Goal: Task Accomplishment & Management: Use online tool/utility

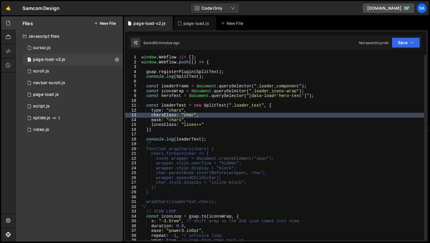
scroll to position [2, 0]
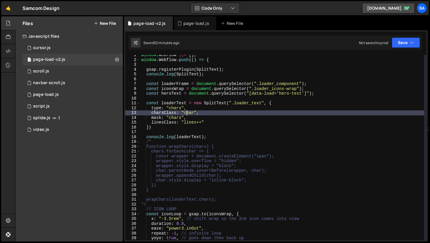
click at [187, 113] on div "window . Webflow ||= [ ] ; window . Webflow . push (( ) => { gsap . registerPlu…" at bounding box center [282, 150] width 284 height 195
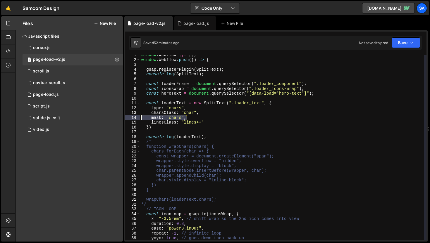
drag, startPoint x: 189, startPoint y: 119, endPoint x: 129, endPoint y: 117, distance: 60.0
click at [129, 117] on div "charsClass: "char", 1 2 3 4 5 6 7 8 9 10 11 12 13 14 15 16 17 18 19 20 21 22 23…" at bounding box center [275, 148] width 301 height 186
type textarea "mask: "chars","
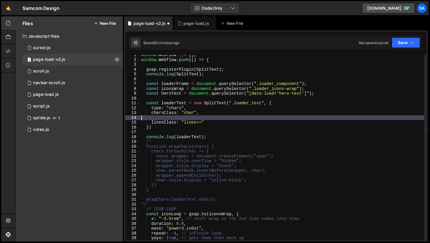
scroll to position [0, 0]
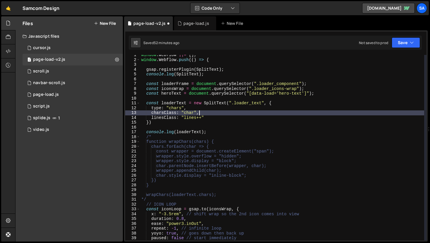
click at [208, 137] on div "window . Webflow ||= [ ] ; window . Webflow . push (( ) => { gsap . registerPlu…" at bounding box center [282, 150] width 284 height 195
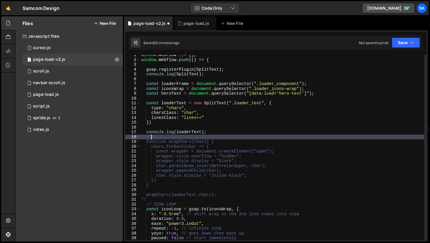
type textarea "/"
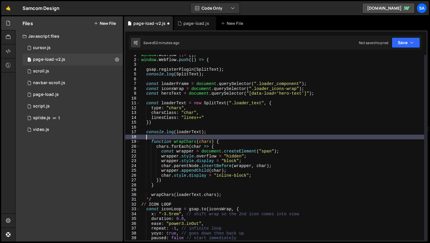
click at [156, 199] on div "window . Webflow ||= [ ] ; window . Webflow . push (( ) => { gsap . registerPlu…" at bounding box center [282, 150] width 284 height 195
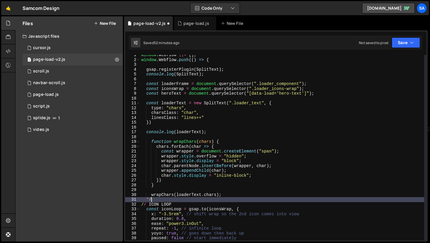
type textarea "*"
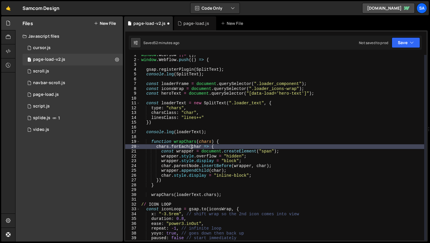
click at [192, 145] on div "window . Webflow ||= [ ] ; window . Webflow . push (( ) => { gsap . registerPlu…" at bounding box center [282, 150] width 284 height 195
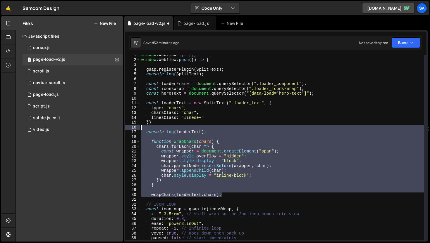
drag, startPoint x: 236, startPoint y: 197, endPoint x: 124, endPoint y: 128, distance: 131.7
click at [124, 128] on div "const wrapper = document.createElement("span"); 65 66 67 68 69 70 71 72 73 74 7…" at bounding box center [276, 135] width 304 height 211
type textarea "console.log(loaderText);"
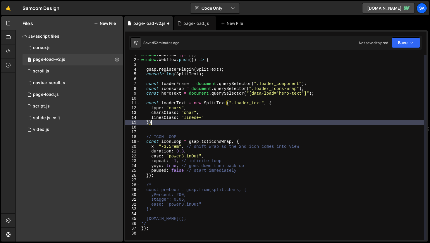
click at [170, 125] on div "window . Webflow ||= [ ] ; window . Webflow . push (( ) => { gsap . registerPlu…" at bounding box center [282, 150] width 284 height 195
type textarea "})"
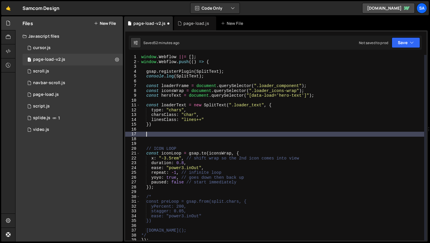
click at [157, 133] on div "window . Webflow ||= [ ] ; window . Webflow . push (( ) => { gsap . registerPlu…" at bounding box center [282, 152] width 284 height 195
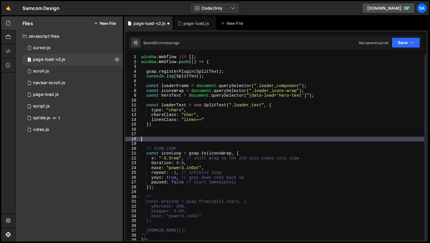
click at [156, 138] on div "window . Webflow ||= [ ] ; window . Webflow . push (( ) => { gsap . registerPlu…" at bounding box center [282, 152] width 284 height 195
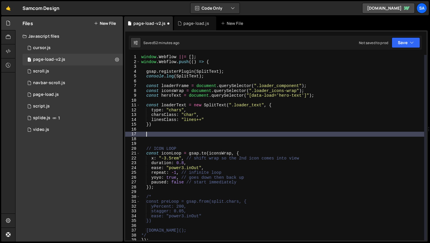
click at [155, 135] on div "window . Webflow ||= [ ] ; window . Webflow . push (( ) => { gsap . registerPlu…" at bounding box center [282, 152] width 284 height 195
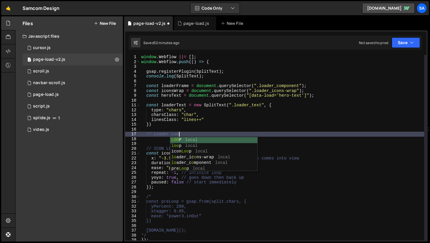
scroll to position [0, 2]
type textarea "// Loader LOOP"
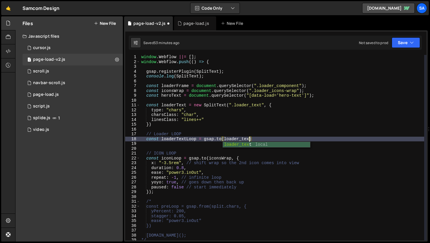
scroll to position [0, 8]
type textarea "const loaderTextLoop = [DOMAIN_NAME](loaderText, {)"
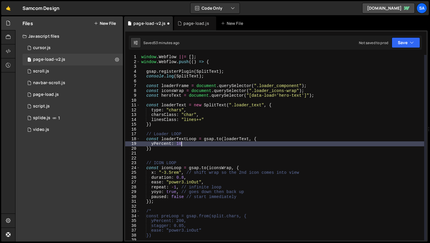
scroll to position [0, 3]
type textarea "yPercent: 100,"
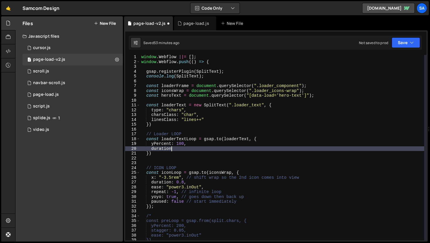
scroll to position [0, 2]
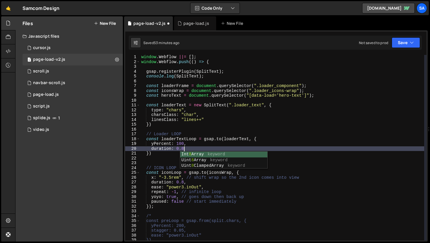
type textarea "duration: 0.8,"
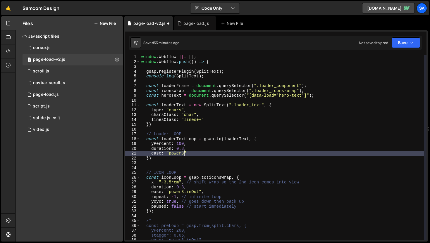
scroll to position [0, 3]
type textarea "ease: "power3.inOut","
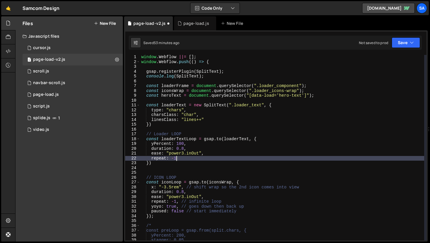
type textarea "repeat: -1,"
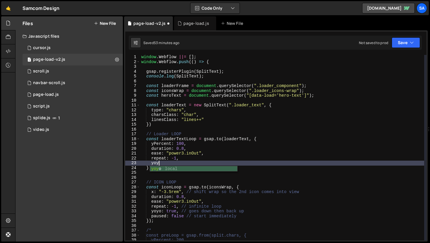
scroll to position [0, 1]
type textarea "yoyo: true,"
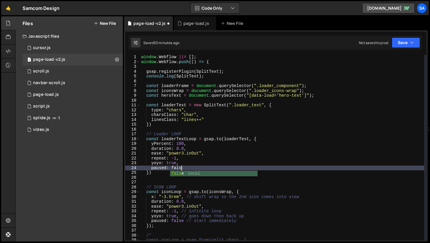
type textarea "paused: false"
click at [207, 128] on div "window . Webflow ||= [ ] ; window . Webflow . push (( ) => { gsap . registerPlu…" at bounding box center [282, 152] width 284 height 195
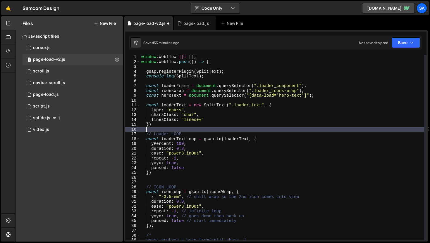
click at [202, 133] on div "window . Webflow ||= [ ] ; window . Webflow . push (( ) => { gsap . registerPlu…" at bounding box center [282, 152] width 284 height 195
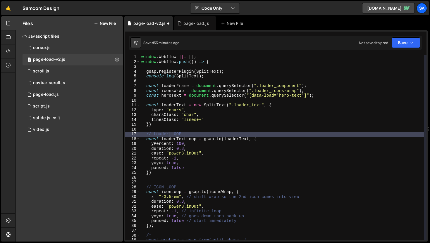
click at [168, 133] on div "window . Webflow ||= [ ] ; window . Webflow . push (( ) => { gsap . registerPlu…" at bounding box center [282, 152] width 284 height 195
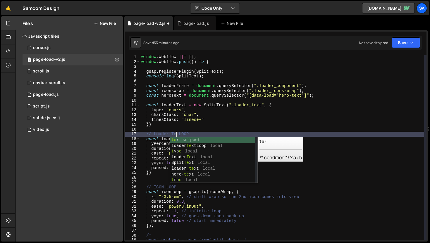
type textarea "// Loader Text LOOP"
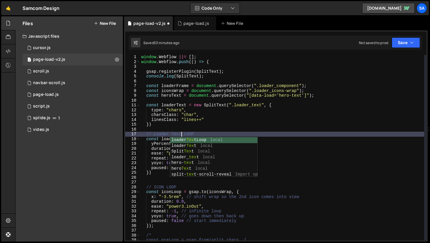
scroll to position [0, 3]
click at [209, 131] on div "window . Webflow ||= [ ] ; window . Webflow . push (( ) => { gsap . registerPlu…" at bounding box center [282, 152] width 284 height 195
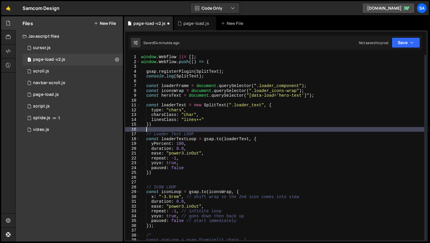
click at [212, 133] on div "window . Webflow ||= [ ] ; window . Webflow . push (( ) => { gsap . registerPlu…" at bounding box center [282, 152] width 284 height 195
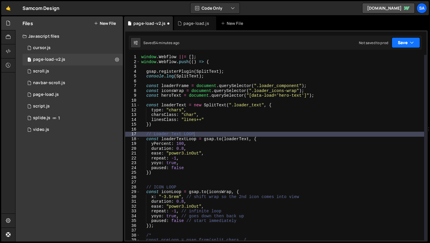
click at [405, 42] on button "Save" at bounding box center [406, 42] width 28 height 11
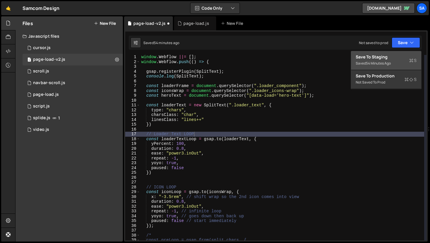
click at [386, 59] on div "Save to Staging S" at bounding box center [386, 57] width 61 height 6
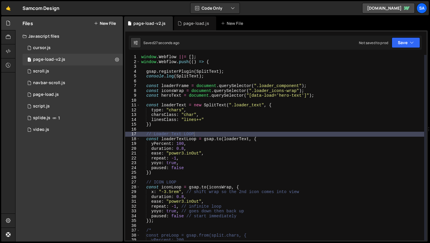
click at [205, 144] on div "window . Webflow ||= [ ] ; window . Webflow . push (( ) => { gsap . registerPlu…" at bounding box center [282, 152] width 284 height 195
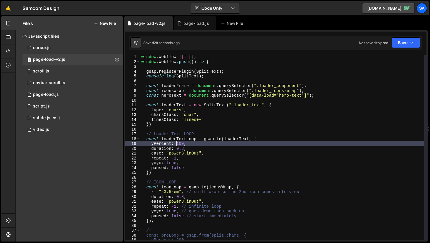
click at [177, 144] on div "window . Webflow ||= [ ] ; window . Webflow . push (( ) => { gsap . registerPlu…" at bounding box center [282, 152] width 284 height 195
click at [248, 138] on div "window . Webflow ||= [ ] ; window . Webflow . push (( ) => { gsap . registerPlu…" at bounding box center [282, 152] width 284 height 195
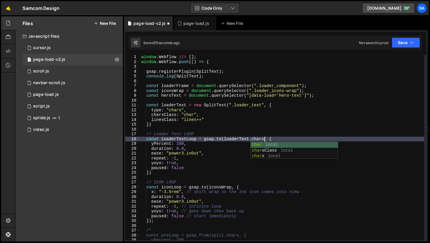
scroll to position [0, 8]
click at [297, 133] on div "window . Webflow ||= [ ] ; window . Webflow . push (( ) => { gsap . registerPlu…" at bounding box center [282, 152] width 284 height 195
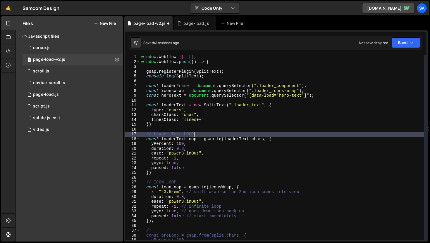
scroll to position [0, 3]
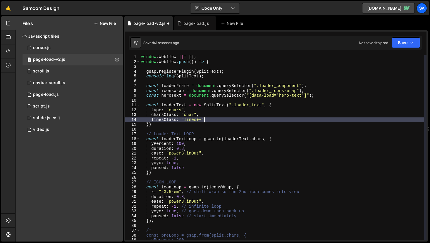
click at [288, 122] on div "window . Webflow ||= [ ] ; window . Webflow . push (( ) => { gsap . registerPlu…" at bounding box center [282, 152] width 284 height 195
click at [401, 46] on button "Save" at bounding box center [406, 42] width 28 height 11
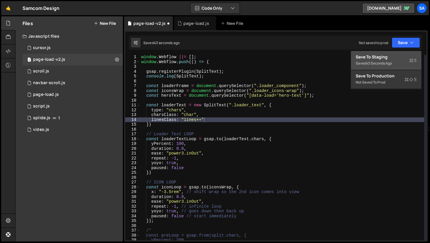
click at [389, 63] on div "43 seconds ago" at bounding box center [379, 63] width 26 height 5
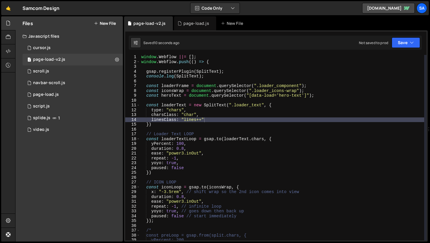
click at [179, 165] on div "window . Webflow ||= [ ] ; window . Webflow . push (( ) => { gsap . registerPlu…" at bounding box center [282, 152] width 284 height 195
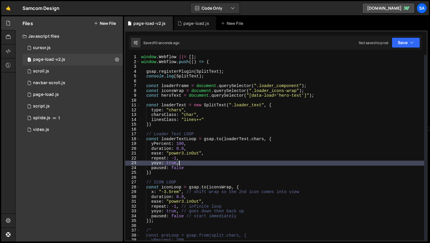
click at [199, 168] on div "window . Webflow ||= [ ] ; window . Webflow . push (( ) => { gsap . registerPlu…" at bounding box center [282, 152] width 284 height 195
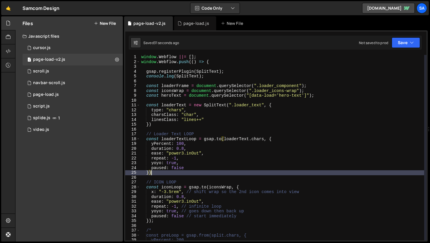
click at [184, 175] on div "window . Webflow ||= [ ] ; window . Webflow . push (( ) => { gsap . registerPlu…" at bounding box center [282, 152] width 284 height 195
click at [206, 164] on div "window . Webflow ||= [ ] ; window . Webflow . push (( ) => { gsap . registerPlu…" at bounding box center [282, 152] width 284 height 195
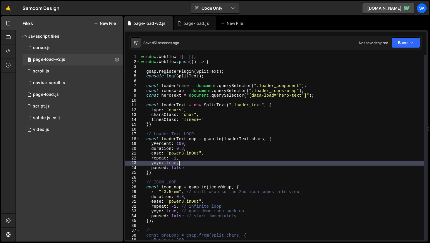
click at [204, 165] on div "window . Webflow ||= [ ] ; window . Webflow . push (( ) => { gsap . registerPlu…" at bounding box center [282, 152] width 284 height 195
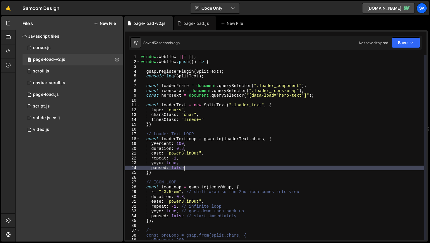
click at [198, 167] on div "window . Webflow ||= [ ] ; window . Webflow . push (( ) => { gsap . registerPlu…" at bounding box center [282, 152] width 284 height 195
type textarea "paused: false,"
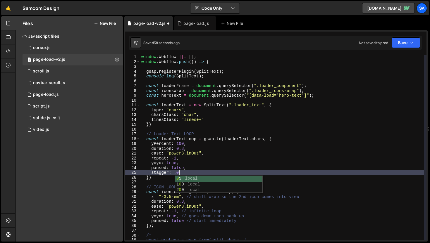
scroll to position [0, 2]
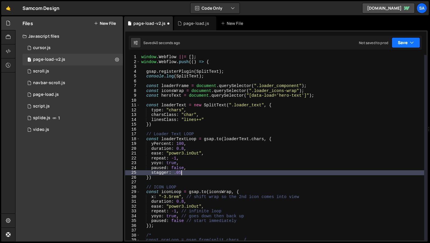
click at [405, 43] on button "Save" at bounding box center [406, 42] width 28 height 11
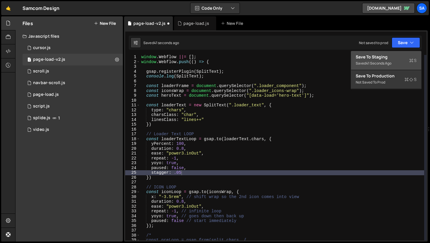
click at [393, 54] on div "Save to Staging S" at bounding box center [386, 57] width 61 height 6
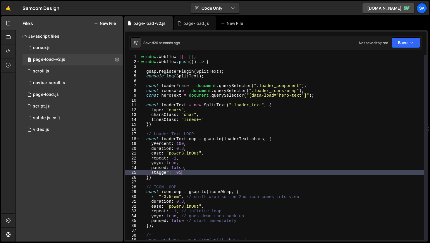
type textarea "})"
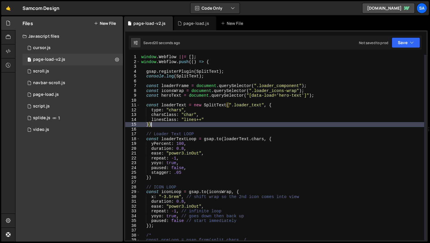
click at [159, 127] on div "window . Webflow ||= [ ] ; window . Webflow . push (( ) => { gsap . registerPlu…" at bounding box center [282, 152] width 284 height 195
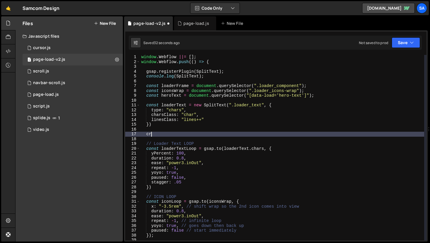
scroll to position [0, 0]
type textarea "c"
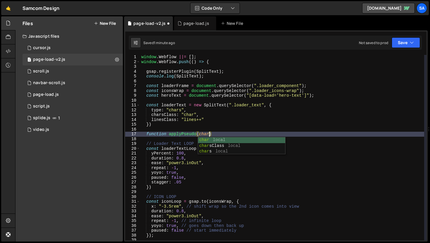
scroll to position [0, 4]
type textarea "function applyPseudo(char) {"
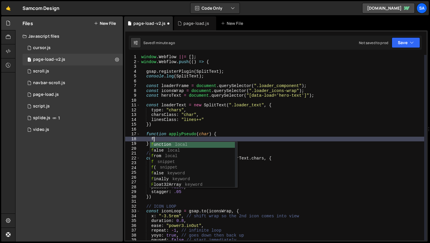
scroll to position [0, 1]
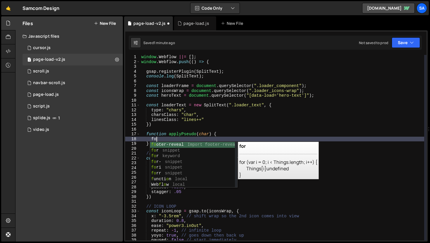
type textarea "f"
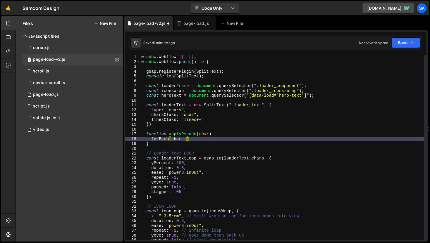
scroll to position [0, 3]
type textarea "forEach(char => {)"
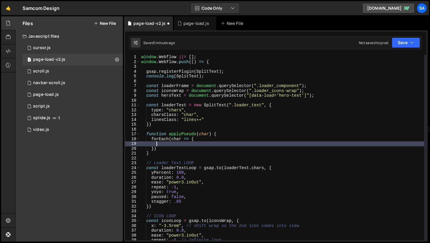
click at [210, 133] on div "window . Webflow ||= [ ] ; window . Webflow . push (( ) => { gsap . registerPlu…" at bounding box center [282, 152] width 284 height 195
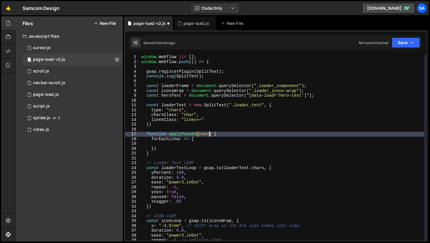
type textarea "function applyPseudo(chars) {"
click at [177, 146] on div "window . Webflow ||= [ ] ; window . Webflow . push (( ) => { gsap . registerPlu…" at bounding box center [282, 152] width 284 height 195
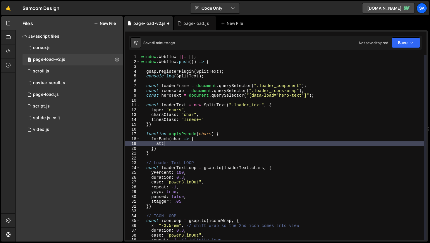
type textarea "a"
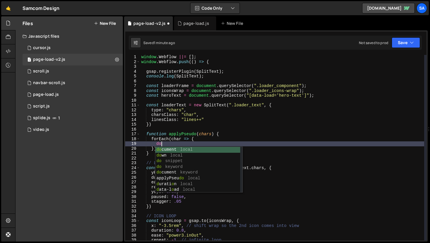
type textarea "d"
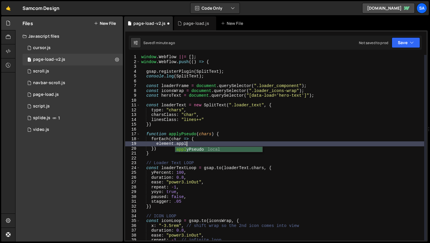
scroll to position [0, 3]
click at [204, 143] on div "window . Webflow ||= [ ] ; window . Webflow . push (( ) => { gsap . registerPlu…" at bounding box center [282, 152] width 284 height 195
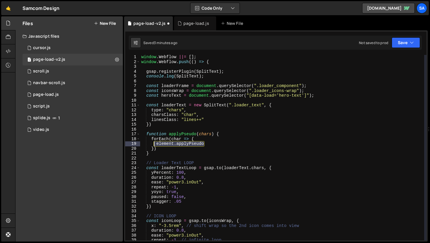
drag, startPoint x: 202, startPoint y: 144, endPoint x: 155, endPoint y: 145, distance: 47.4
click at [155, 145] on div "window . Webflow ||= [ ] ; window . Webflow . push (( ) => { gsap . registerPlu…" at bounding box center [282, 152] width 284 height 195
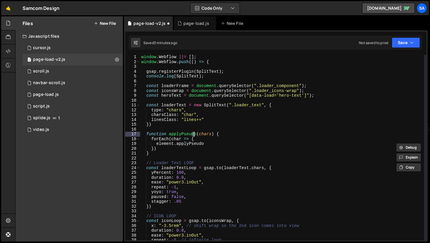
click at [194, 134] on div "window . Webflow ||= [ ] ; window . Webflow . push (( ) => { gsap . registerPlu…" at bounding box center [282, 152] width 284 height 195
click at [197, 133] on div "window . Webflow ||= [ ] ; window . Webflow . push (( ) => { gsap . registerPlu…" at bounding box center [282, 152] width 284 height 195
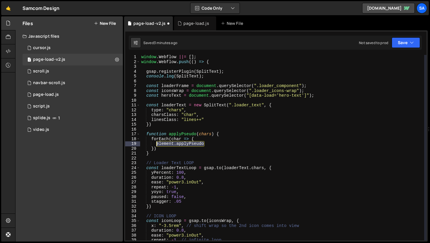
drag, startPoint x: 202, startPoint y: 145, endPoint x: 157, endPoint y: 145, distance: 45.0
click at [156, 145] on div "window . Webflow ||= [ ] ; window . Webflow . push (( ) => { gsap . registerPlu…" at bounding box center [282, 152] width 284 height 195
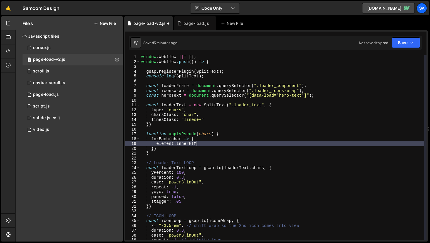
scroll to position [0, 4]
click at [156, 144] on div "window . Webflow ||= [ ] ; window . Webflow . push (( ) => { gsap . registerPlu…" at bounding box center [282, 152] width 284 height 195
click at [233, 143] on div "window . Webflow ||= [ ] ; window . Webflow . push (( ) => { gsap . registerPlu…" at bounding box center [282, 152] width 284 height 195
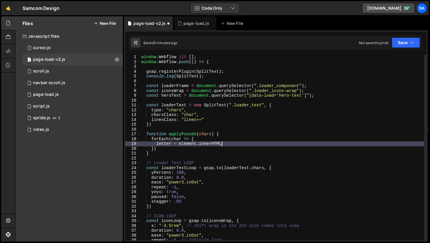
type textarea "letter = element.innerHTML,"
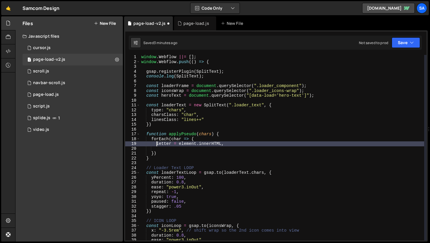
type textarea "let letter = element.innerHTML,"
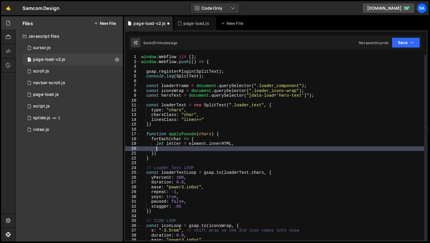
click at [242, 157] on div "window . Webflow ||= [ ] ; window . Webflow . push (( ) => { gsap . registerPlu…" at bounding box center [282, 152] width 284 height 195
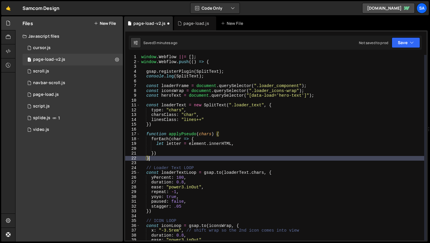
scroll to position [0, 0]
type textarea "}"
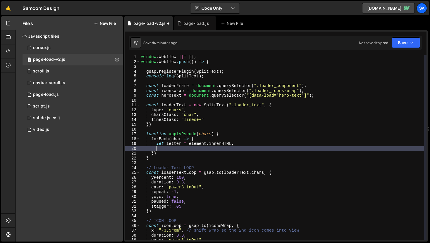
click at [173, 147] on div "window . Webflow ||= [ ] ; window . Webflow . push (( ) => { gsap . registerPlu…" at bounding box center [282, 152] width 284 height 195
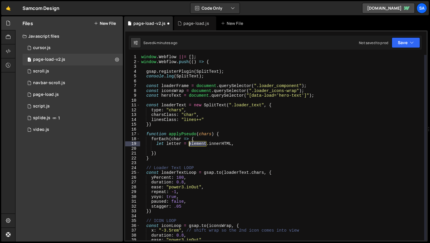
drag, startPoint x: 207, startPoint y: 143, endPoint x: 189, endPoint y: 143, distance: 17.6
click at [189, 143] on div "window . Webflow ||= [ ] ; window . Webflow . push (( ) => { gsap . registerPlu…" at bounding box center [282, 152] width 284 height 195
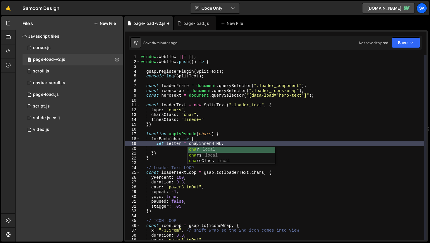
type textarea "let letter = char.innerHTML,"
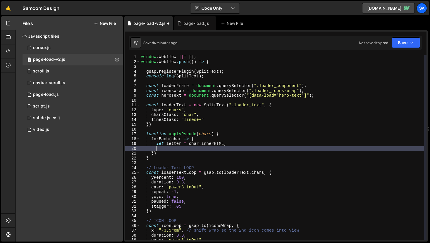
click at [177, 147] on div "window . Webflow ||= [ ] ; window . Webflow . push (( ) => { gsap . registerPlu…" at bounding box center [282, 152] width 284 height 195
type textarea "c"
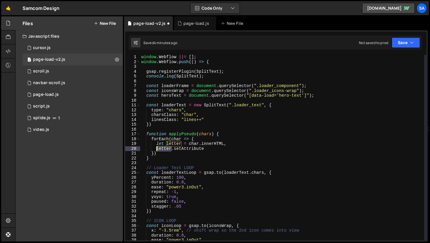
drag, startPoint x: 171, startPoint y: 148, endPoint x: 157, endPoint y: 147, distance: 14.6
click at [157, 147] on div "window . Webflow ||= [ ] ; window . Webflow . push (( ) => { gsap . registerPlu…" at bounding box center [282, 152] width 284 height 195
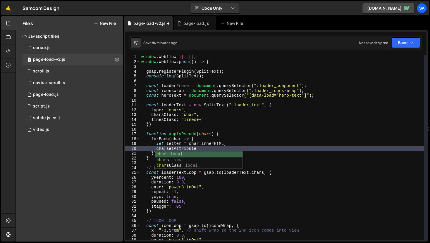
scroll to position [0, 1]
click at [202, 144] on div "window . Webflow ||= [ ] ; window . Webflow . push (( ) => { gsap . registerPlu…" at bounding box center [282, 152] width 284 height 195
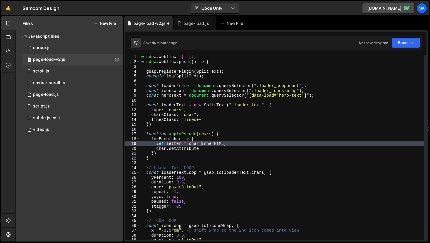
drag, startPoint x: 202, startPoint y: 147, endPoint x: 206, endPoint y: 148, distance: 4.1
click at [202, 147] on div "window . Webflow ||= [ ] ; window . Webflow . push (( ) => { gsap . registerPlu…" at bounding box center [282, 152] width 284 height 195
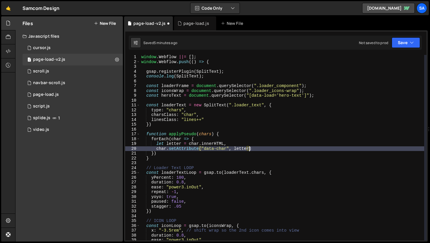
scroll to position [0, 7]
click at [269, 148] on div "window . Webflow ||= [ ] ; window . Webflow . push (( ) => { gsap . registerPlu…" at bounding box center [282, 152] width 284 height 195
click at [189, 23] on div "page-load.js" at bounding box center [196, 23] width 26 height 6
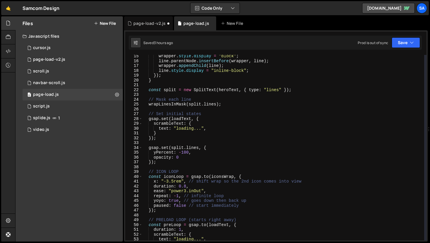
scroll to position [0, 0]
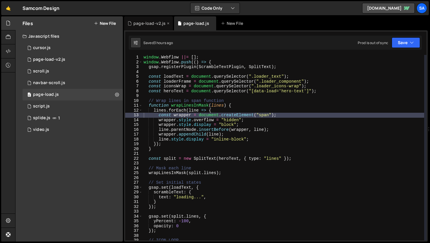
click at [141, 23] on div "page-load-v2.js" at bounding box center [149, 23] width 32 height 6
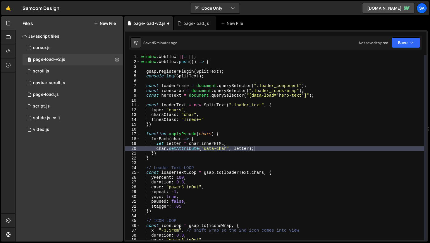
click at [274, 148] on div "window . Webflow ||= [ ] ; window . Webflow . push (( ) => { gsap . registerPlu…" at bounding box center [282, 152] width 284 height 195
click at [396, 37] on button "Save" at bounding box center [406, 42] width 28 height 11
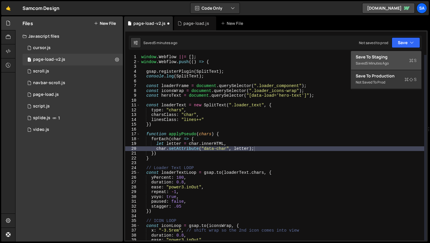
click at [387, 56] on div "Save to Staging S" at bounding box center [386, 57] width 61 height 6
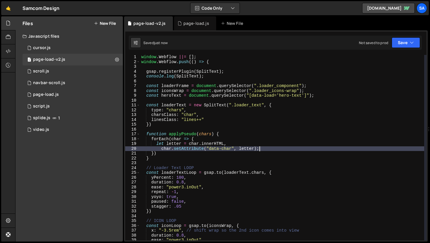
click at [270, 149] on div "window . Webflow ||= [ ] ; window . Webflow . push (( ) => { gsap . registerPlu…" at bounding box center [282, 152] width 284 height 195
click at [232, 144] on div "window . Webflow ||= [ ] ; window . Webflow . push (( ) => { gsap . registerPlu…" at bounding box center [282, 152] width 284 height 195
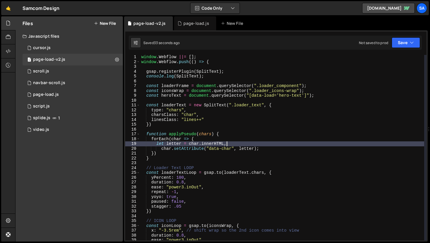
scroll to position [0, 6]
click at [399, 44] on button "Save" at bounding box center [406, 42] width 28 height 11
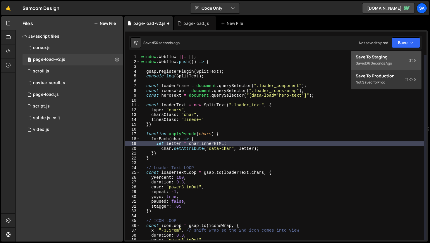
click at [382, 67] on button "Save to Staging S Saved 36 seconds ago" at bounding box center [386, 60] width 70 height 19
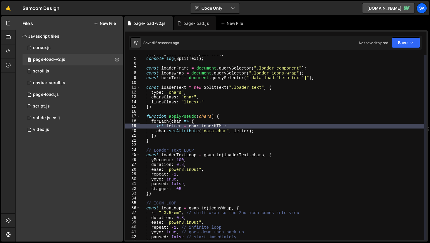
scroll to position [20, 0]
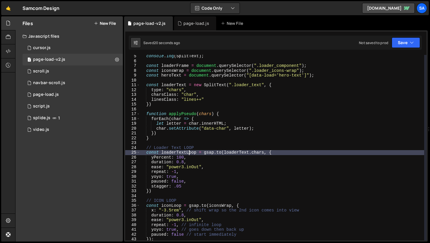
click at [190, 152] on div "console . log ( SplitText ) ; const loaderFrame = document . querySelector ( ".…" at bounding box center [282, 151] width 284 height 195
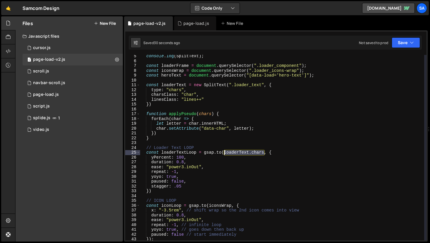
drag, startPoint x: 265, startPoint y: 153, endPoint x: 225, endPoint y: 152, distance: 40.1
click at [225, 152] on div "console . log ( SplitText ) ; const loaderFrame = document . querySelector ( ".…" at bounding box center [282, 151] width 284 height 195
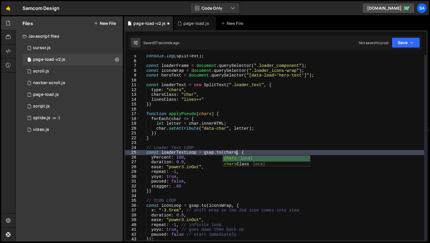
scroll to position [0, 6]
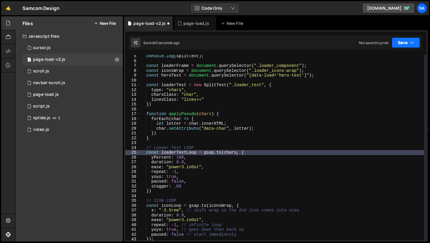
click at [400, 42] on button "Save" at bounding box center [406, 42] width 28 height 11
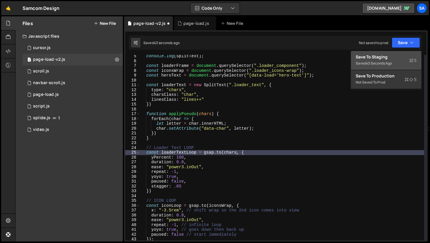
click at [372, 58] on div "Save to Staging S" at bounding box center [386, 57] width 61 height 6
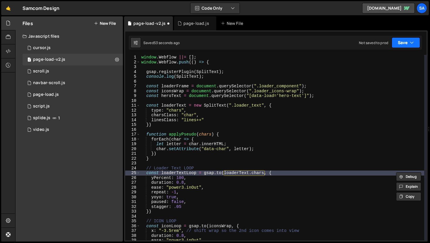
click at [401, 46] on button "Save" at bounding box center [406, 42] width 28 height 11
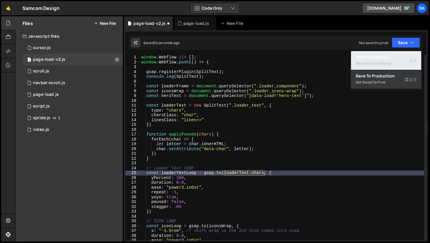
click at [386, 61] on div "54 seconds ago" at bounding box center [379, 63] width 26 height 5
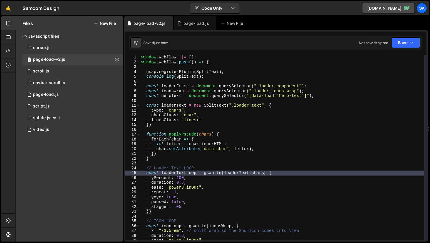
click at [259, 183] on div "window . Webflow ||= [ ] ; window . Webflow . push (( ) => { gsap . registerPlu…" at bounding box center [282, 152] width 284 height 195
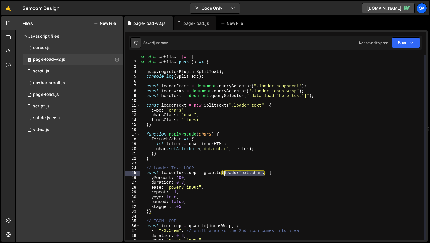
drag, startPoint x: 264, startPoint y: 173, endPoint x: 224, endPoint y: 172, distance: 40.7
click at [224, 172] on div "window . Webflow ||= [ ] ; window . Webflow . push (( ) => { gsap . registerPlu…" at bounding box center [282, 152] width 284 height 195
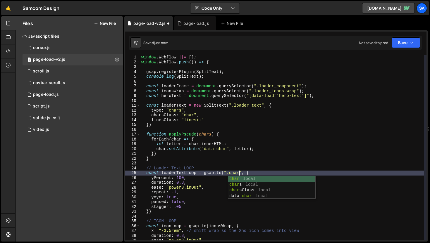
scroll to position [0, 7]
click at [242, 173] on div "window . Webflow ||= [ ] ; window . Webflow . push (( ) => { gsap . registerPlu…" at bounding box center [282, 152] width 284 height 195
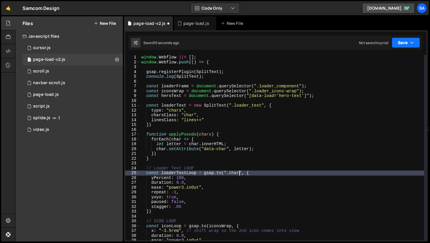
click at [400, 47] on button "Save" at bounding box center [406, 42] width 28 height 11
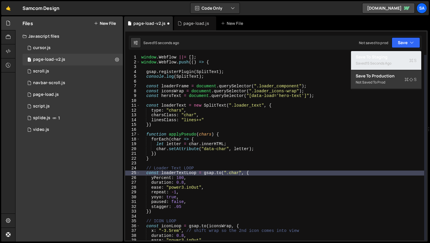
click at [385, 56] on div "Save to Staging S" at bounding box center [386, 57] width 61 height 6
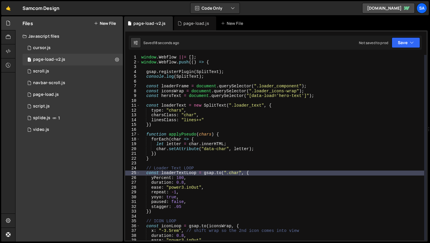
click at [266, 174] on div "window . Webflow ||= [ ] ; window . Webflow . push (( ) => { gsap . registerPlu…" at bounding box center [282, 152] width 284 height 195
click at [277, 145] on div "window . Webflow ||= [ ] ; window . Webflow . push (( ) => { gsap . registerPlu…" at bounding box center [282, 152] width 284 height 195
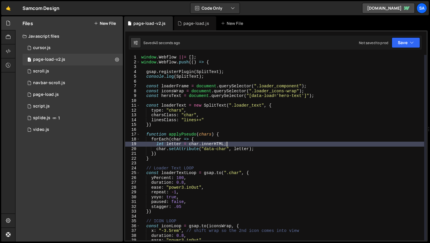
scroll to position [0, 6]
click at [283, 144] on div "window . Webflow ||= [ ] ; window . Webflow . push (( ) => { gsap . registerPlu…" at bounding box center [282, 152] width 284 height 195
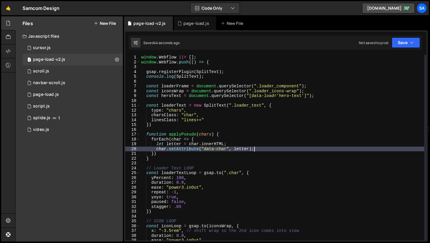
click at [271, 149] on div "window . Webflow ||= [ ] ; window . Webflow . push (( ) => { gsap . registerPlu…" at bounding box center [282, 152] width 284 height 195
click at [179, 156] on div "window . Webflow ||= [ ] ; window . Webflow . push (( ) => { gsap . registerPlu…" at bounding box center [282, 152] width 284 height 195
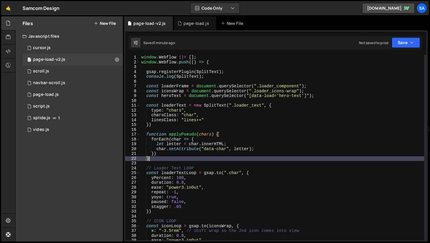
scroll to position [0, 0]
click at [172, 155] on div "window . Webflow ||= [ ] ; window . Webflow . push (( ) => { gsap . registerPlu…" at bounding box center [282, 152] width 284 height 195
type textarea "})"
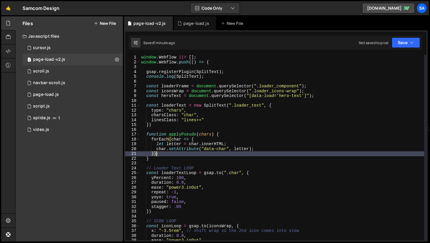
click at [236, 131] on div "window . Webflow ||= [ ] ; window . Webflow . push (( ) => { gsap . registerPlu…" at bounding box center [282, 152] width 284 height 195
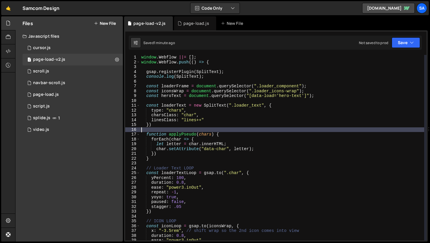
scroll to position [0, 0]
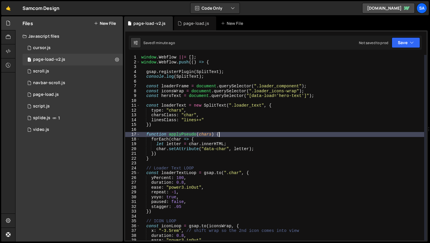
click at [234, 133] on div "window . Webflow ||= [ ] ; window . Webflow . push (( ) => { gsap . registerPlu…" at bounding box center [282, 152] width 284 height 195
drag, startPoint x: 208, startPoint y: 136, endPoint x: 273, endPoint y: 135, distance: 64.7
click at [208, 136] on div "window . Webflow ||= [ ] ; window . Webflow . push (( ) => { gsap . registerPlu…" at bounding box center [282, 152] width 284 height 195
click at [272, 135] on div "window . Webflow ||= [ ] ; window . Webflow . push (( ) => { gsap . registerPlu…" at bounding box center [282, 152] width 284 height 195
click at [204, 143] on div "window . Webflow ||= [ ] ; window . Webflow . push (( ) => { gsap . registerPlu…" at bounding box center [282, 152] width 284 height 195
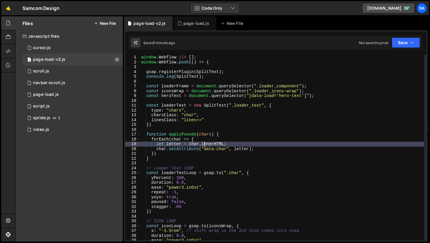
click at [205, 140] on div "window . Webflow ||= [ ] ; window . Webflow . push (( ) => { gsap . registerPlu…" at bounding box center [282, 152] width 284 height 195
click at [241, 145] on div "window . Webflow ||= [ ] ; window . Webflow . push (( ) => { gsap . registerPlu…" at bounding box center [282, 152] width 284 height 195
type textarea "let letter = char.innerHTML;"
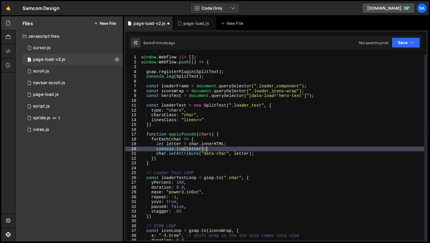
scroll to position [0, 4]
click at [396, 42] on button "Save" at bounding box center [406, 42] width 28 height 11
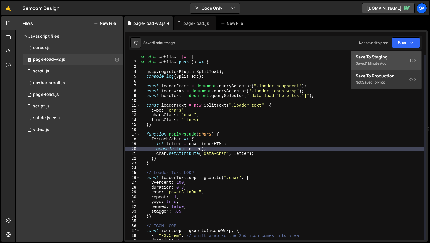
click at [386, 54] on button "Save to Staging S Saved 1 minute ago" at bounding box center [386, 60] width 70 height 19
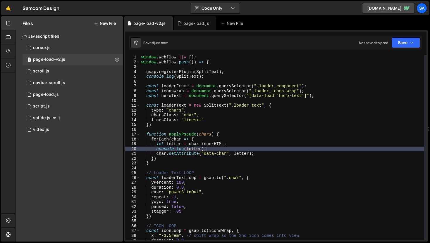
click at [156, 159] on div "window . Webflow ||= [ ] ; window . Webflow . push (( ) => { gsap . registerPlu…" at bounding box center [282, 152] width 284 height 195
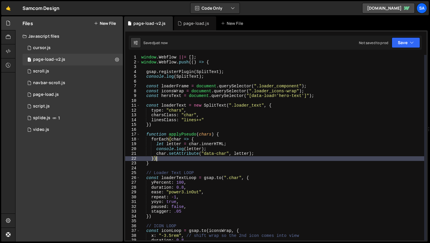
click at [157, 163] on div "window . Webflow ||= [ ] ; window . Webflow . push (( ) => { gsap . registerPlu…" at bounding box center [282, 152] width 284 height 195
type textarea "}"
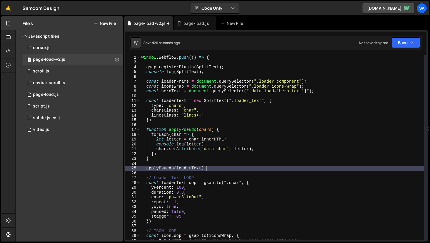
click at [169, 169] on div "window . Webflow ||= [ ] ; window . Webflow . push (( ) => { gsap . registerPlu…" at bounding box center [282, 147] width 284 height 195
click at [234, 167] on div "window . Webflow ||= [ ] ; window . Webflow . push (( ) => { gsap . registerPlu…" at bounding box center [282, 147] width 284 height 195
click at [406, 46] on button "Save" at bounding box center [406, 42] width 28 height 11
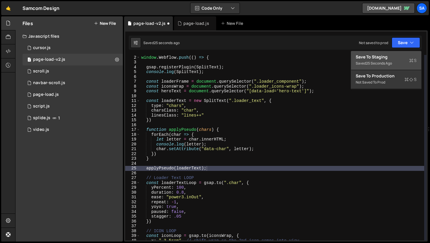
click at [395, 55] on div "Save to Staging S" at bounding box center [386, 57] width 61 height 6
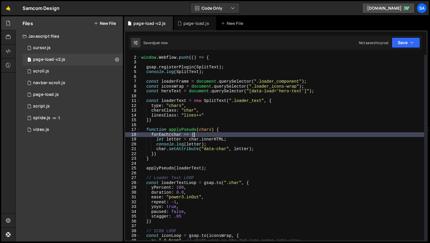
click at [203, 136] on div "window . Webflow ||= [ ] ; window . Webflow . push (( ) => { gsap . registerPlu…" at bounding box center [282, 147] width 284 height 195
click at [188, 26] on div "page-load.js" at bounding box center [195, 23] width 42 height 14
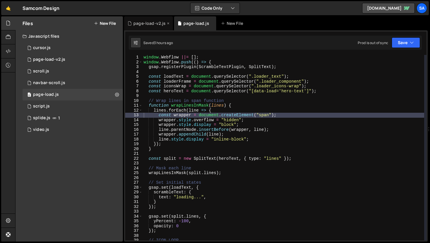
click at [154, 25] on div "page-load-v2.js" at bounding box center [149, 23] width 32 height 6
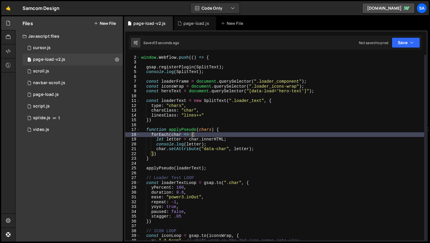
drag, startPoint x: 152, startPoint y: 134, endPoint x: 175, endPoint y: 125, distance: 24.8
click at [152, 134] on div "window . Webflow ||= [ ] ; window . Webflow . push (( ) => { gsap . registerPlu…" at bounding box center [282, 147] width 284 height 195
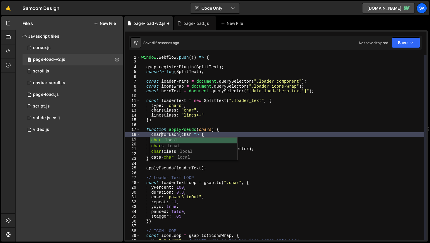
scroll to position [0, 1]
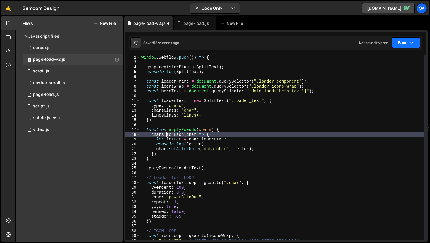
click at [401, 43] on button "Save" at bounding box center [406, 42] width 28 height 11
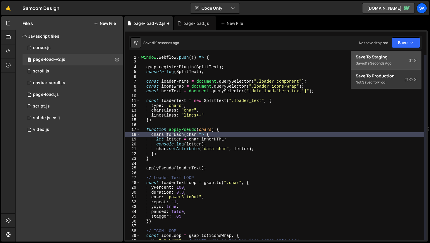
click at [390, 54] on button "Save to Staging S Saved 19 seconds ago" at bounding box center [386, 60] width 70 height 19
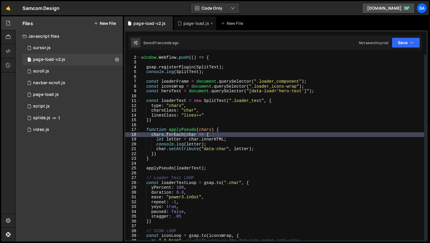
click at [191, 25] on div "page-load.js" at bounding box center [196, 23] width 26 height 6
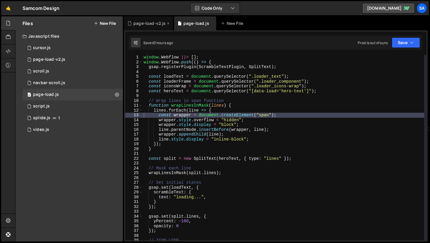
click at [144, 24] on div "page-load-v2.js" at bounding box center [149, 23] width 32 height 6
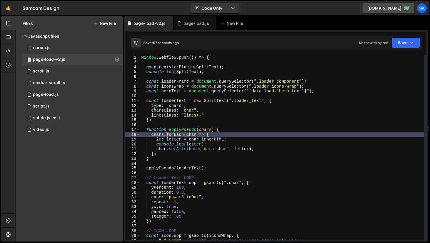
click at [208, 133] on div "window . Webflow ||= [ ] ; window . Webflow . push (( ) => { gsap . registerPlu…" at bounding box center [282, 147] width 284 height 195
click at [190, 24] on div "page-load.js" at bounding box center [196, 23] width 26 height 6
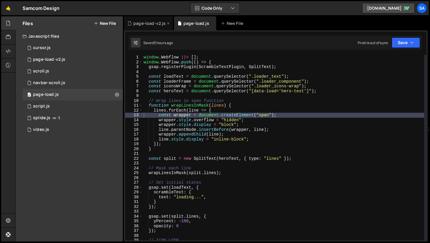
click at [148, 25] on div "page-load-v2.js" at bounding box center [149, 23] width 32 height 6
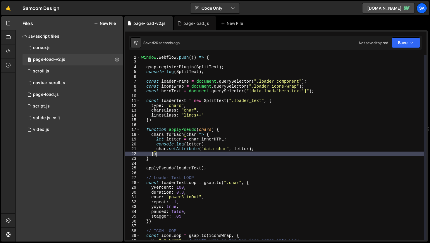
click at [164, 153] on div "window . Webflow ||= [ ] ; window . Webflow . push (( ) => { gsap . registerPlu…" at bounding box center [282, 147] width 284 height 195
click at [193, 24] on div "page-load.js" at bounding box center [196, 23] width 26 height 6
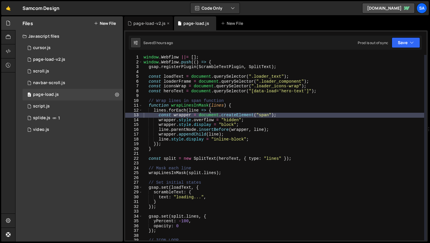
click at [142, 22] on div "page-load-v2.js" at bounding box center [149, 23] width 32 height 6
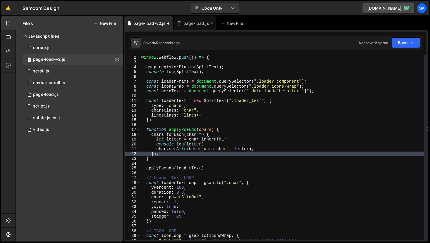
click at [193, 24] on div "page-load.js" at bounding box center [196, 23] width 26 height 6
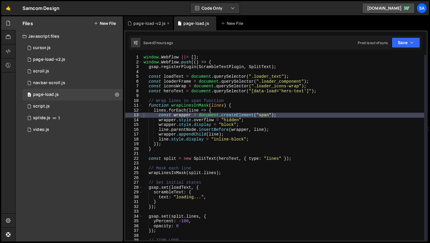
click at [139, 25] on div "page-load-v2.js" at bounding box center [149, 23] width 32 height 6
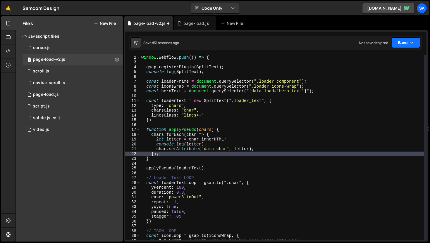
click at [402, 45] on button "Save" at bounding box center [406, 42] width 28 height 11
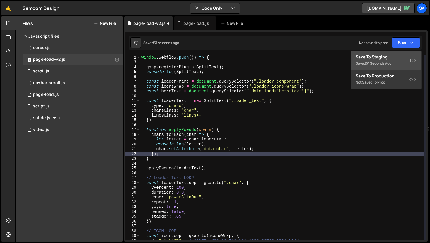
click at [386, 58] on div "Save to Staging S" at bounding box center [386, 57] width 61 height 6
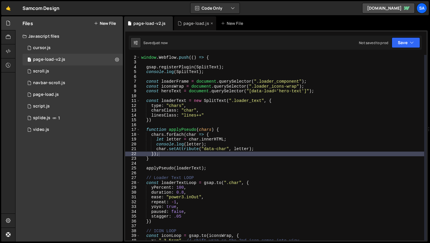
click at [196, 20] on div "page-load.js" at bounding box center [196, 23] width 26 height 6
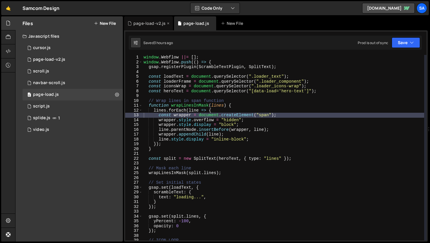
click at [142, 22] on div "page-load-v2.js" at bounding box center [149, 23] width 32 height 6
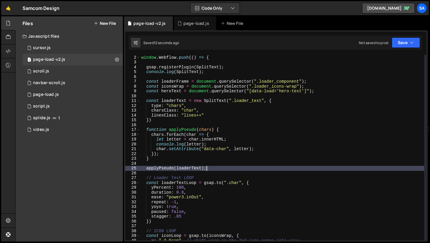
click at [231, 169] on div "window . Webflow ||= [ ] ; window . Webflow . push (( ) => { gsap . registerPlu…" at bounding box center [282, 147] width 284 height 195
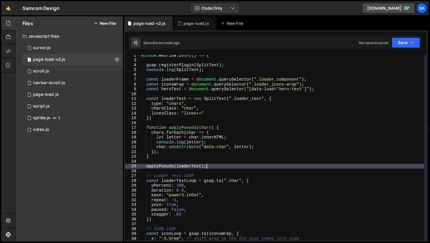
scroll to position [9, 0]
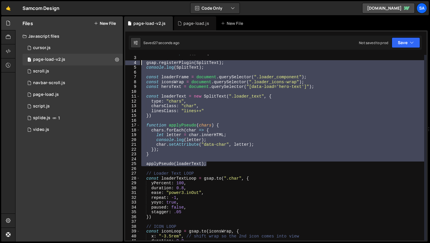
drag, startPoint x: 214, startPoint y: 165, endPoint x: 138, endPoint y: 62, distance: 127.9
click at [138, 62] on div "applyPseudo(loaderText); 2 3 4 5 6 7 8 9 10 11 12 13 14 15 16 17 18 19 20 21 22…" at bounding box center [275, 148] width 301 height 186
click at [253, 149] on div "window . Webflow . push (( ) => { gsap . registerPlugin ( SplitText ) ; console…" at bounding box center [282, 148] width 284 height 186
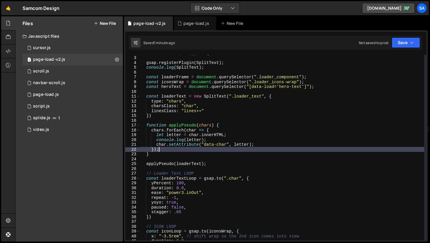
drag, startPoint x: 199, startPoint y: 126, endPoint x: 201, endPoint y: 123, distance: 3.9
click at [199, 126] on div "window . Webflow . push (( ) => { gsap . registerPlugin ( SplitText ) ; console…" at bounding box center [282, 148] width 284 height 195
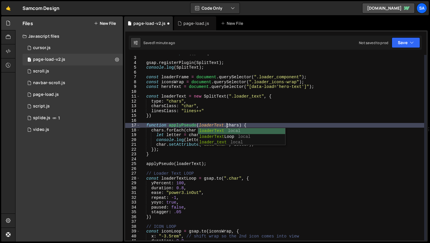
scroll to position [0, 6]
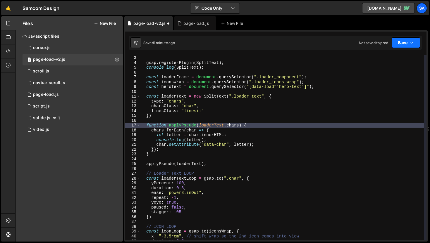
click at [408, 45] on button "Save" at bounding box center [406, 42] width 28 height 11
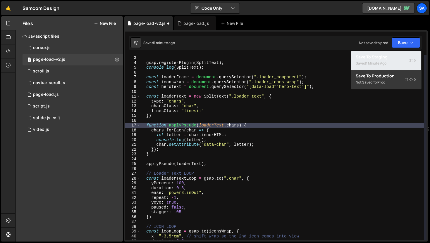
click at [378, 62] on div "1 minute ago" at bounding box center [376, 63] width 20 height 5
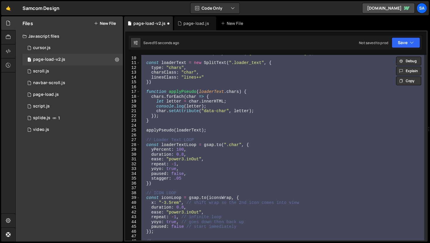
scroll to position [0, 0]
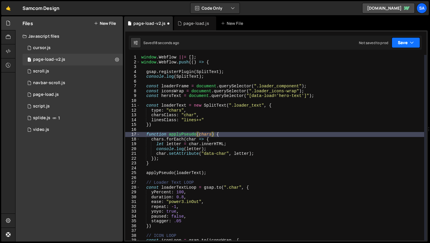
click at [398, 41] on button "Save" at bounding box center [406, 42] width 28 height 11
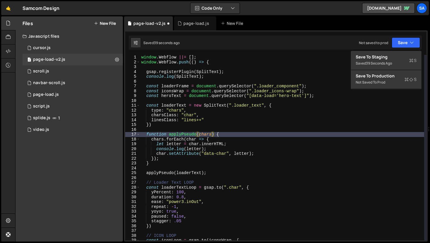
click at [195, 141] on div "window . Webflow ||= [ ] ; window . Webflow . push (( ) => { gsap . registerPlu…" at bounding box center [282, 152] width 284 height 195
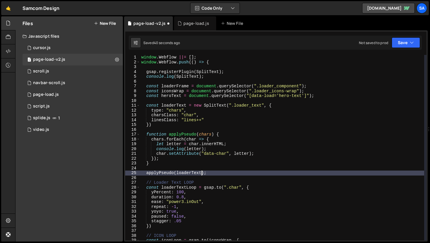
click at [201, 172] on div "window . Webflow ||= [ ] ; window . Webflow . push (( ) => { gsap . registerPlu…" at bounding box center [282, 152] width 284 height 195
click at [401, 45] on button "Save" at bounding box center [406, 42] width 28 height 11
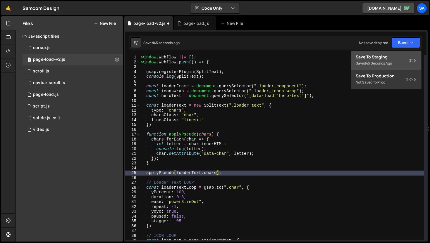
click at [388, 57] on div "Save to Staging S" at bounding box center [386, 57] width 61 height 6
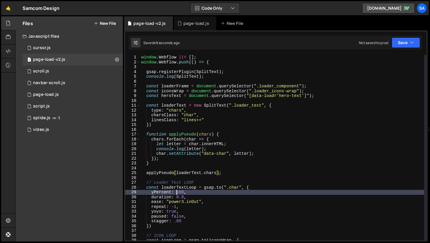
click at [176, 192] on div "window . Webflow ||= [ ] ; window . Webflow . push (( ) => { gsap . registerPlu…" at bounding box center [282, 152] width 284 height 195
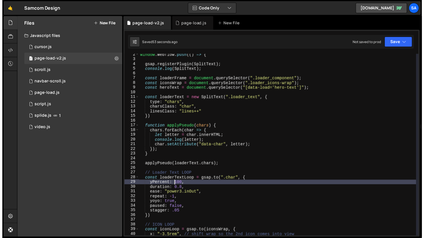
scroll to position [0, 3]
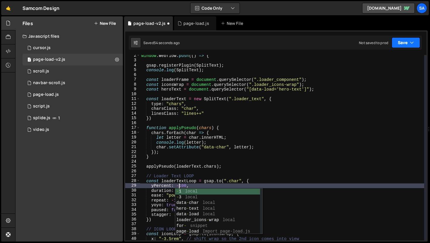
click at [410, 48] on button "Save" at bounding box center [406, 42] width 28 height 11
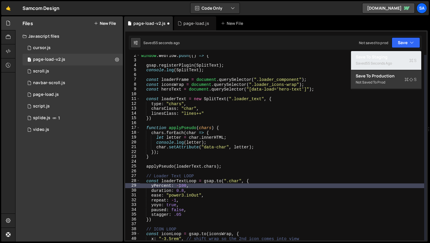
click at [383, 65] on div "55 seconds ago" at bounding box center [379, 63] width 26 height 5
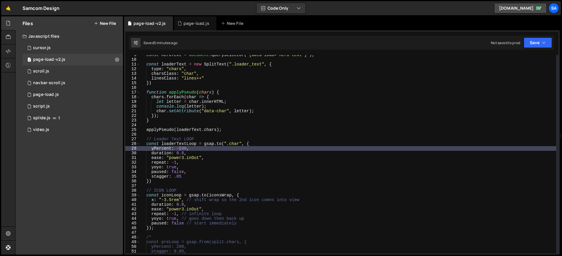
scroll to position [35, 0]
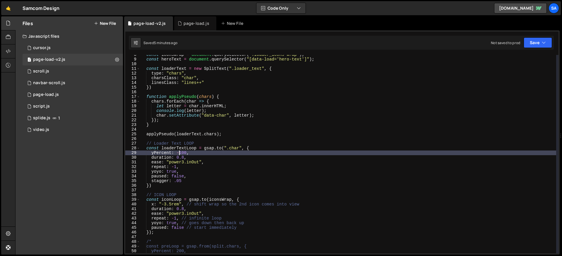
click at [140, 124] on div "yPercent: -100, 8 9 10 11 12 13 14 15 16 17 18 19 20 21 22 23 24 25 26 27 28 29…" at bounding box center [341, 154] width 433 height 199
click at [196, 149] on div "const iconsWrap = document . querySelector ( ".loader_icons-wrap" ) ; const her…" at bounding box center [348, 156] width 416 height 208
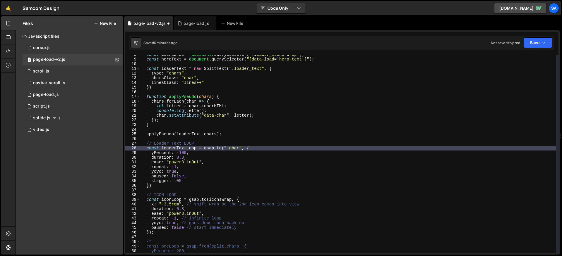
scroll to position [0, 4]
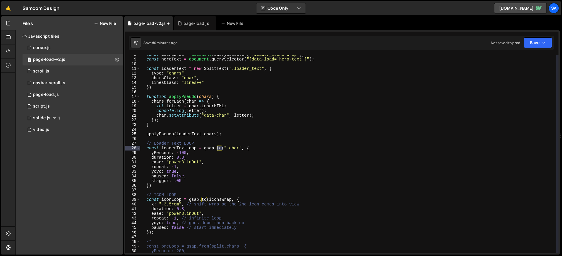
drag, startPoint x: 222, startPoint y: 148, endPoint x: 217, endPoint y: 148, distance: 5.3
click at [217, 148] on div "const iconsWrap = document . querySelector ( ".loader_icons-wrap" ) ; const her…" at bounding box center [348, 156] width 416 height 208
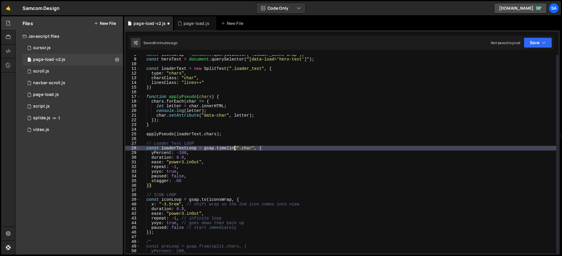
scroll to position [0, 6]
click at [273, 149] on div "const iconsWrap = document . querySelector ( ".loader_icons-wrap" ) ; const her…" at bounding box center [348, 156] width 416 height 208
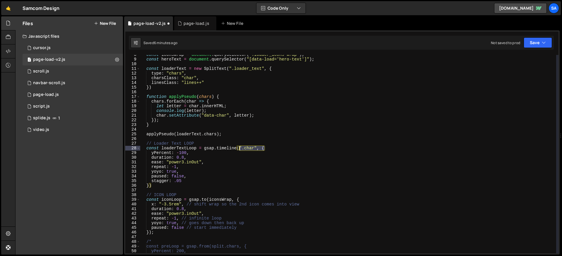
drag, startPoint x: 270, startPoint y: 148, endPoint x: 239, endPoint y: 147, distance: 30.7
click at [239, 147] on div "const iconsWrap = document . querySelector ( ".loader_icons-wrap" ) ; const her…" at bounding box center [348, 156] width 416 height 208
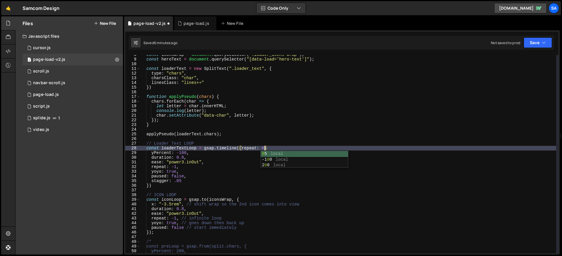
scroll to position [0, 8]
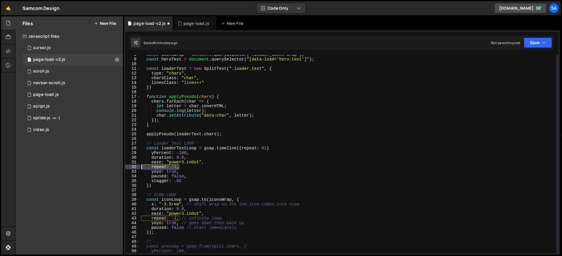
drag, startPoint x: 184, startPoint y: 168, endPoint x: 137, endPoint y: 166, distance: 46.5
click at [137, 166] on div "const loaderTextLoop = gsap.timeline({repeat: 01 8 9 10 11 12 13 14 15 16 17 18…" at bounding box center [341, 154] width 433 height 199
type textarea "repeat: -1,"
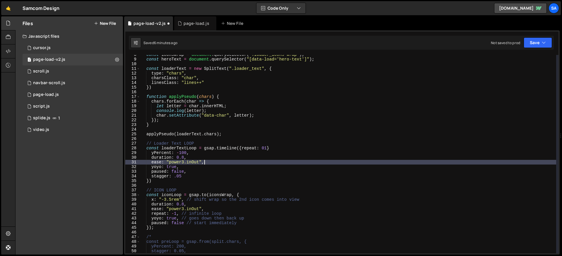
click at [292, 147] on div "const iconsWrap = document . querySelector ( ".loader_icons-wrap" ) ; const her…" at bounding box center [348, 156] width 416 height 208
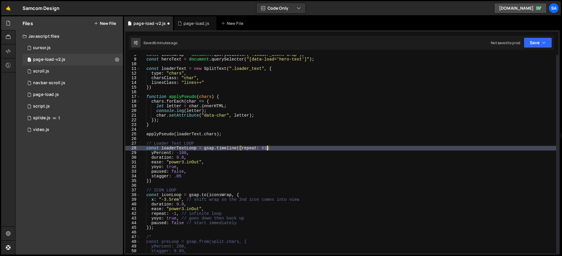
drag, startPoint x: 267, startPoint y: 149, endPoint x: 281, endPoint y: 140, distance: 17.0
click at [267, 149] on div "const iconsWrap = document . querySelector ( ".loader_icons-wrap" ) ; const her…" at bounding box center [348, 156] width 416 height 208
type textarea "const loaderTextLoop = gsap.timeline({repeat: 01, repeatDelay: 0.5});"
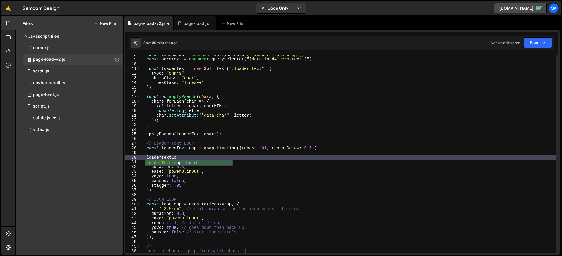
scroll to position [0, 2]
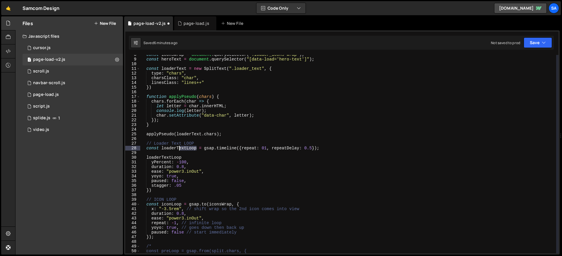
drag, startPoint x: 196, startPoint y: 149, endPoint x: 183, endPoint y: 160, distance: 17.6
click at [178, 149] on div "const iconsWrap = document . querySelector ( ".loader_icons-wrap" ) ; const her…" at bounding box center [348, 156] width 416 height 208
click at [185, 159] on div "const iconsWrap = document . querySelector ( ".loader_icons-wrap" ) ; const her…" at bounding box center [348, 156] width 416 height 208
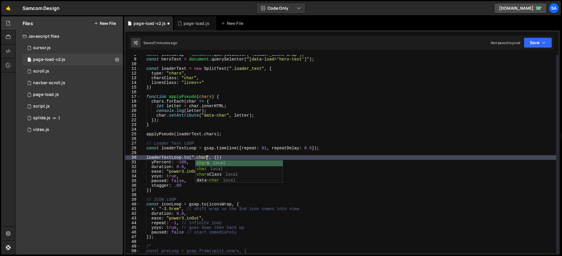
scroll to position [0, 5]
click at [208, 157] on div "const iconsWrap = document . querySelector ( ".loader_icons-wrap" ) ; const her…" at bounding box center [348, 156] width 416 height 208
type textarea "[DOMAIN_NAME](".cha", {})"
click at [232, 159] on div "const iconsWrap = document . querySelector ( ".loader_icons-wrap" ) ; const her…" at bounding box center [348, 156] width 416 height 208
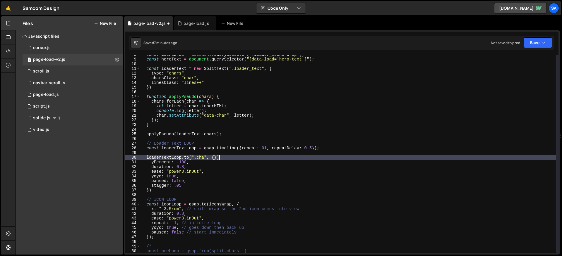
click at [204, 155] on div "const iconsWrap = document . querySelector ( ".loader_icons-wrap" ) ; const her…" at bounding box center [348, 156] width 416 height 208
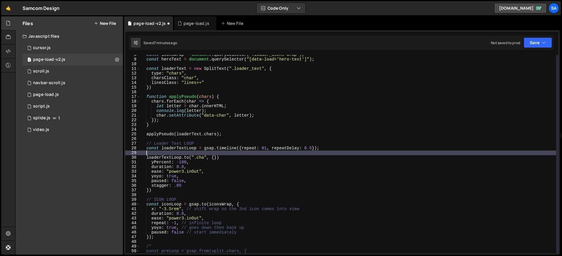
scroll to position [0, 0]
type textarea "r"
click at [204, 158] on div "const iconsWrap = document . querySelector ( ".loader_icons-wrap" ) ; const her…" at bounding box center [348, 156] width 416 height 208
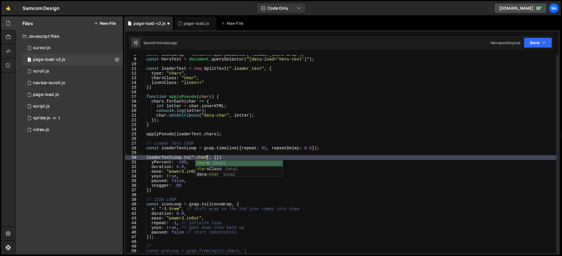
click at [157, 160] on div "const iconsWrap = document . querySelector ( ".loader_icons-wrap" ) ; const her…" at bounding box center [348, 156] width 416 height 208
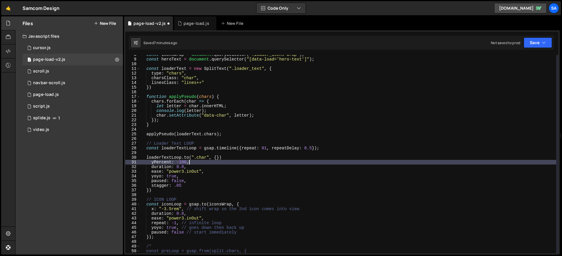
click at [195, 161] on div "const iconsWrap = document . querySelector ( ".loader_icons-wrap" ) ; const her…" at bounding box center [348, 156] width 416 height 208
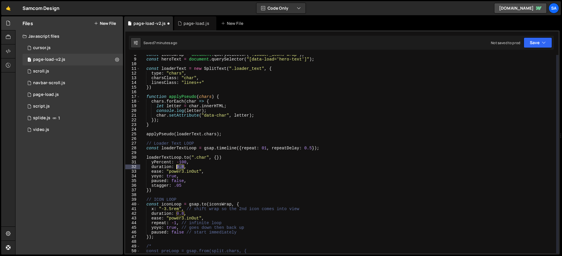
drag, startPoint x: 184, startPoint y: 167, endPoint x: 177, endPoint y: 167, distance: 7.3
click at [177, 167] on div "const iconsWrap = document . querySelector ( ".loader_icons-wrap" ) ; const her…" at bounding box center [348, 156] width 416 height 208
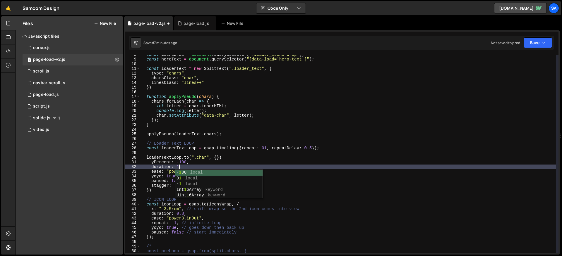
scroll to position [0, 3]
click at [219, 164] on div "const iconsWrap = document . querySelector ( ".loader_icons-wrap" ) ; const her…" at bounding box center [348, 156] width 416 height 208
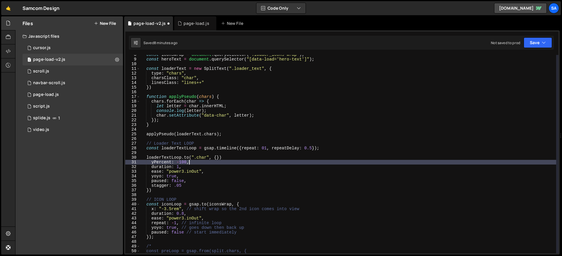
click at [197, 177] on div "const iconsWrap = document . querySelector ( ".loader_icons-wrap" ) ; const her…" at bounding box center [348, 156] width 416 height 208
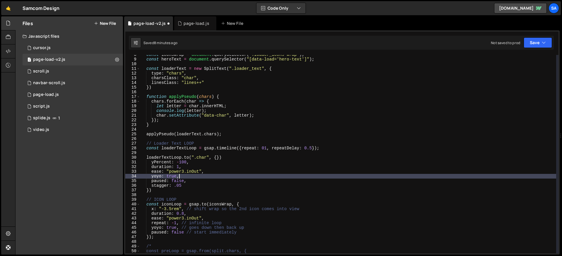
scroll to position [0, 2]
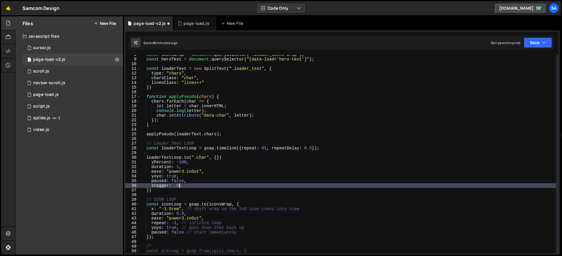
click at [178, 186] on div "const iconsWrap = document . querySelector ( ".loader_icons-wrap" ) ; const her…" at bounding box center [348, 156] width 416 height 208
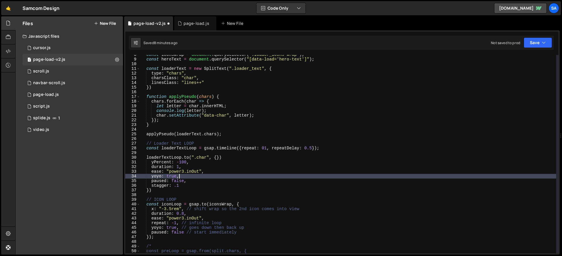
click at [193, 178] on div "const iconsWrap = document . querySelector ( ".loader_icons-wrap" ) ; const her…" at bounding box center [348, 156] width 416 height 208
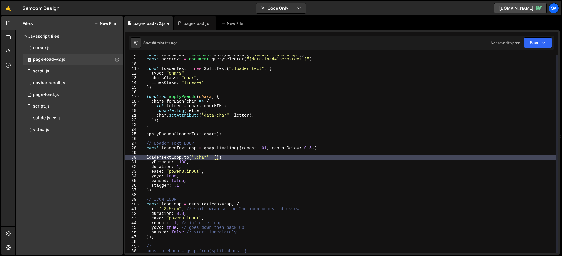
click at [217, 159] on div "const iconsWrap = document . querySelector ( ".loader_icons-wrap" ) ; const her…" at bounding box center [348, 156] width 416 height 208
click at [208, 168] on div "const iconsWrap = document . querySelector ( ".loader_icons-wrap" ) ; const her…" at bounding box center [348, 156] width 416 height 208
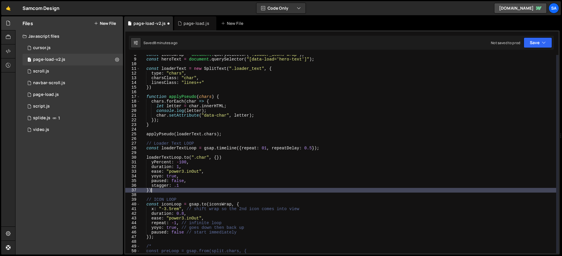
click at [173, 192] on div "const iconsWrap = document . querySelector ( ".loader_icons-wrap" ) ; const her…" at bounding box center [348, 156] width 416 height 208
type textarea "})"
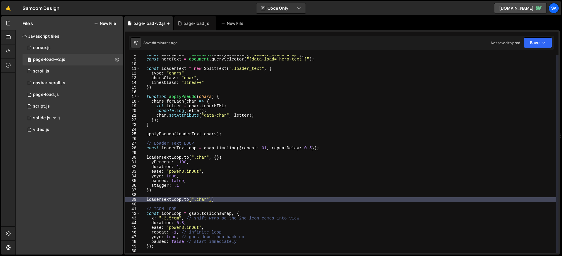
scroll to position [0, 5]
type textarea "[DOMAIN_NAME](".char", {)"
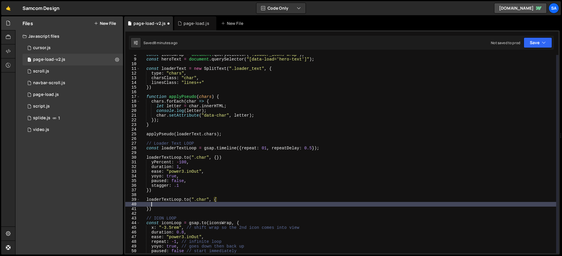
scroll to position [0, 0]
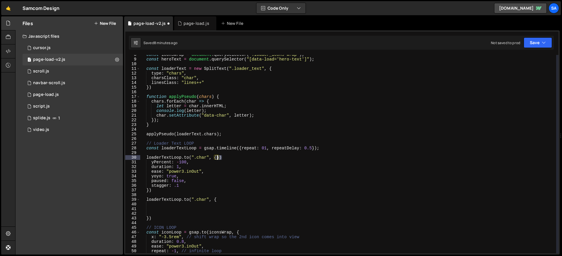
drag, startPoint x: 222, startPoint y: 157, endPoint x: 217, endPoint y: 157, distance: 4.7
click at [217, 157] on div "const iconsWrap = document . querySelector ( ".loader_icons-wrap" ) ; const her…" at bounding box center [348, 156] width 416 height 208
type textarea "[DOMAIN_NAME](".char", {"
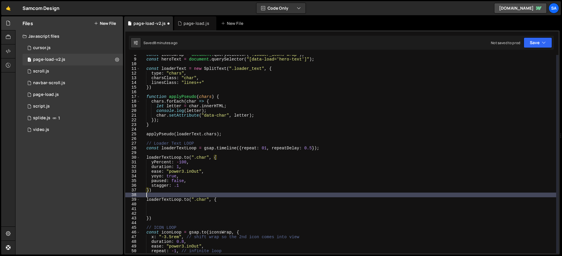
click at [161, 193] on div "const iconsWrap = document . querySelector ( ".loader_icons-wrap" ) ; const her…" at bounding box center [348, 156] width 416 height 208
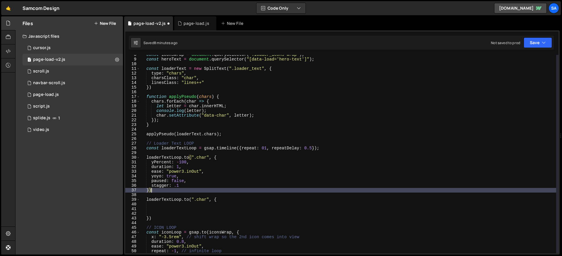
click at [161, 192] on div "const iconsWrap = document . querySelector ( ".loader_icons-wrap" ) ; const her…" at bounding box center [348, 156] width 416 height 208
type textarea "});"
click at [178, 205] on div "const iconsWrap = document . querySelector ( ".loader_icons-wrap" ) ; const her…" at bounding box center [348, 156] width 416 height 208
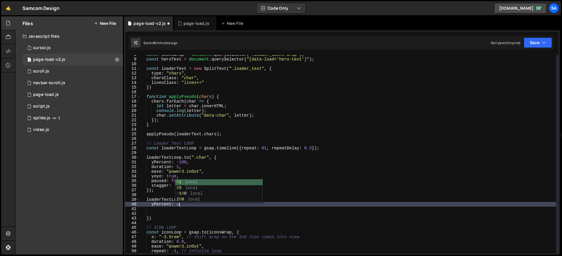
scroll to position [0, 2]
type textarea "yPercent: 0,"
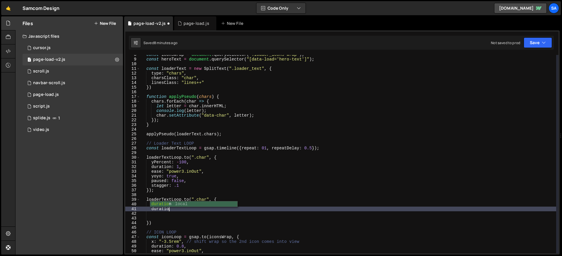
scroll to position [0, 2]
type textarea "d"
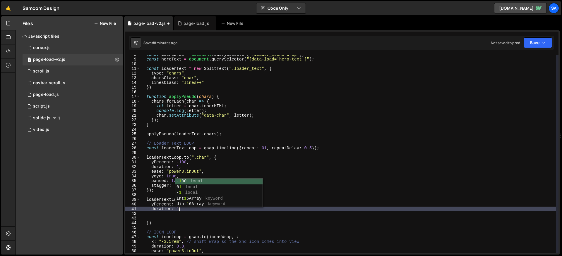
scroll to position [0, 2]
type textarea "duration: 1,"
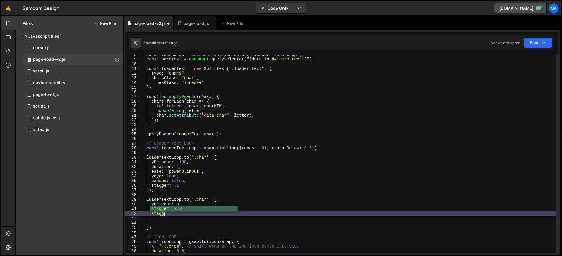
scroll to position [0, 1]
click at [183, 187] on div "const iconsWrap = document . querySelector ( ".loader_icons-wrap" ) ; const her…" at bounding box center [348, 156] width 416 height 208
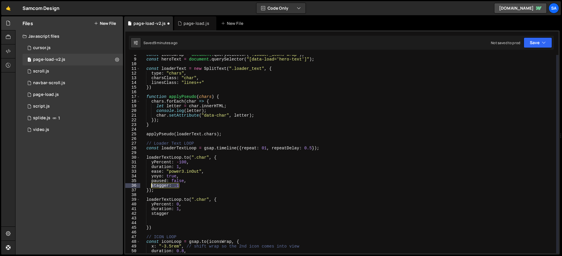
drag, startPoint x: 183, startPoint y: 185, endPoint x: 151, endPoint y: 187, distance: 31.6
click at [151, 187] on div "const iconsWrap = document . querySelector ( ".loader_icons-wrap" ) ; const her…" at bounding box center [348, 156] width 416 height 208
paste textarea "{ each: 0.1, from: "start" },"
drag, startPoint x: 172, startPoint y: 214, endPoint x: 152, endPoint y: 215, distance: 20.2
click at [152, 215] on div "const iconsWrap = document . querySelector ( ".loader_icons-wrap" ) ; const her…" at bounding box center [348, 156] width 416 height 208
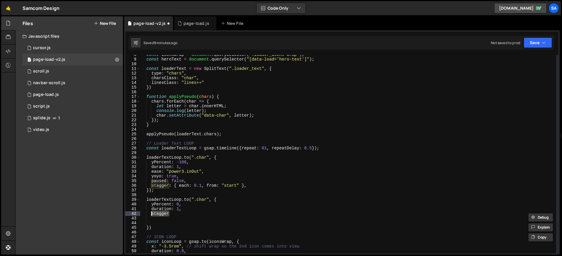
paste textarea ": { each: 0.1, from: "start" },"
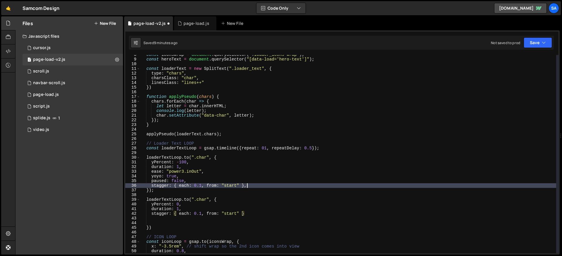
click at [262, 185] on div "const iconsWrap = document . querySelector ( ".loader_icons-wrap" ) ; const her…" at bounding box center [348, 156] width 416 height 208
click at [185, 216] on div "const iconsWrap = document . querySelector ( ".loader_icons-wrap" ) ; const her…" at bounding box center [348, 156] width 416 height 208
type textarea "stagger: { each: 0.1, from: "start" }"
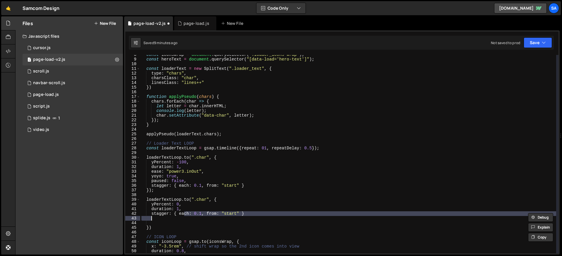
click at [181, 218] on div "const iconsWrap = document . querySelector ( ".loader_icons-wrap" ) ; const her…" at bounding box center [348, 154] width 416 height 199
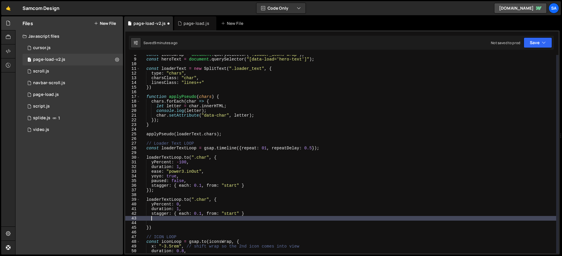
scroll to position [0, 0]
type textarea "stagger: { each: 0.1, from: "start" }"
click at [167, 218] on div "const iconsWrap = document . querySelector ( ".loader_icons-wrap" ) ; const her…" at bounding box center [348, 156] width 416 height 208
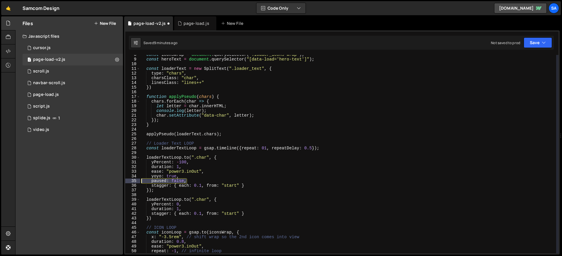
drag, startPoint x: 194, startPoint y: 182, endPoint x: 115, endPoint y: 182, distance: 78.7
click at [115, 182] on div "Files New File Javascript files 1 cursor.js 0 1 page-load-v2.js 0 0 scroll.js 0…" at bounding box center [288, 135] width 546 height 239
type textarea "paused: false,"
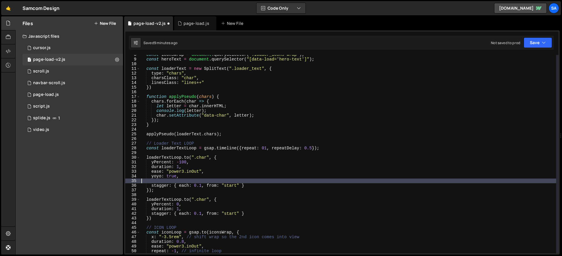
type textarea "yoyo: true,"
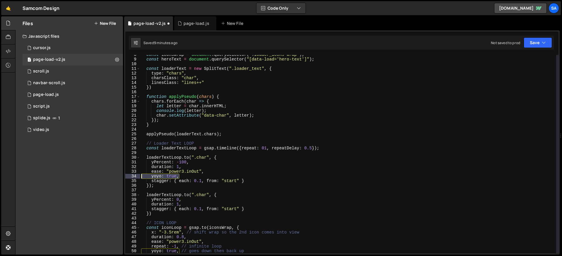
drag, startPoint x: 178, startPoint y: 177, endPoint x: 121, endPoint y: 177, distance: 57.0
click at [121, 177] on div "Files New File Javascript files 1 cursor.js 0 1 page-load-v2.js 0 0 scroll.js 0…" at bounding box center [288, 135] width 546 height 239
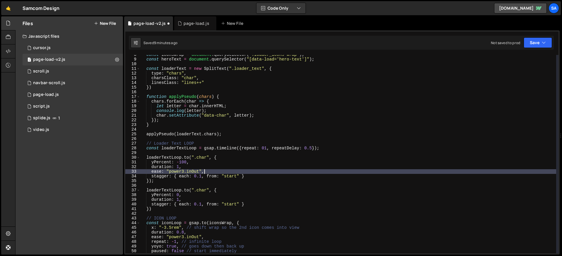
click at [204, 199] on div "const iconsWrap = document . querySelector ( ".loader_icons-wrap" ) ; const her…" at bounding box center [348, 156] width 416 height 208
type textarea "duration: 1,"
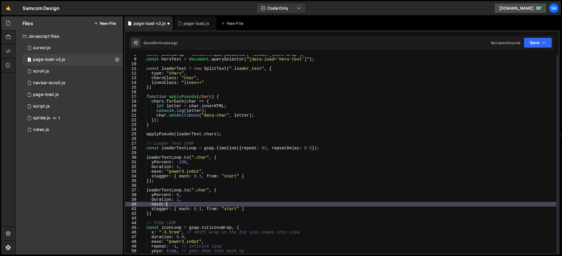
scroll to position [0, 1]
type textarea "e"
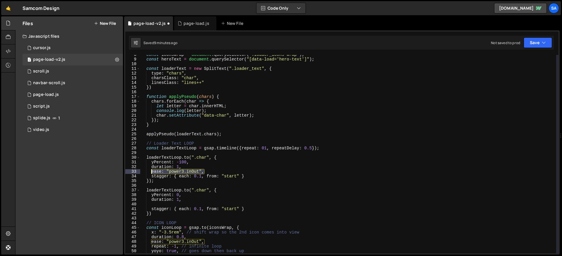
drag, startPoint x: 204, startPoint y: 172, endPoint x: 152, endPoint y: 172, distance: 51.8
click at [152, 172] on div "const iconsWrap = document . querySelector ( ".loader_icons-wrap" ) ; const her…" at bounding box center [348, 156] width 416 height 208
type textarea "ease: "power3.inOut","
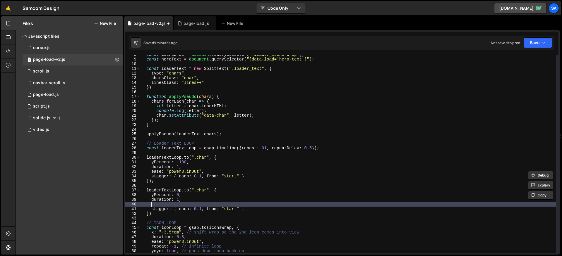
click at [166, 205] on div "const iconsWrap = document . querySelector ( ".loader_icons-wrap" ) ; const her…" at bounding box center [348, 156] width 416 height 208
paste textarea "ease: "power3.inOut","
click at [430, 44] on button "Save" at bounding box center [537, 42] width 28 height 11
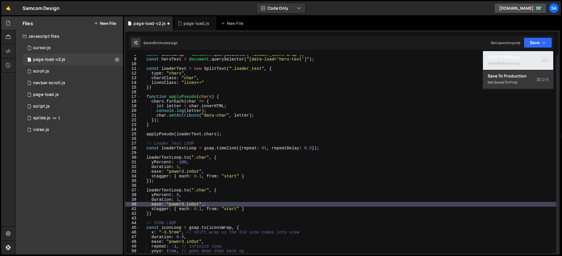
click at [430, 60] on div "Saved 9 minutes ago" at bounding box center [517, 63] width 61 height 7
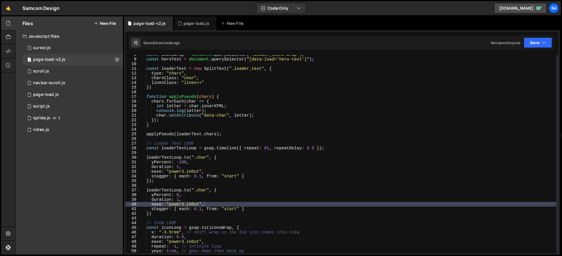
click at [267, 147] on div "const iconsWrap = document . querySelector ( ".loader_icons-wrap" ) ; const her…" at bounding box center [348, 156] width 416 height 208
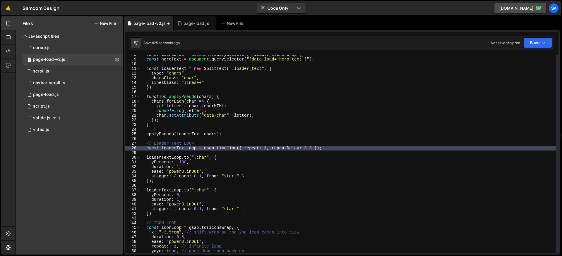
scroll to position [0, 9]
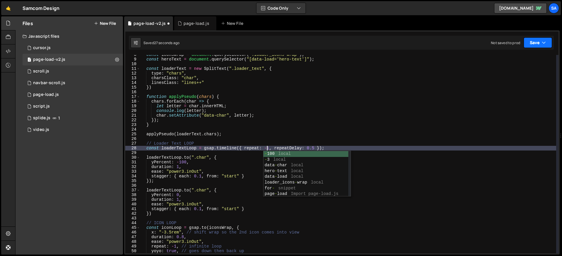
click at [430, 40] on icon "button" at bounding box center [543, 43] width 4 height 6
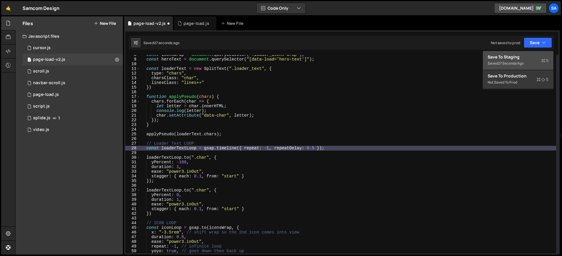
click at [430, 63] on div "27 seconds ago" at bounding box center [511, 63] width 26 height 5
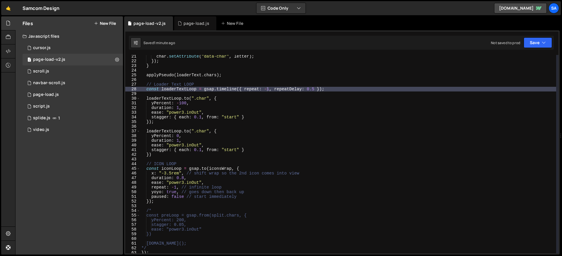
scroll to position [94, 0]
click at [240, 149] on div "char . setAttribute ( "data-char" , letter ) ; }) ; } applyPseudo ( loaderText …" at bounding box center [348, 158] width 416 height 208
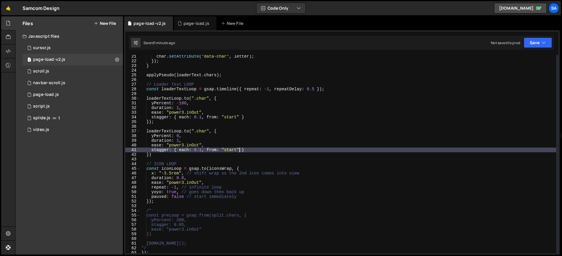
click at [258, 149] on div "char . setAttribute ( "data-char" , letter ) ; }) ; } applyPseudo ( loaderText …" at bounding box center [348, 158] width 416 height 208
click at [328, 89] on div "char . setAttribute ( "data-char" , letter ) ; }) ; } applyPseudo ( loaderText …" at bounding box center [348, 158] width 416 height 208
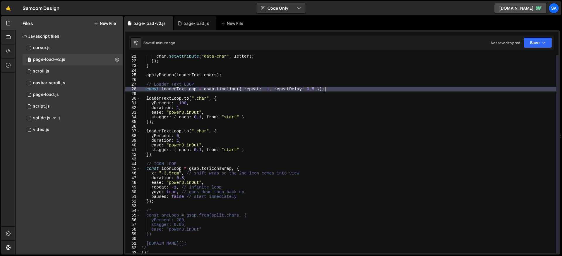
click at [149, 200] on div "char . setAttribute ( "data-char" , letter ) ; }) ; } applyPseudo ( loaderText …" at bounding box center [348, 158] width 416 height 208
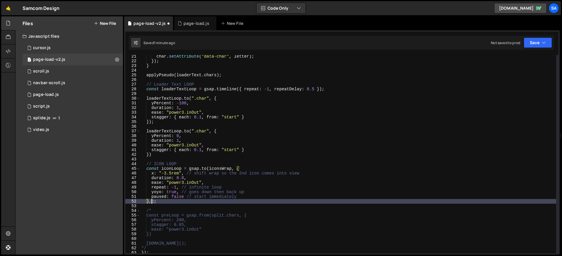
scroll to position [0, 1]
paste textarea "">+0.5""
click at [207, 199] on div "char . setAttribute ( "data-char" , letter ) ; }) ; } applyPseudo ( loaderText …" at bounding box center [348, 158] width 416 height 208
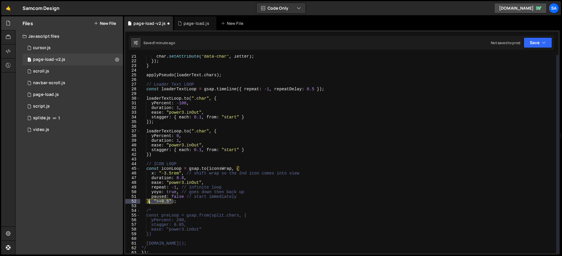
drag, startPoint x: 171, startPoint y: 201, endPoint x: 150, endPoint y: 202, distance: 21.4
click at [149, 202] on div "char . setAttribute ( "data-char" , letter ) ; }) ; } applyPseudo ( loaderText …" at bounding box center [348, 158] width 416 height 208
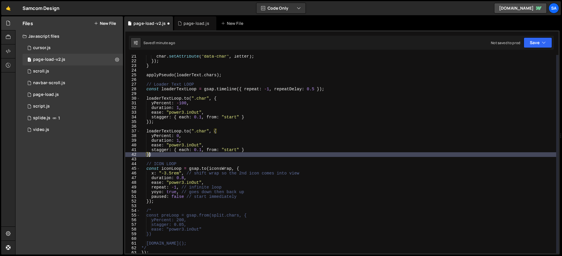
click at [149, 155] on div "char . setAttribute ( "data-char" , letter ) ; }) ; } applyPseudo ( loaderText …" at bounding box center [348, 158] width 416 height 208
paste textarea ", ">+0.5""
click at [184, 152] on div "char . setAttribute ( "data-char" , letter ) ; }) ; } applyPseudo ( loaderText …" at bounding box center [348, 158] width 416 height 208
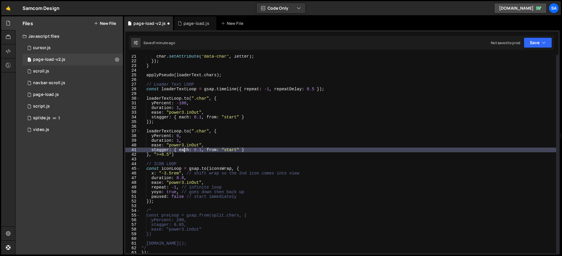
click at [183, 154] on div "char . setAttribute ( "data-char" , letter ) ; }) ; } applyPseudo ( loaderText …" at bounding box center [348, 158] width 416 height 208
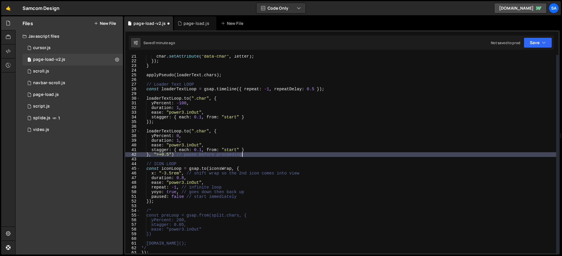
scroll to position [0, 7]
click at [256, 154] on div "char . setAttribute ( "data-char" , letter ) ; }) ; } applyPseudo ( loaderText …" at bounding box center [348, 158] width 416 height 208
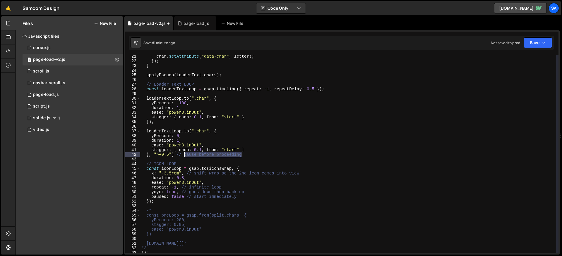
drag, startPoint x: 244, startPoint y: 156, endPoint x: 187, endPoint y: 154, distance: 57.1
click at [184, 155] on div "char . setAttribute ( "data-char" , letter ) ; }) ; } applyPseudo ( loaderText …" at bounding box center [348, 158] width 416 height 208
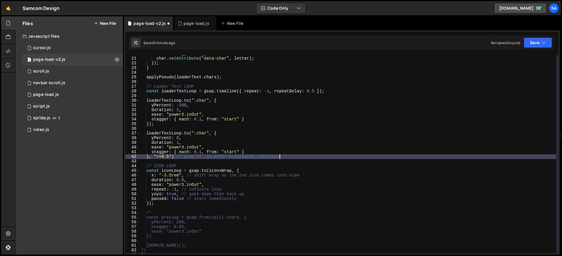
scroll to position [0, 9]
click at [258, 134] on div "console . log ( letter ) ; char . setAttribute ( "data-char" , letter ) ; }) ; …" at bounding box center [348, 155] width 416 height 208
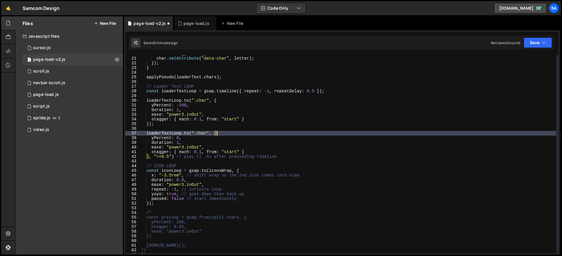
scroll to position [0, 5]
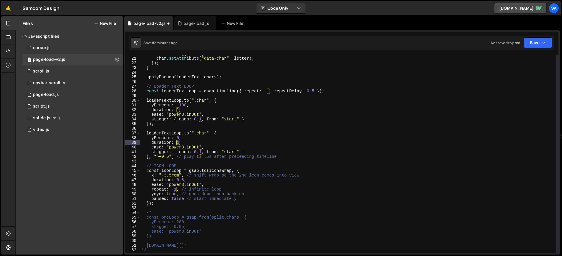
click at [177, 142] on div "console . log ( letter ) ; char . setAttribute ( "data-char" , letter ) ; }) ; …" at bounding box center [348, 155] width 416 height 208
click at [177, 109] on div "console . log ( letter ) ; char . setAttribute ( "data-char" , letter ) ; }) ; …" at bounding box center [348, 155] width 416 height 208
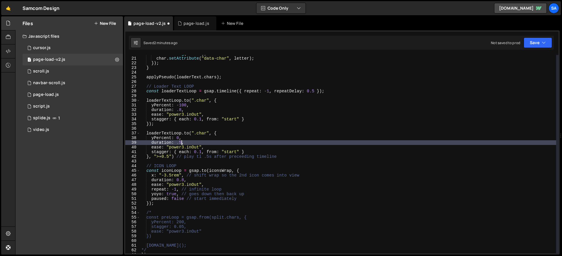
click at [179, 143] on div "console . log ( letter ) ; char . setAttribute ( "data-char" , letter ) ; }) ; …" at bounding box center [348, 155] width 416 height 208
click at [430, 44] on button "Save" at bounding box center [537, 42] width 28 height 11
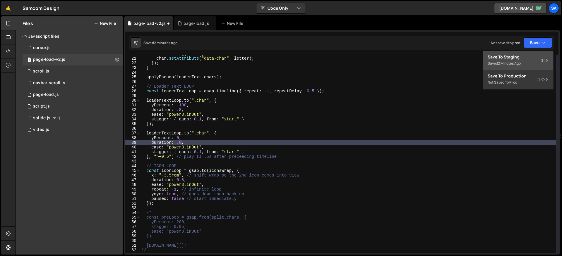
click at [430, 54] on div "Save to Staging S" at bounding box center [517, 57] width 61 height 6
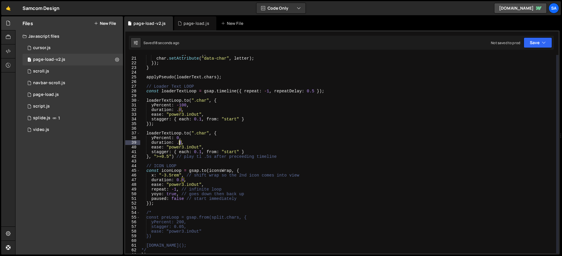
click at [179, 142] on div "console . log ( letter ) ; char . setAttribute ( "data-char" , letter ) ; }) ; …" at bounding box center [348, 155] width 416 height 208
click at [179, 110] on div "console . log ( letter ) ; char . setAttribute ( "data-char" , letter ) ; }) ; …" at bounding box center [348, 155] width 416 height 208
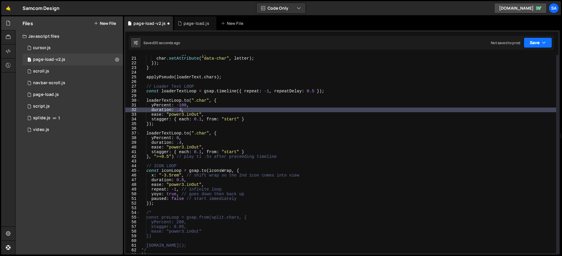
click at [430, 41] on button "Save" at bounding box center [537, 42] width 28 height 11
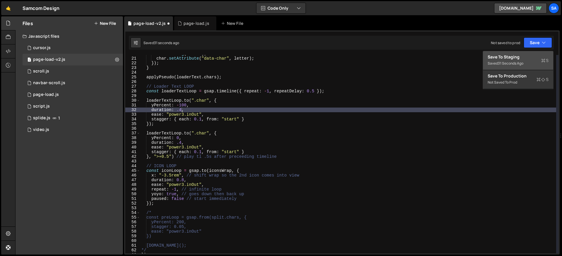
click at [430, 54] on div "Save to Staging S" at bounding box center [517, 57] width 61 height 6
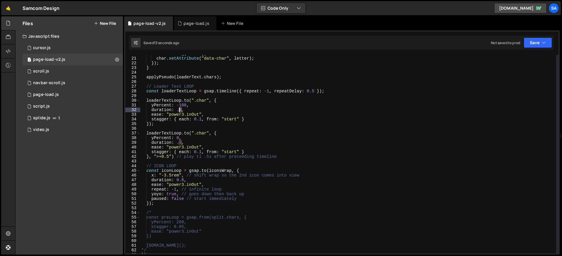
click at [180, 110] on div "console . log ( letter ) ; char . setAttribute ( "data-char" , letter ) ; }) ; …" at bounding box center [348, 155] width 416 height 208
click at [180, 143] on div "console . log ( letter ) ; char . setAttribute ( "data-char" , letter ) ; }) ; …" at bounding box center [348, 155] width 416 height 208
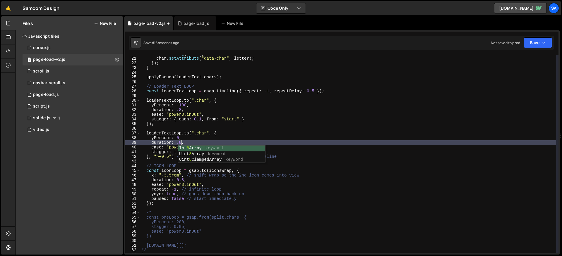
click at [227, 112] on div "console . log ( letter ) ; char . setAttribute ( "data-char" , letter ) ; }) ; …" at bounding box center [348, 155] width 416 height 208
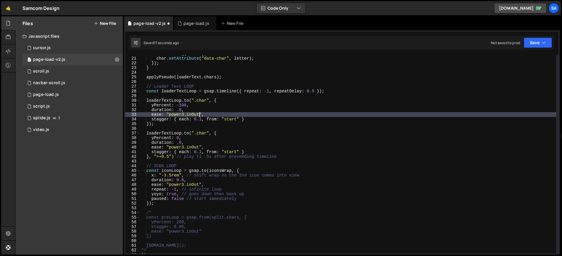
click at [198, 115] on div "console . log ( letter ) ; char . setAttribute ( "data-char" , letter ) ; }) ; …" at bounding box center [348, 155] width 416 height 208
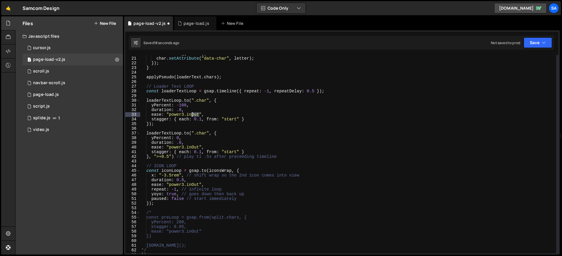
drag, startPoint x: 199, startPoint y: 115, endPoint x: 192, endPoint y: 115, distance: 7.0
click at [192, 115] on div "console . log ( letter ) ; char . setAttribute ( "data-char" , letter ) ; }) ; …" at bounding box center [348, 155] width 416 height 208
drag, startPoint x: 192, startPoint y: 148, endPoint x: 187, endPoint y: 148, distance: 5.6
click at [187, 148] on div "console . log ( letter ) ; char . setAttribute ( "data-char" , letter ) ; }) ; …" at bounding box center [348, 155] width 416 height 208
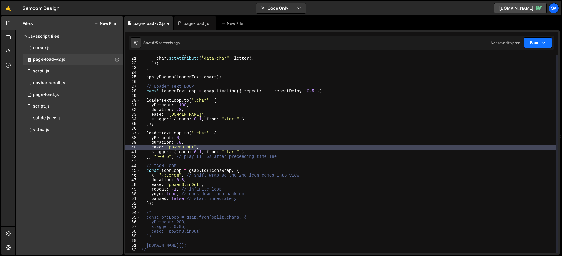
click at [430, 42] on button "Save" at bounding box center [537, 42] width 28 height 11
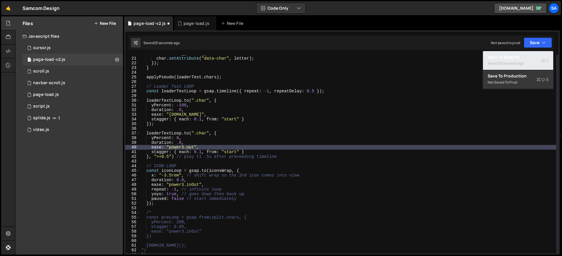
click at [430, 64] on div "25 seconds ago" at bounding box center [511, 63] width 26 height 5
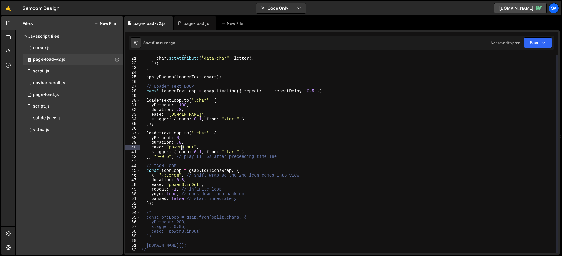
drag, startPoint x: 184, startPoint y: 147, endPoint x: 181, endPoint y: 148, distance: 3.0
click at [181, 148] on div "console . log ( letter ) ; char . setAttribute ( "data-char" , letter ) ; }) ; …" at bounding box center [348, 155] width 416 height 208
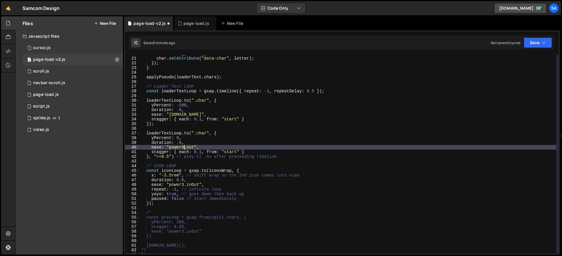
click at [186, 147] on div "console . log ( letter ) ; char . setAttribute ( "data-char" , letter ) ; }) ; …" at bounding box center [348, 155] width 416 height 208
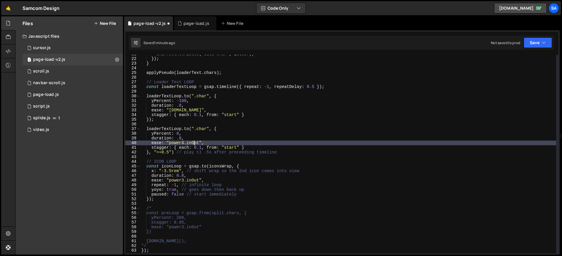
scroll to position [97, 0]
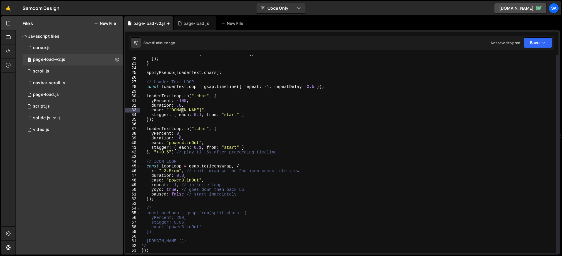
click at [181, 109] on div "char . setAttribute ( "data-char" , letter ) ; }) ; } applyPseudo ( loaderText …" at bounding box center [348, 156] width 416 height 208
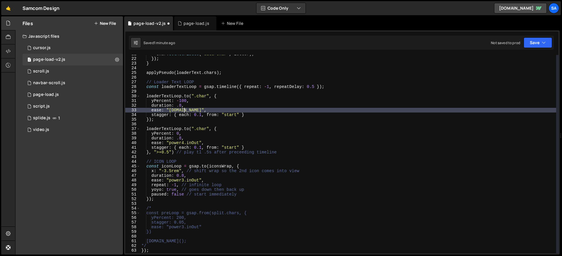
scroll to position [0, 3]
click at [191, 110] on div "char . setAttribute ( "data-char" , letter ) ; }) ; } applyPseudo ( loaderText …" at bounding box center [348, 156] width 416 height 208
click at [430, 39] on button "Save" at bounding box center [537, 42] width 28 height 11
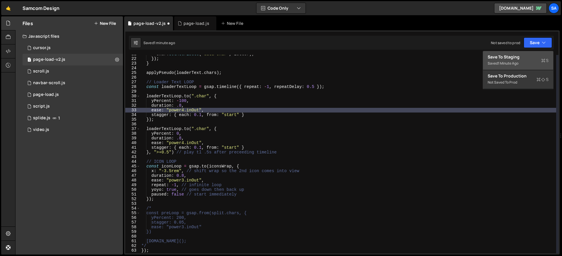
click at [430, 56] on div "Save to Staging S" at bounding box center [517, 57] width 61 height 6
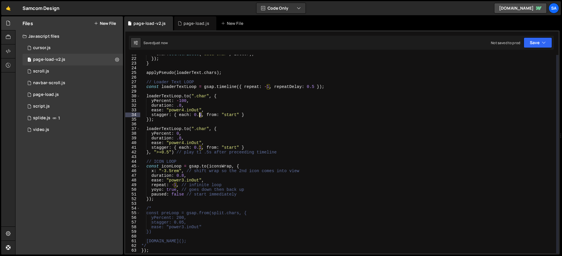
click at [199, 115] on div "char . setAttribute ( "data-char" , letter ) ; }) ; } applyPseudo ( loaderText …" at bounding box center [348, 156] width 416 height 208
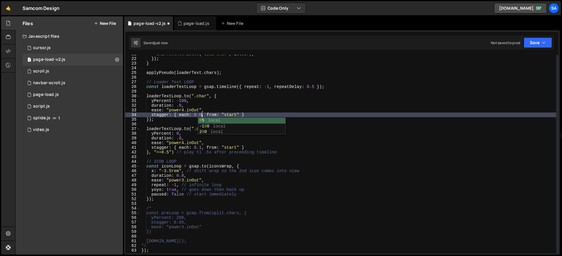
scroll to position [0, 4]
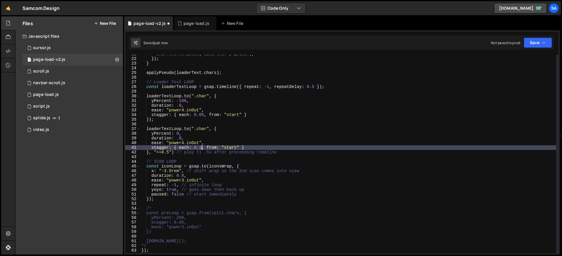
click at [199, 148] on div "char . setAttribute ( "data-char" , letter ) ; }) ; } applyPseudo ( loaderText …" at bounding box center [348, 156] width 416 height 208
click at [430, 42] on button "Save" at bounding box center [537, 42] width 28 height 11
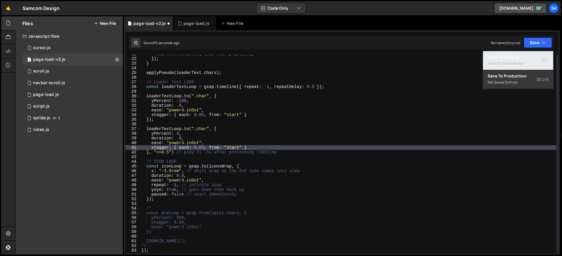
click at [430, 61] on div "Saved 10 seconds ago" at bounding box center [517, 63] width 61 height 7
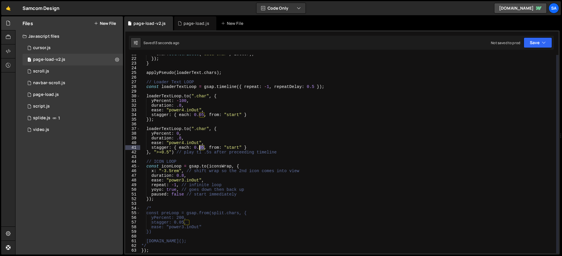
click at [199, 147] on div "char . setAttribute ( "data-char" , letter ) ; }) ; } applyPseudo ( loaderText …" at bounding box center [348, 156] width 416 height 208
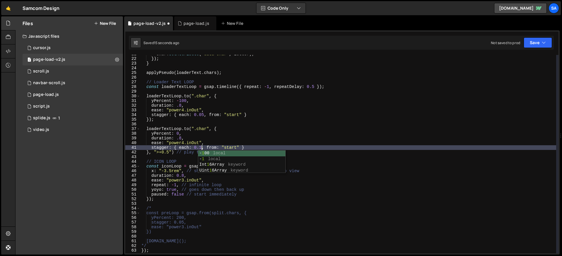
click at [185, 178] on div "char . setAttribute ( "data-char" , letter ) ; }) ; } applyPseudo ( loaderText …" at bounding box center [348, 156] width 416 height 208
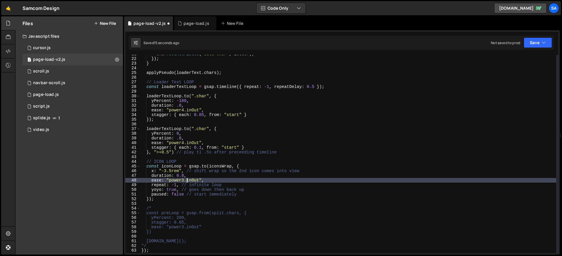
scroll to position [0, 4]
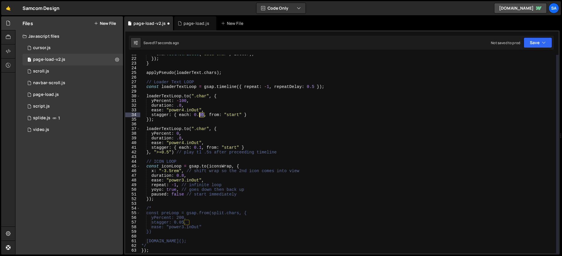
drag, startPoint x: 204, startPoint y: 114, endPoint x: 200, endPoint y: 114, distance: 4.7
click at [200, 114] on div "char . setAttribute ( "data-char" , letter ) ; }) ; } applyPseudo ( loaderText …" at bounding box center [348, 156] width 416 height 208
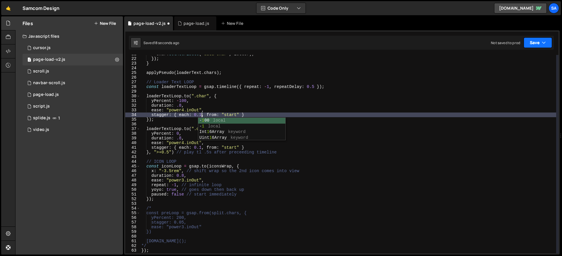
click at [430, 39] on button "Save" at bounding box center [537, 42] width 28 height 11
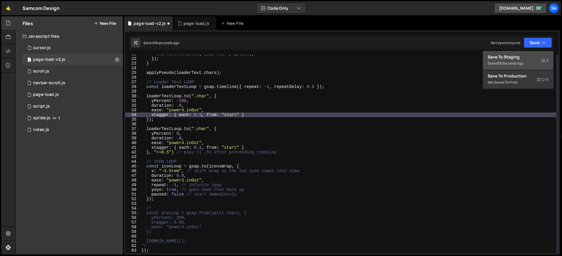
click at [430, 56] on div "Save to Staging S" at bounding box center [517, 57] width 61 height 6
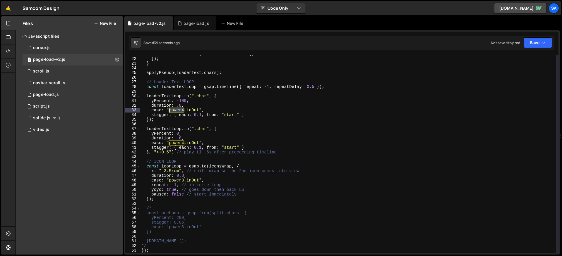
drag, startPoint x: 184, startPoint y: 110, endPoint x: 169, endPoint y: 112, distance: 15.4
click at [169, 112] on div "char . setAttribute ( "data-char" , letter ) ; }) ; } applyPseudo ( loaderText …" at bounding box center [348, 156] width 416 height 208
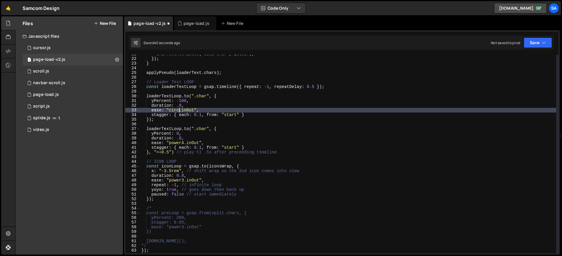
scroll to position [0, 3]
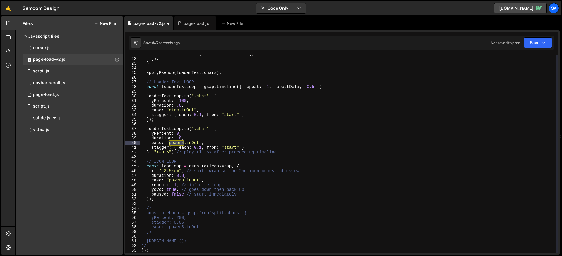
drag, startPoint x: 184, startPoint y: 142, endPoint x: 169, endPoint y: 143, distance: 14.9
click at [169, 143] on div "char . setAttribute ( "data-char" , letter ) ; }) ; } applyPseudo ( loaderText …" at bounding box center [348, 156] width 416 height 208
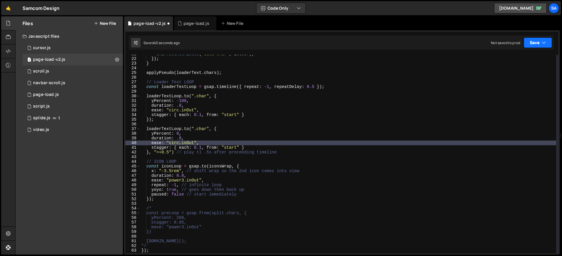
click at [430, 42] on button "Save" at bounding box center [537, 42] width 28 height 11
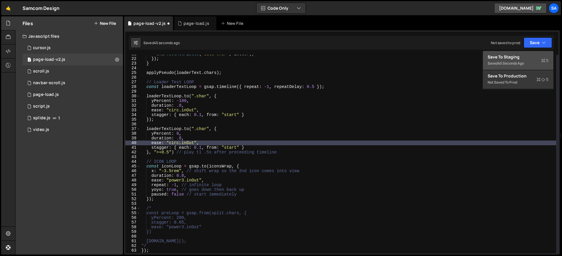
click at [430, 57] on div "Save to Staging S" at bounding box center [517, 57] width 61 height 6
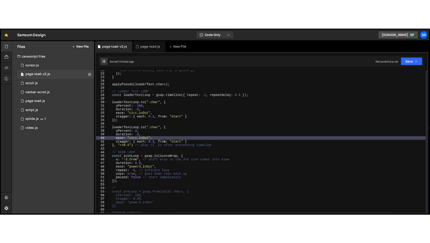
scroll to position [97, 0]
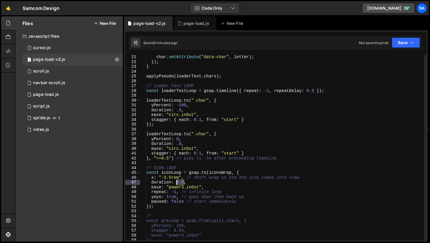
click at [177, 183] on div "char . setAttribute ( "data-char" , letter ) ; }) ; } applyPseudo ( loaderText …" at bounding box center [282, 152] width 284 height 195
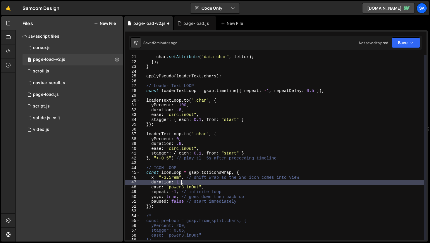
type textarea "duration: 1.2,"
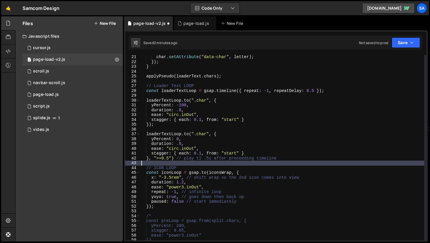
click at [221, 164] on div "char . setAttribute ( "data-char" , letter ) ; }) ; } applyPseudo ( loaderText …" at bounding box center [282, 152] width 284 height 195
click at [403, 51] on div "const wrapper = document.createElement("span"); 1 2 3 4 5 6 7 8 9 10 11 12 13 1…" at bounding box center [276, 135] width 304 height 211
click at [403, 48] on div "Saved 2 minutes ago Not saved to prod Upgrade to Edit Save Save to Staging S Sa…" at bounding box center [275, 43] width 293 height 14
click at [403, 46] on button "Save" at bounding box center [406, 42] width 28 height 11
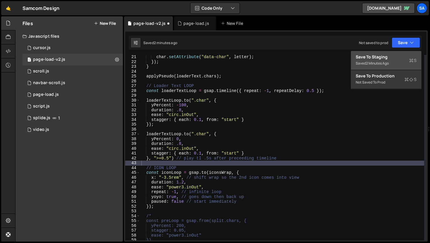
click at [385, 61] on div "2 minutes ago" at bounding box center [377, 63] width 23 height 5
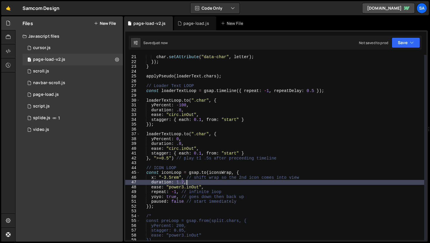
click at [197, 180] on div "char . setAttribute ( "data-char" , letter ) ; }) ; } applyPseudo ( loaderText …" at bounding box center [282, 152] width 284 height 195
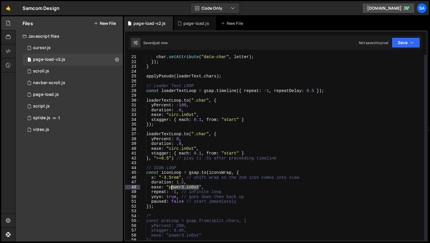
drag, startPoint x: 198, startPoint y: 186, endPoint x: 171, endPoint y: 188, distance: 27.3
click at [171, 188] on div "char . setAttribute ( "data-char" , letter ) ; }) ; } applyPseudo ( loaderText …" at bounding box center [282, 152] width 284 height 195
click at [180, 187] on div "char . setAttribute ( "data-char" , letter ) ; }) ; } applyPseudo ( loaderText …" at bounding box center [282, 148] width 284 height 186
drag, startPoint x: 183, startPoint y: 187, endPoint x: 169, endPoint y: 188, distance: 14.7
click at [169, 188] on div "char . setAttribute ( "data-char" , letter ) ; }) ; } applyPseudo ( loaderText …" at bounding box center [282, 152] width 284 height 195
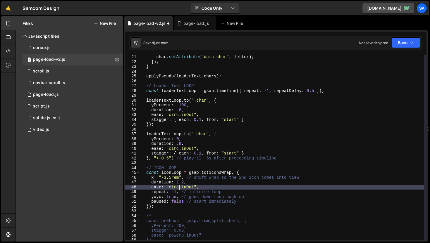
scroll to position [0, 2]
click at [404, 44] on button "Save" at bounding box center [406, 42] width 28 height 11
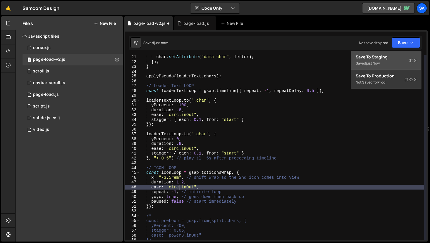
click at [390, 60] on div "Saved just now" at bounding box center [386, 63] width 61 height 7
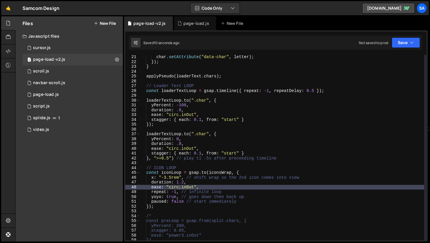
click at [183, 181] on div "char . setAttribute ( "data-char" , letter ) ; }) ; } applyPseudo ( loaderText …" at bounding box center [282, 152] width 284 height 195
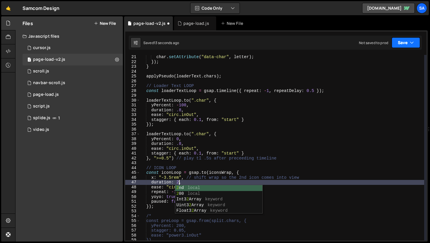
click at [408, 41] on button "Save" at bounding box center [406, 42] width 28 height 11
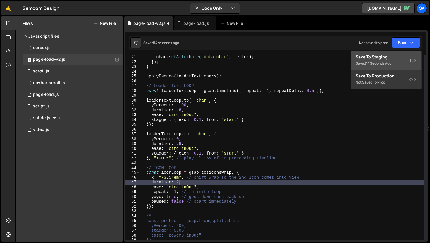
click at [390, 64] on div "14 seconds ago" at bounding box center [378, 63] width 25 height 5
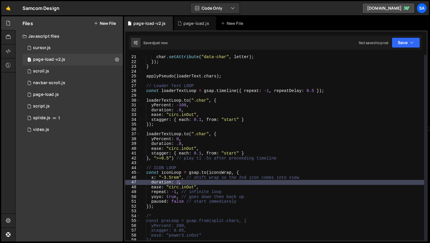
click at [179, 182] on div "char . setAttribute ( "data-char" , letter ) ; }) ; } applyPseudo ( loaderText …" at bounding box center [282, 152] width 284 height 195
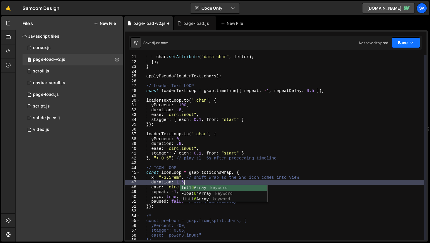
type textarea "duration: 1.6,"
click at [400, 42] on button "Save" at bounding box center [406, 42] width 28 height 11
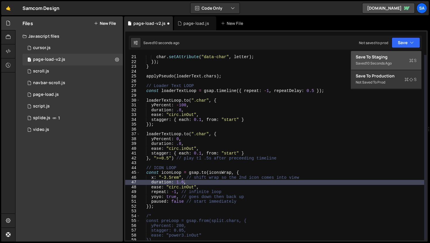
click at [388, 57] on div "Save to Staging S" at bounding box center [386, 57] width 61 height 6
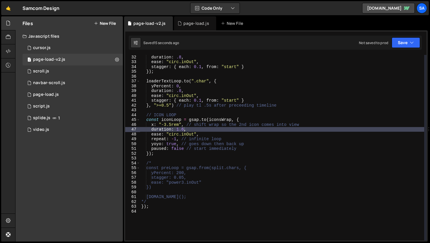
scroll to position [152, 0]
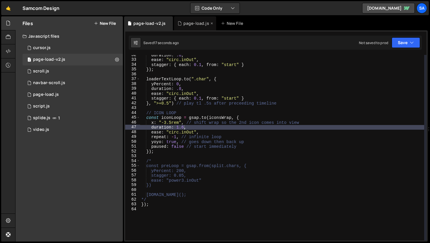
click at [187, 22] on div "page-load.js" at bounding box center [196, 23] width 26 height 6
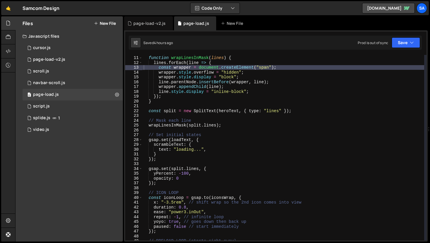
scroll to position [48, 0]
type textarea "// Mask each line"
click at [230, 122] on div "// Wrap lines in span function function wrapLinesInMask ( lines ) { lines . for…" at bounding box center [283, 148] width 282 height 195
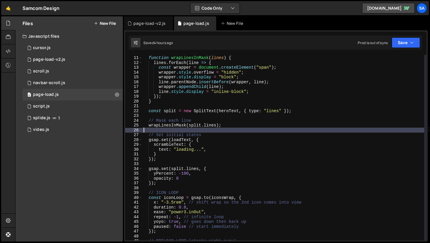
click at [231, 130] on div "// Wrap lines in span function function wrapLinesInMask ( lines ) { lines . for…" at bounding box center [283, 148] width 282 height 195
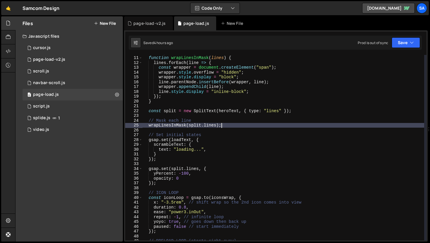
click at [232, 126] on div "// Wrap lines in span function function wrapLinesInMask ( lines ) { lines . for…" at bounding box center [283, 148] width 282 height 195
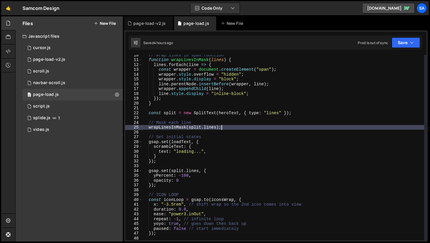
scroll to position [0, 0]
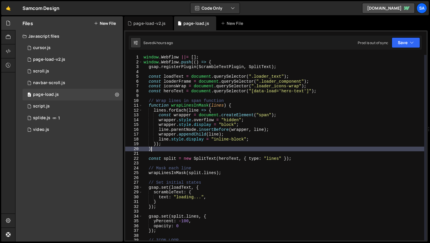
click at [161, 148] on div "window . Webflow ||= [ ] ; window . Webflow . push (( ) => { gsap . registerPlu…" at bounding box center [283, 152] width 282 height 195
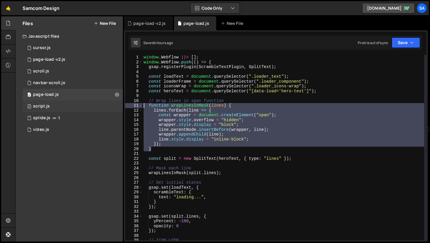
drag, startPoint x: 161, startPoint y: 148, endPoint x: 117, endPoint y: 104, distance: 62.7
click at [117, 104] on div "Files New File Javascript files 1 cursor.js 0 1 page-load-v2.js 0 0 scroll.js 0…" at bounding box center [222, 129] width 415 height 226
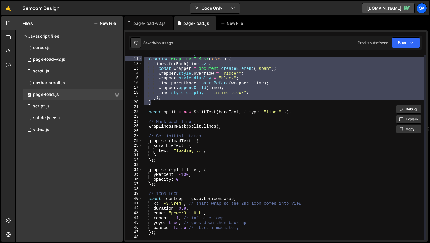
click at [227, 155] on div "// Wrap lines in span function function wrapLinesInMask ( lines ) { lines . for…" at bounding box center [283, 149] width 282 height 195
type textarea "}"
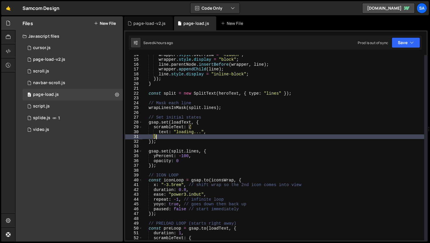
scroll to position [65, 0]
click at [222, 115] on div "wrapper . style . overflow = "hidden" ; wrapper . style . display = "block" ; l…" at bounding box center [283, 149] width 282 height 195
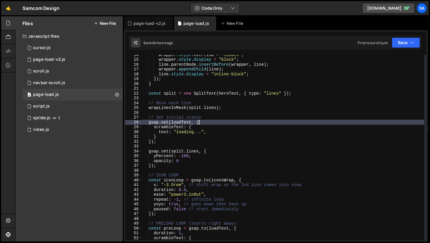
click at [218, 121] on div "wrapper . style . overflow = "hidden" ; wrapper . style . display = "block" ; l…" at bounding box center [283, 149] width 282 height 195
click at [217, 119] on div "wrapper . style . overflow = "hidden" ; wrapper . style . display = "block" ; l…" at bounding box center [283, 149] width 282 height 195
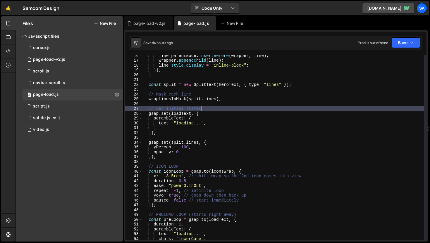
scroll to position [74, 0]
click at [221, 140] on div "line . parentNode . insertBefore ( wrapper , line ) ; wrapper . appendChild ( l…" at bounding box center [283, 150] width 282 height 195
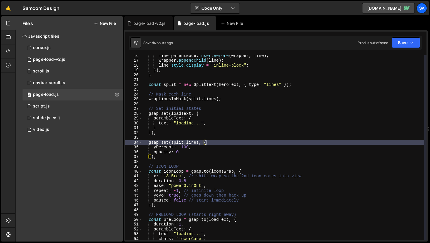
click at [209, 150] on div "line . parentNode . insertBefore ( wrapper , line ) ; wrapper . appendChild ( l…" at bounding box center [283, 150] width 282 height 195
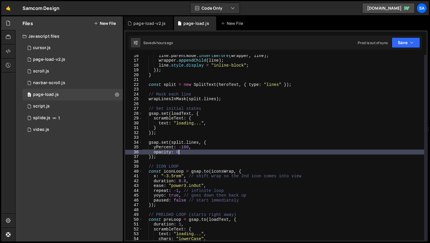
click at [199, 154] on div "line . parentNode . insertBefore ( wrapper , line ) ; wrapper . appendChild ( l…" at bounding box center [283, 150] width 282 height 195
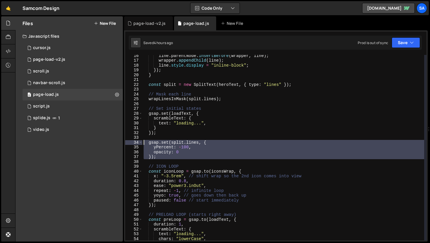
drag, startPoint x: 170, startPoint y: 160, endPoint x: 138, endPoint y: 143, distance: 35.5
click at [138, 143] on div "opacity: 0 16 17 18 19 20 21 22 23 24 25 26 27 28 29 30 31 32 33 34 35 36 37 38…" at bounding box center [275, 148] width 301 height 186
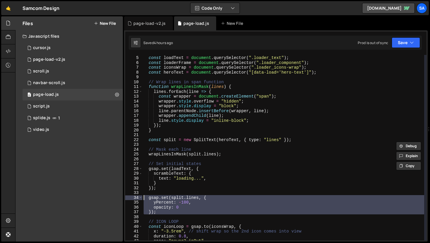
scroll to position [14, 0]
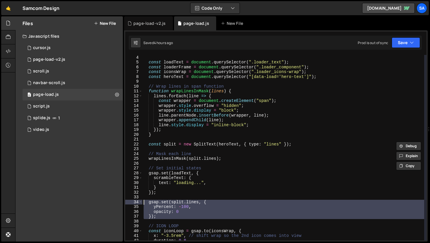
click at [151, 137] on div "gsap . registerPlugin ( ScrambleTextPlugin , SplitText ) ; const loadText = doc…" at bounding box center [283, 147] width 282 height 195
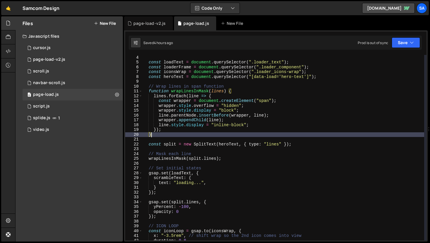
click at [157, 135] on div "gsap . registerPlugin ( ScrambleTextPlugin , SplitText ) ; const loadText = doc…" at bounding box center [283, 147] width 282 height 195
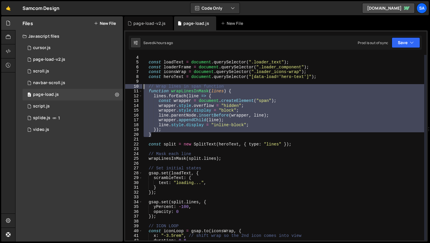
drag, startPoint x: 157, startPoint y: 135, endPoint x: 127, endPoint y: 84, distance: 59.3
click at [127, 84] on div "} 3 4 5 6 7 8 9 10 11 12 13 14 15 16 17 18 19 20 21 22 23 24 25 26 27 28 29 30 …" at bounding box center [275, 148] width 301 height 186
type textarea "// Wrap lines in span function function wrapLinesInMask(lines) {"
click at [143, 23] on div "page-load-v2.js" at bounding box center [149, 23] width 32 height 6
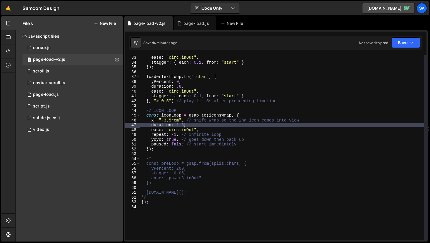
scroll to position [154, 0]
click at [163, 151] on div "duration : .8 , ease : "circ.inOut" , stagger : { each : 0.1 , from : "start" }…" at bounding box center [282, 147] width 284 height 195
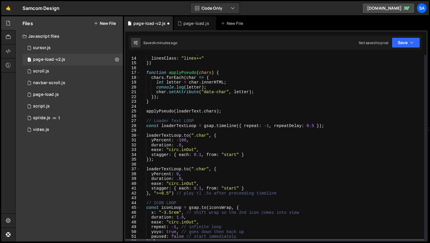
scroll to position [0, 0]
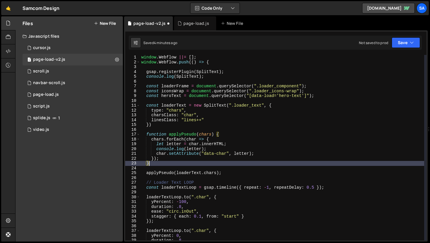
click at [159, 162] on div "window . Webflow ||= [ ] ; window . Webflow . push (( ) => { gsap . registerPlu…" at bounding box center [282, 152] width 284 height 195
type textarea "}"
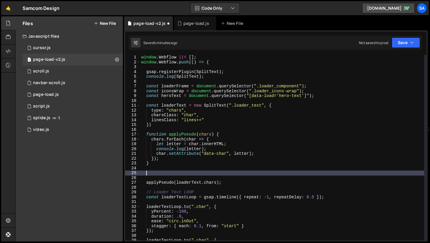
paste textarea "}"
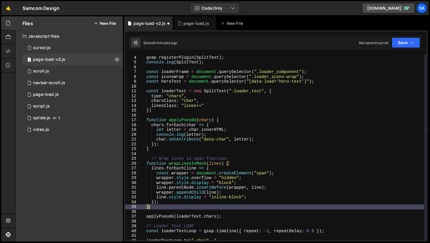
scroll to position [19, 0]
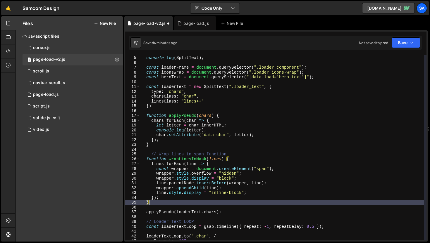
click at [151, 156] on div "gsap . registerPlugin ( SplitText ) ; console . log ( SplitText ) ; const loade…" at bounding box center [282, 148] width 284 height 195
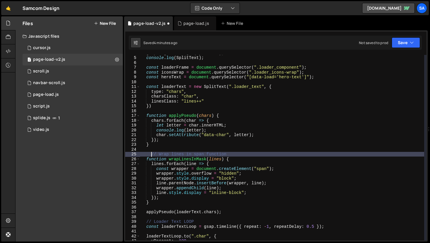
type textarea "// Wrap lines in span function"
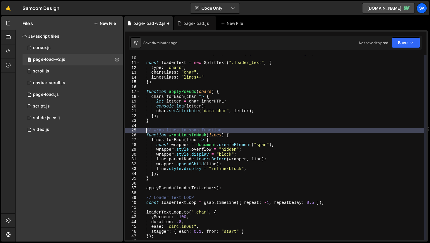
scroll to position [45, 0]
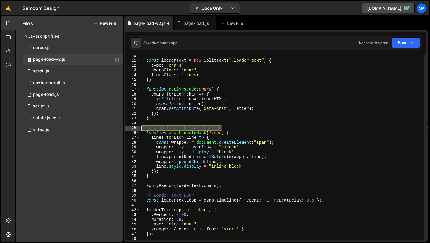
drag, startPoint x: 230, startPoint y: 129, endPoint x: 124, endPoint y: 130, distance: 105.9
click at [124, 130] on div "// Wrap lines in span function function wrapLinesInMask(lines) { 3 4 5 6 7 8 9 …" at bounding box center [276, 135] width 304 height 211
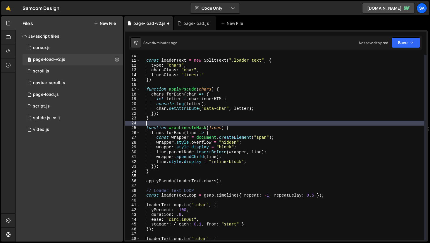
click at [242, 127] on div "const loaderText = new SplitText ( ".loader_text" , { type : "chars" , charsCla…" at bounding box center [282, 150] width 284 height 195
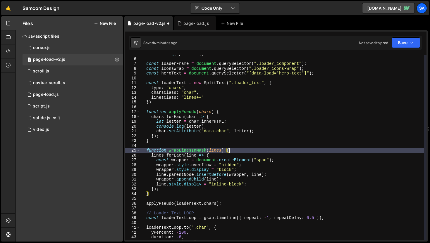
scroll to position [27, 0]
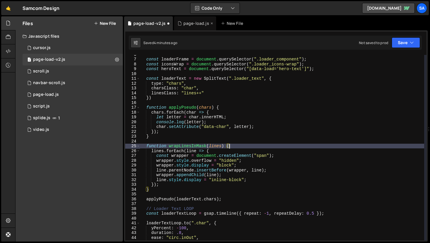
type textarea "function wrapLinesInMask(lines) {"
click at [180, 24] on div "page-load.js" at bounding box center [194, 23] width 32 height 6
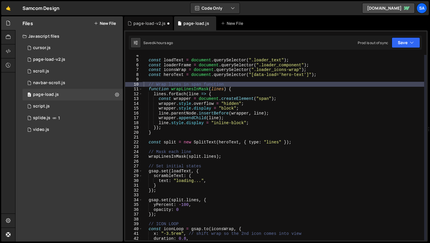
scroll to position [16, 0]
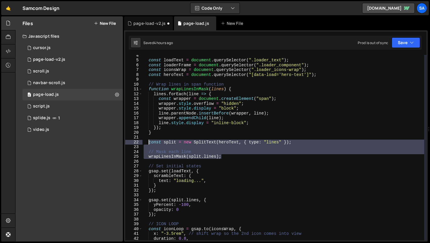
drag, startPoint x: 227, startPoint y: 157, endPoint x: 149, endPoint y: 143, distance: 78.8
click at [149, 143] on div "const loadText = document . querySelector ( ".loader_text" ) ; const loaderFram…" at bounding box center [283, 150] width 282 height 195
type textarea "const split = new SplitText(heroText, { type: "lines" });"
click at [156, 27] on div "page-load-v2.js" at bounding box center [148, 23] width 49 height 14
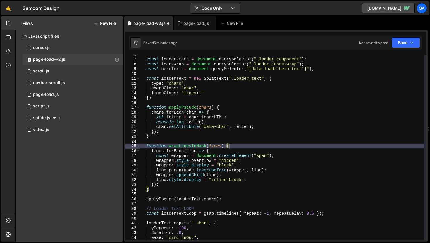
type textarea "}"
click at [166, 190] on div "const loaderFrame = document . querySelector ( ".loader_component" ) ; const ic…" at bounding box center [282, 149] width 284 height 195
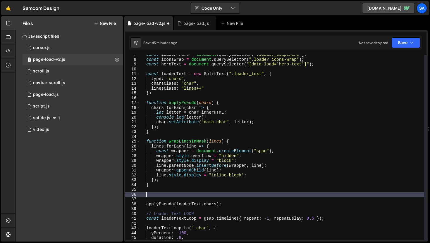
scroll to position [34, 0]
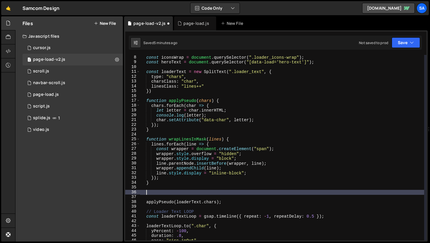
paste textarea "wrapLinesInMask(split.lines);"
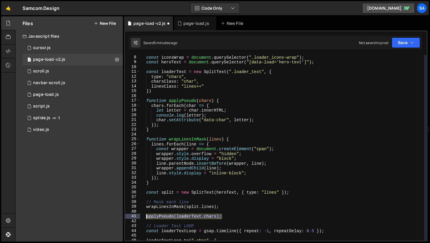
drag, startPoint x: 221, startPoint y: 218, endPoint x: 146, endPoint y: 218, distance: 75.5
click at [146, 218] on div "const iconsWrap = document . querySelector ( ".loader_icons-wrap" ) ; const her…" at bounding box center [282, 152] width 284 height 195
type textarea "applyPseudo(loaderText.chars);"
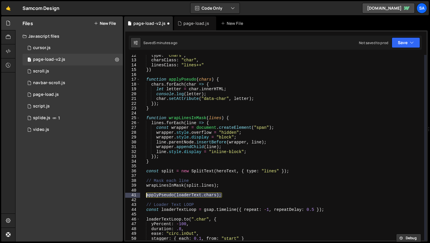
scroll to position [55, 0]
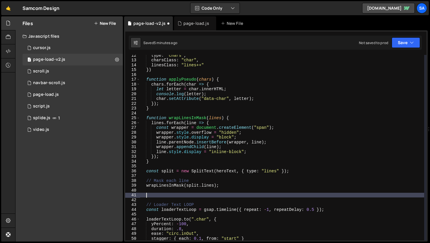
click at [162, 108] on div "type : "chars" , charsClass : "char" , linesClass : "lines++" }) function apply…" at bounding box center [282, 150] width 284 height 195
type textarea "}"
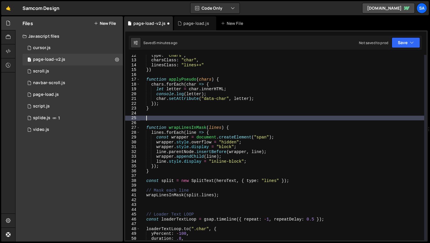
paste textarea "applyPseudo(loaderText.chars);"
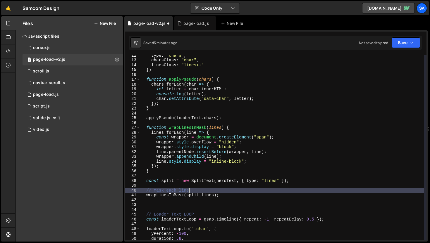
drag, startPoint x: 239, startPoint y: 192, endPoint x: 222, endPoint y: 192, distance: 17.3
click at [239, 192] on div "type : "chars" , charsClass : "char" , linesClass : "lines++" }) function apply…" at bounding box center [282, 150] width 284 height 195
type textarea "// Mask each line"
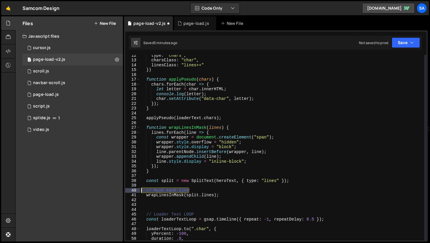
drag, startPoint x: 198, startPoint y: 191, endPoint x: 131, endPoint y: 190, distance: 66.7
click at [131, 190] on div "// Mask each line 12 13 14 15 16 17 18 19 20 21 22 23 24 25 26 27 28 29 30 31 3…" at bounding box center [275, 148] width 301 height 186
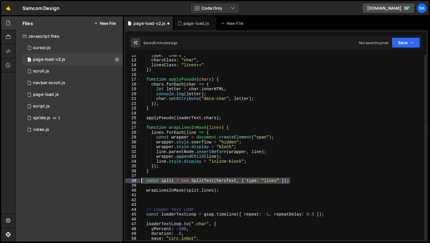
drag, startPoint x: 292, startPoint y: 181, endPoint x: 139, endPoint y: 181, distance: 153.3
click at [139, 181] on div "12 13 14 15 16 17 18 19 20 21 22 23 24 25 26 27 28 29 30 31 32 33 34 35 36 37 3…" at bounding box center [275, 148] width 301 height 186
type textarea "const split = new SplitText(heroText, { type: "lines" });"
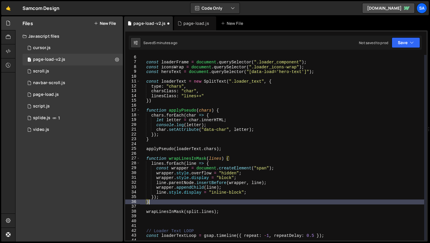
scroll to position [0, 0]
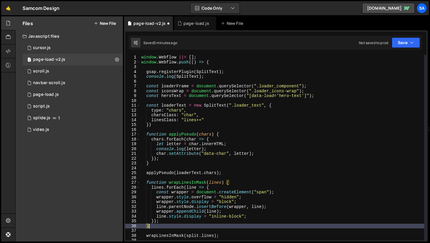
click at [164, 124] on div "window . Webflow ||= [ ] ; window . Webflow . push (( ) => { gsap . registerPlu…" at bounding box center [282, 152] width 284 height 195
type textarea "})"
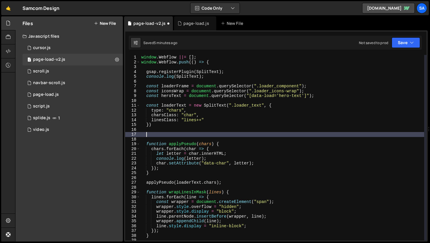
paste textarea "const split = new SplitText(heroText, { type: "lines" });"
click at [152, 134] on div "window . Webflow ||= [ ] ; window . Webflow . push (( ) => { gsap . registerPlu…" at bounding box center [282, 152] width 284 height 195
click at [409, 44] on button "Save" at bounding box center [406, 42] width 28 height 11
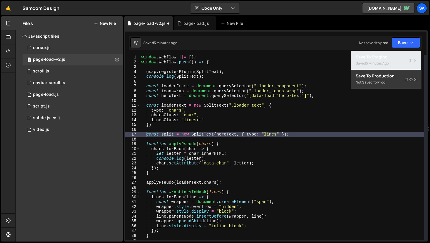
click at [382, 61] on div "5 minutes ago" at bounding box center [377, 63] width 23 height 5
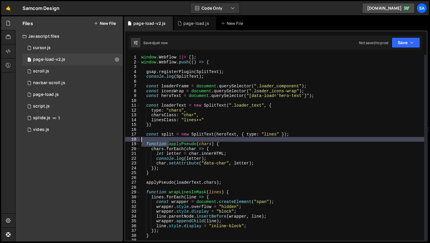
click at [168, 142] on div "window . Webflow ||= [ ] ; window . Webflow . push (( ) => { gsap . registerPlu…" at bounding box center [282, 152] width 284 height 195
click at [163, 136] on div "window . Webflow ||= [ ] ; window . Webflow . push (( ) => { gsap . registerPlu…" at bounding box center [282, 152] width 284 height 195
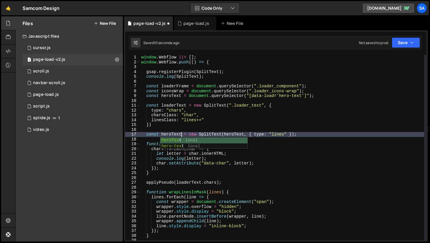
scroll to position [0, 3]
click at [400, 39] on button "Save" at bounding box center [406, 42] width 28 height 11
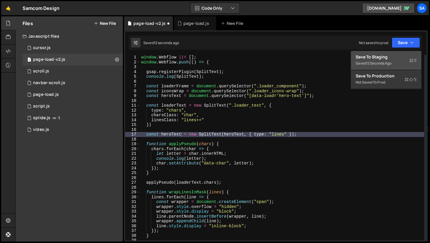
click at [393, 54] on div "Save to Staging S" at bounding box center [386, 57] width 61 height 6
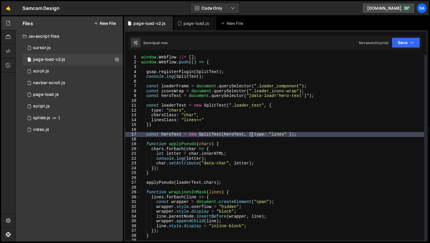
click at [252, 135] on div "window . Webflow ||= [ ] ; window . Webflow . push (( ) => { gsap . registerPlu…" at bounding box center [282, 152] width 284 height 195
click at [331, 133] on div "window . Webflow ||= [ ] ; window . Webflow . push (( ) => { gsap . registerPlu…" at bounding box center [282, 152] width 284 height 195
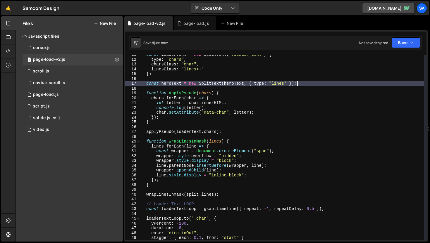
scroll to position [53, 0]
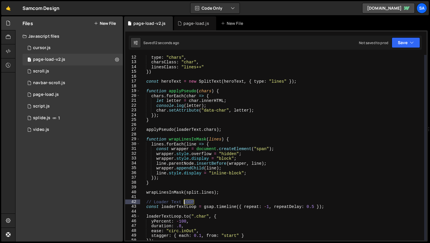
drag, startPoint x: 202, startPoint y: 202, endPoint x: 183, endPoint y: 201, distance: 19.6
click at [183, 201] on div "type : "chars" , charsClass : "char" , linesClass : "lines++" }) const heroText…" at bounding box center [282, 152] width 284 height 195
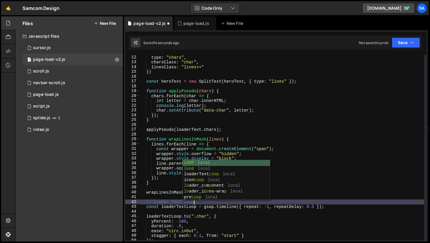
scroll to position [0, 3]
click at [176, 207] on div "type : "chars" , charsClass : "char" , linesClass : "lines++" }) const heroText…" at bounding box center [282, 152] width 284 height 195
type textarea "const loaderTextLoop = gsap.timeline({ repeat: -1, repeatDelay: 0.5 });"
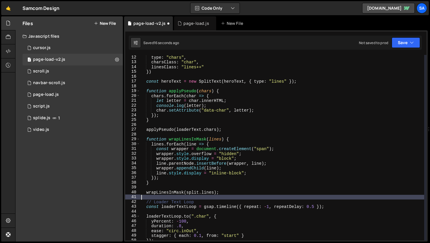
click at [240, 197] on div "type : "chars" , charsClass : "char" , linesClass : "lines++" }) const heroText…" at bounding box center [282, 152] width 284 height 195
click at [240, 195] on div "type : "chars" , charsClass : "char" , linesClass : "lines++" }) const heroText…" at bounding box center [282, 152] width 284 height 195
click at [239, 194] on div "type : "chars" , charsClass : "char" , linesClass : "lines++" }) const heroText…" at bounding box center [282, 152] width 284 height 195
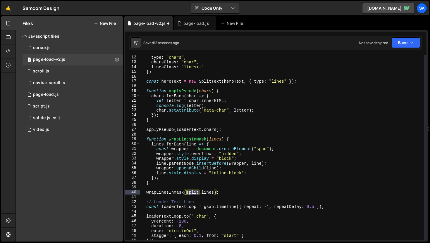
drag, startPoint x: 199, startPoint y: 193, endPoint x: 187, endPoint y: 192, distance: 12.3
click at [187, 192] on div "type : "chars" , charsClass : "char" , linesClass : "lines++" }) const heroText…" at bounding box center [282, 152] width 284 height 195
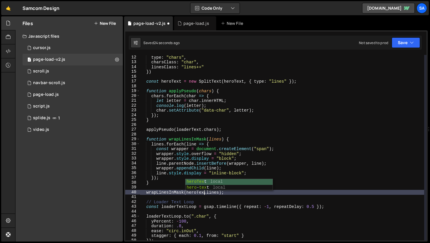
scroll to position [0, 4]
click at [236, 194] on div "type : "chars" , charsClass : "char" , linesClass : "lines++" }) const heroText…" at bounding box center [282, 152] width 284 height 195
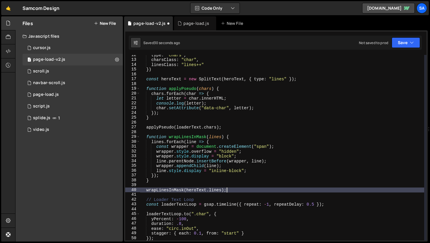
scroll to position [66, 0]
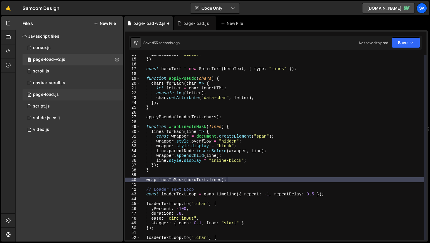
type textarea "wrapLinesInMask(heroText.lines);"
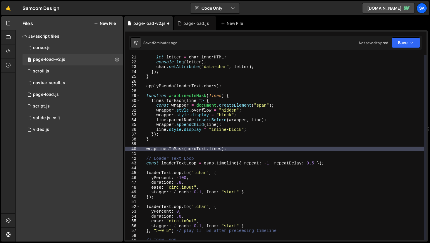
scroll to position [90, 0]
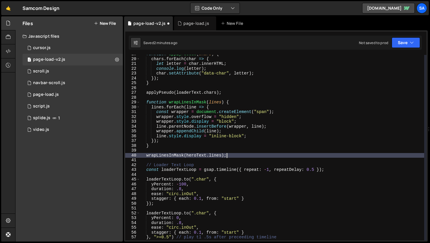
click at [251, 153] on div "function applyPseudo ( chars ) { chars . forEach ( char => { let letter = char …" at bounding box center [282, 149] width 284 height 195
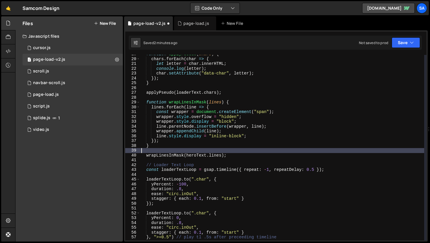
scroll to position [0, 0]
click at [247, 155] on div "function applyPseudo ( chars ) { chars . forEach ( char => { let letter = char …" at bounding box center [282, 149] width 284 height 195
type textarea "wrapLinesInMask(heroText.lines);"
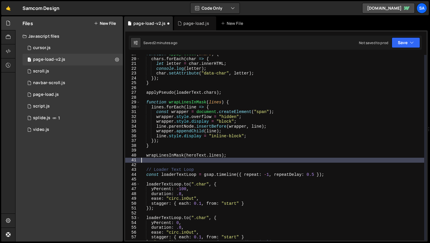
type textarea "wrapLinesInMask(heroText.lines);"
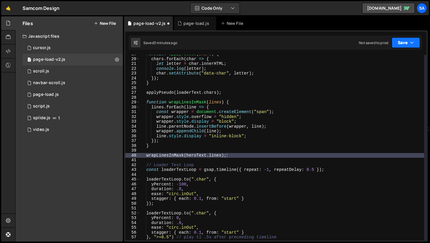
click at [409, 46] on button "Save" at bounding box center [406, 42] width 28 height 11
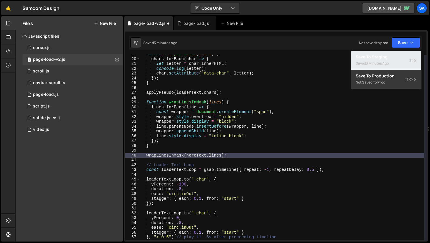
click at [386, 63] on div "3 minutes ago" at bounding box center [377, 63] width 23 height 5
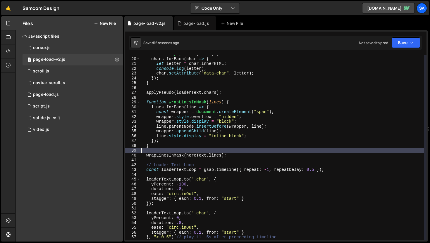
click at [254, 153] on div "function applyPseudo ( chars ) { chars . forEach ( char => { let letter = char …" at bounding box center [282, 149] width 284 height 195
click at [245, 160] on div "function applyPseudo ( chars ) { chars . forEach ( char => { let letter = char …" at bounding box center [282, 149] width 284 height 195
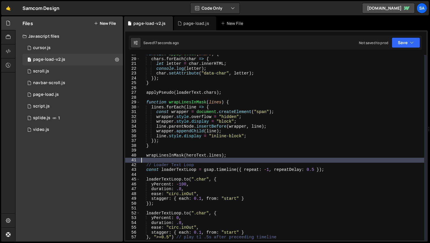
click at [246, 157] on div "function applyPseudo ( chars ) { chars . forEach ( char => { let letter = char …" at bounding box center [282, 149] width 284 height 195
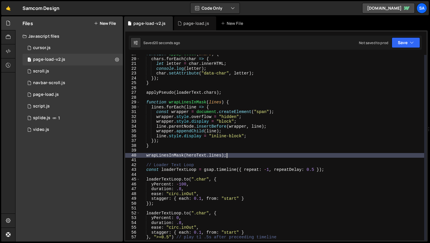
scroll to position [88, 0]
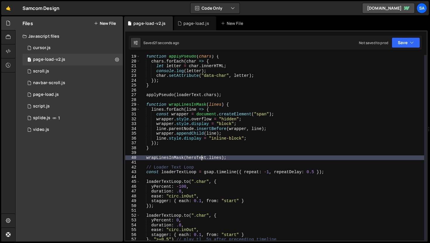
click at [201, 156] on div "function applyPseudo ( chars ) { chars . forEach ( char => { let letter = char …" at bounding box center [282, 151] width 284 height 195
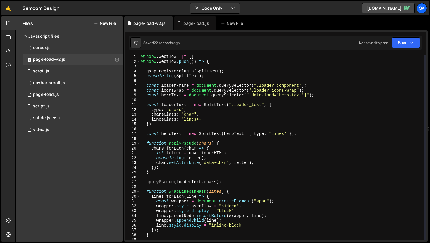
scroll to position [0, 0]
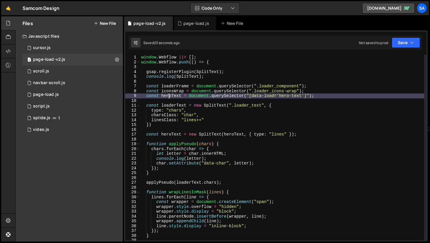
click at [168, 95] on div "window . Webflow ||= [ ] ; window . Webflow . push (( ) => { gsap . registerPlu…" at bounding box center [282, 152] width 284 height 195
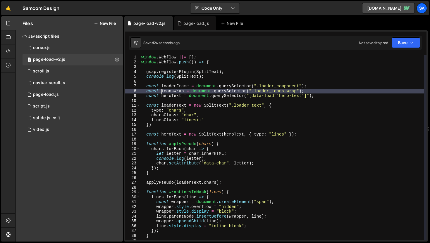
click at [162, 93] on div "window . Webflow ||= [ ] ; window . Webflow . push (( ) => { gsap . registerPlu…" at bounding box center [282, 152] width 284 height 195
click at [182, 96] on div "window . Webflow ||= [ ] ; window . Webflow . push (( ) => { gsap . registerPlu…" at bounding box center [282, 152] width 284 height 195
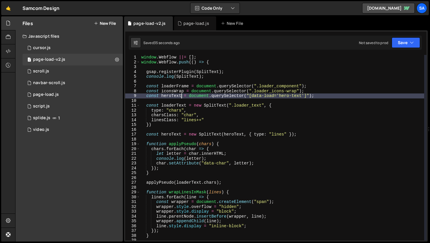
click at [317, 95] on div "window . Webflow ||= [ ] ; window . Webflow . push (( ) => { gsap . registerPlu…" at bounding box center [282, 152] width 284 height 195
drag, startPoint x: 195, startPoint y: 95, endPoint x: 324, endPoint y: 96, distance: 129.0
click at [324, 96] on div "window . Webflow ||= [ ] ; window . Webflow . push (( ) => { gsap . registerPlu…" at bounding box center [282, 152] width 284 height 195
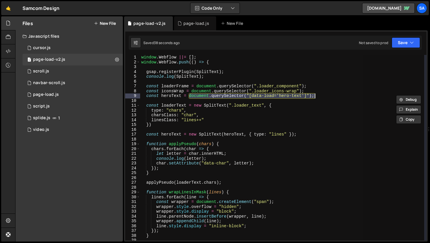
click at [323, 95] on div "window . Webflow ||= [ ] ; window . Webflow . push (( ) => { gsap . registerPlu…" at bounding box center [282, 148] width 284 height 186
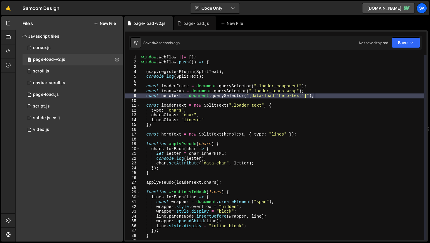
click at [326, 95] on div "window . Webflow ||= [ ] ; window . Webflow . push (( ) => { gsap . registerPlu…" at bounding box center [282, 152] width 284 height 195
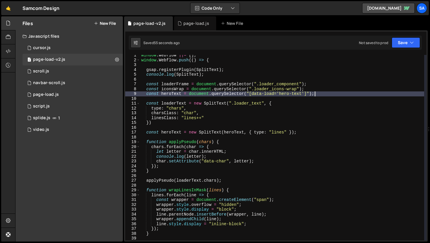
scroll to position [4, 0]
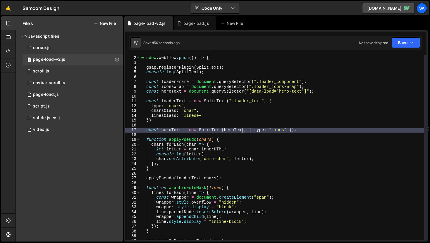
click at [241, 129] on div "window . Webflow ||= [ ] ; window . Webflow . push (( ) => { gsap . registerPlu…" at bounding box center [282, 148] width 284 height 195
click at [181, 131] on div "window . Webflow ||= [ ] ; window . Webflow . push (( ) => { gsap . registerPlu…" at bounding box center [282, 148] width 284 height 195
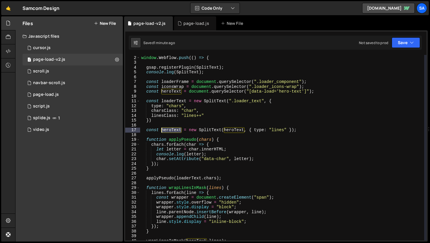
drag, startPoint x: 181, startPoint y: 131, endPoint x: 162, endPoint y: 130, distance: 19.0
click at [162, 130] on div "window . Webflow ||= [ ] ; window . Webflow . push (( ) => { gsap . registerPlu…" at bounding box center [282, 148] width 284 height 195
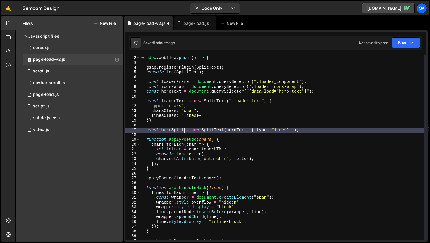
scroll to position [11, 0]
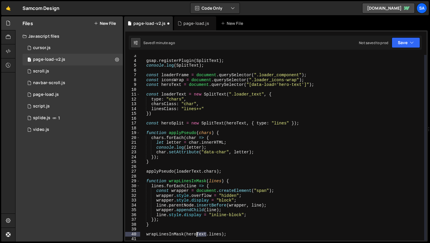
drag, startPoint x: 206, startPoint y: 233, endPoint x: 197, endPoint y: 233, distance: 8.5
click at [197, 233] on div "gsap . registerPlugin ( SplitText ) ; console . log ( SplitText ) ; const loade…" at bounding box center [282, 151] width 284 height 195
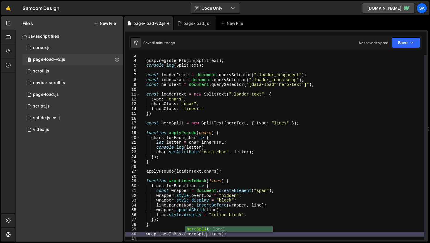
scroll to position [0, 5]
type textarea "wrapLinesInMask(heroSplit.lines);"
click at [400, 46] on button "Save" at bounding box center [406, 42] width 28 height 11
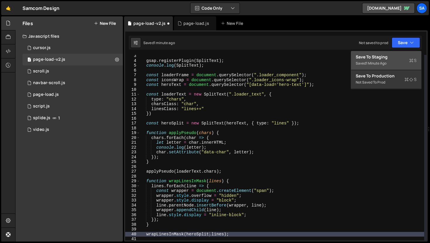
click at [384, 67] on button "Save to Staging S Saved 1 minute ago" at bounding box center [386, 60] width 70 height 19
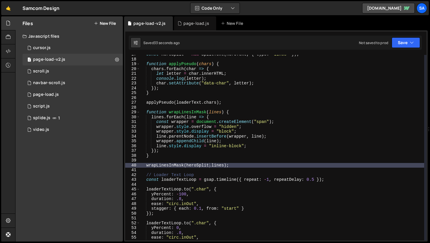
scroll to position [3, 0]
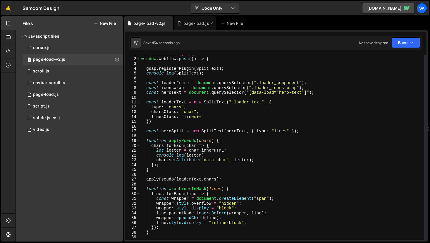
click at [190, 23] on div "page-load.js" at bounding box center [196, 23] width 26 height 6
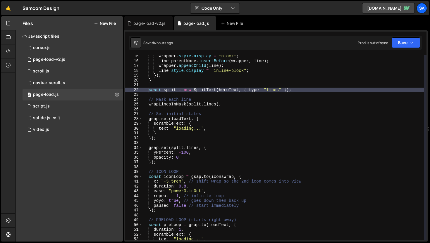
scroll to position [68, 0]
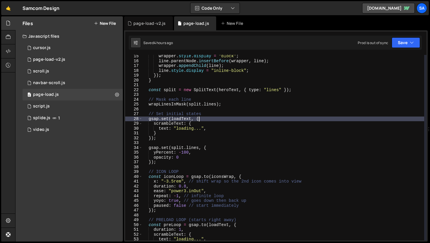
click at [206, 120] on div "wrapper . style . display = "block" ; line . parentNode . insertBefore ( wrappe…" at bounding box center [283, 151] width 282 height 195
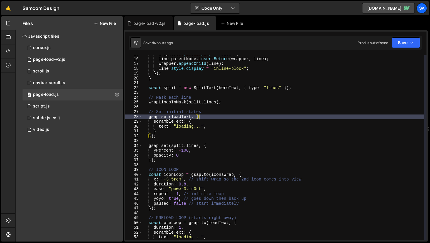
scroll to position [78, 0]
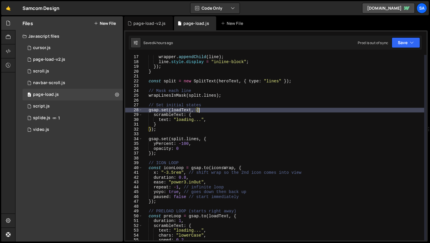
click at [203, 120] on div "wrapper . appendChild ( line ) ; line . style . display = "inline-block" ; }) ;…" at bounding box center [283, 152] width 282 height 195
type textarea "text: "loading...","
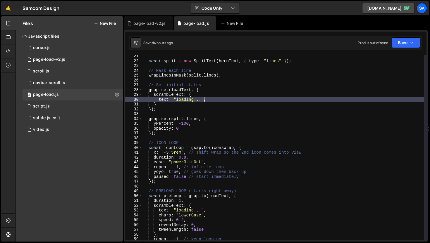
click at [206, 136] on div "const split = new SplitText ( heroText , { type : "lines" }) ; // Mask each lin…" at bounding box center [283, 151] width 282 height 195
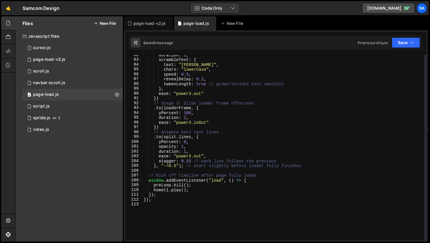
scroll to position [378, 0]
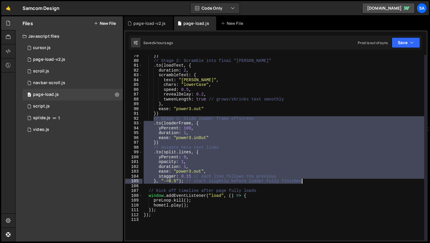
drag, startPoint x: 154, startPoint y: 119, endPoint x: 290, endPoint y: 137, distance: 136.4
click at [301, 182] on div "}) // Stage 2: Scramble into final "[PERSON_NAME]" . to ( loadText , { duration…" at bounding box center [283, 151] width 282 height 195
type textarea "stagger: 0.15 // each line follows the previous }, "-=0.5"); // start slightly …"
click at [153, 27] on div "page-load-v2.js" at bounding box center [148, 23] width 49 height 14
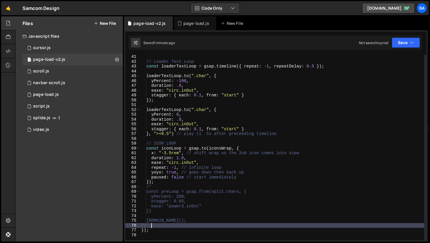
scroll to position [0, 0]
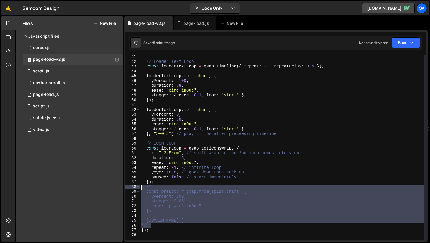
drag, startPoint x: 160, startPoint y: 227, endPoint x: 115, endPoint y: 187, distance: 60.3
click at [115, 187] on div "Files New File Javascript files 1 cursor.js 0 1 page-load-v2.js 0 0 scroll.js 0…" at bounding box center [222, 129] width 415 height 226
type textarea "/* const preLoop = gsap.from(split.chars, {"
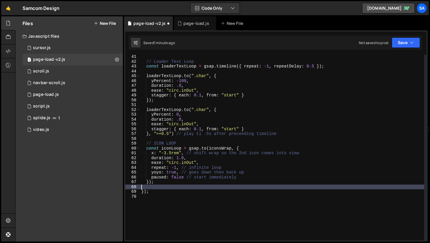
scroll to position [191, 0]
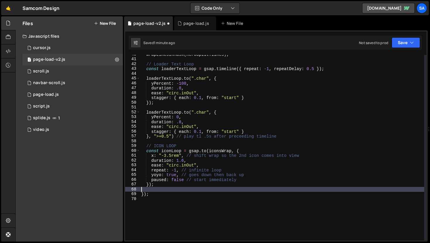
click at [161, 187] on div "wrapLinesInMask ( heroSplit . lines ) ; // Loader Text Loop const loaderTextLoo…" at bounding box center [282, 149] width 284 height 195
type textarea "});"
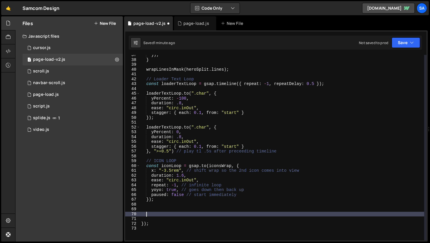
scroll to position [178, 0]
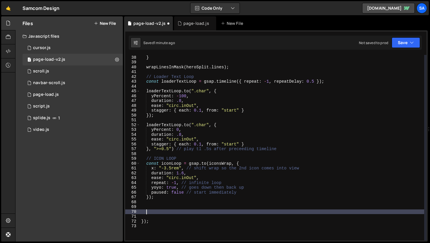
paste textarea "}, "-=0.5"); // start slightly before loader fully finishes"
type textarea "}, "-=0.5"); // start slightly before loader fully finishes"
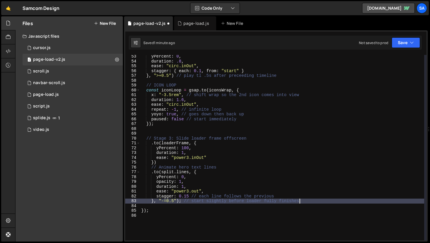
scroll to position [270, 0]
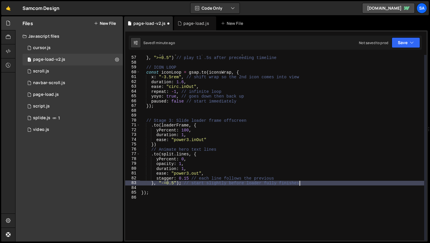
click at [155, 114] on div "stagger : { each : 0.1 , from : "start" } } , ">+0.5" ) // play tl .5s after pr…" at bounding box center [282, 148] width 284 height 195
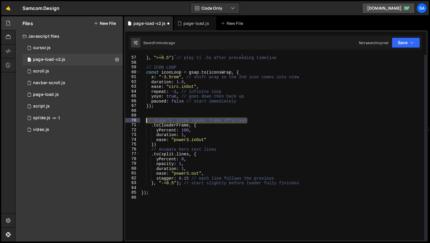
drag, startPoint x: 248, startPoint y: 120, endPoint x: 147, endPoint y: 123, distance: 101.2
click at [147, 123] on div "stagger : { each : 0.1 , from : "start" } } , ">+0.5" ) // play tl .5s after pr…" at bounding box center [282, 148] width 284 height 195
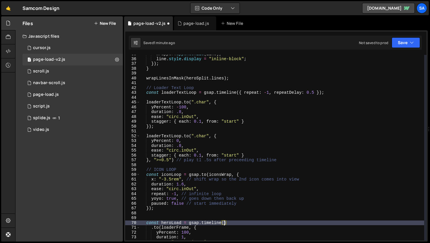
scroll to position [167, 0]
type textarea "const heroLoad = gsap.timeline("
click at [188, 23] on div "page-load.js" at bounding box center [196, 23] width 26 height 6
type textarea "}, "-=0.5"); // start slightly before loader fully finishes"
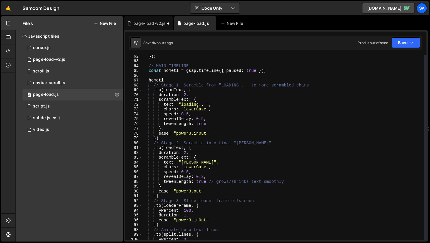
scroll to position [295, 0]
click at [152, 21] on div "page-load-v2.js" at bounding box center [149, 23] width 32 height 6
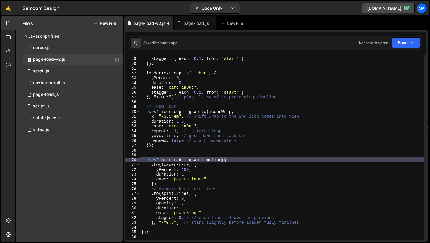
scroll to position [242, 0]
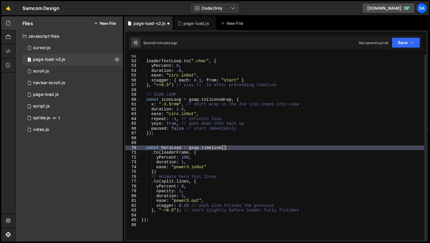
click at [223, 149] on div "loaderTextLoop . to ( ".char" , { yPercent : 0 , duration : .8 , ease : "circ.i…" at bounding box center [282, 151] width 284 height 195
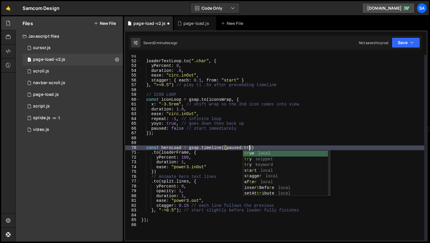
scroll to position [0, 8]
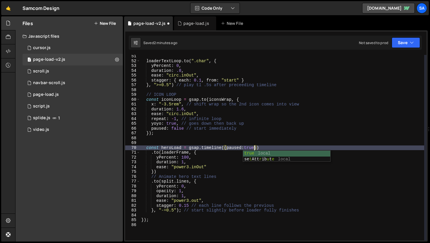
click at [210, 149] on div "loaderTextLoop . to ( ".char" , { yPercent : 0 , duration : .8 , ease : "circ.i…" at bounding box center [282, 151] width 284 height 195
click at [207, 151] on div "loaderTextLoop . to ( ".char" , { yPercent : 0 , duration : .8 , ease : "circ.i…" at bounding box center [282, 151] width 284 height 195
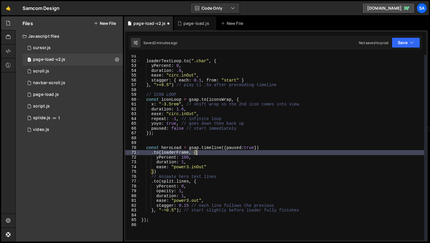
scroll to position [0, 4]
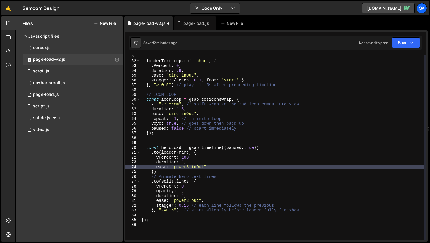
click at [214, 166] on div "loaderTextLoop . to ( ".char" , { yPercent : 0 , duration : .8 , ease : "circ.i…" at bounding box center [282, 151] width 284 height 195
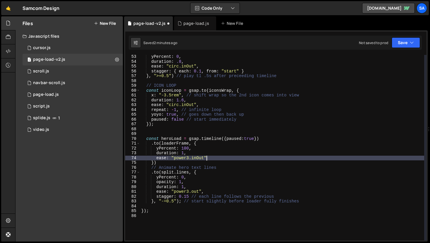
scroll to position [252, 0]
click at [172, 213] on div "yPercent : 0 , duration : .8 , ease : "circ.inOut" , stagger : { each : 0.1 , f…" at bounding box center [282, 151] width 284 height 195
type textarea "});"
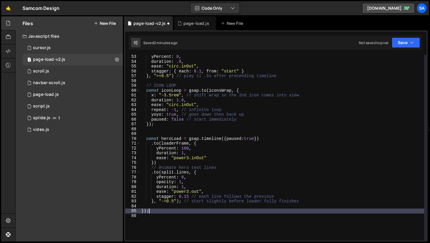
click at [173, 210] on div "yPercent : 0 , duration : .8 , ease : "circ.inOut" , stagger : { each : 0.1 , f…" at bounding box center [282, 151] width 284 height 195
click at [172, 207] on div "yPercent : 0 , duration : .8 , ease : "circ.inOut" , stagger : { each : 0.1 , f…" at bounding box center [282, 151] width 284 height 195
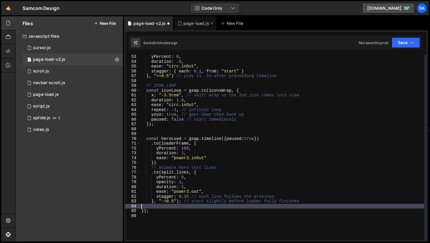
click at [201, 29] on div "page-load.js" at bounding box center [195, 23] width 42 height 14
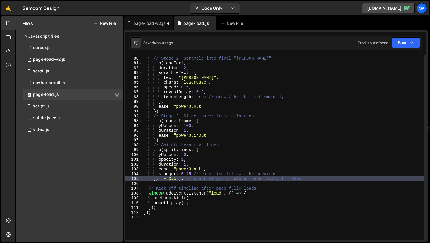
scroll to position [400, 0]
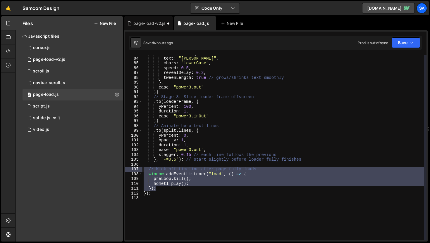
drag, startPoint x: 157, startPoint y: 188, endPoint x: 131, endPoint y: 169, distance: 32.2
click at [131, 169] on div "}); 83 84 85 86 87 88 89 90 91 92 93 94 95 96 97 98 99 100 101 102 103 104 105 …" at bounding box center [275, 148] width 301 height 186
type textarea "// Kick off timeline after page fully loads window.addEventListener("load", () …"
click at [151, 24] on div "page-load-v2.js" at bounding box center [149, 23] width 32 height 6
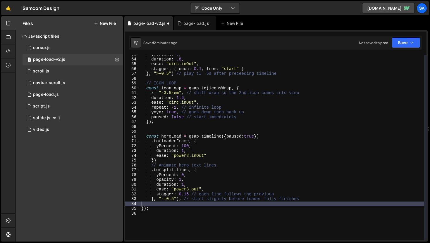
scroll to position [269, 0]
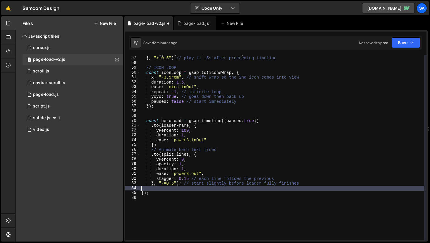
click at [164, 188] on div "stagger : { each : 0.1 , from : "start" } } , ">+0.5" ) // play tl .5s after pr…" at bounding box center [282, 148] width 284 height 195
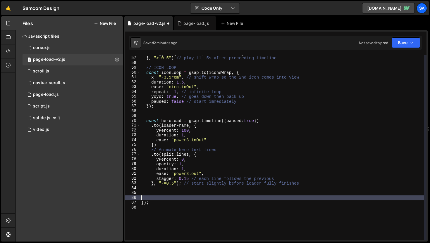
paste textarea "});"
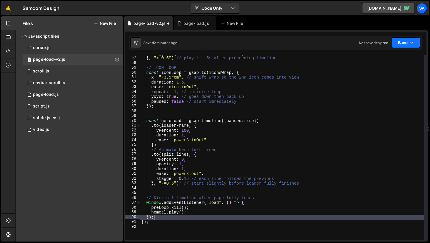
click at [417, 44] on button "Save" at bounding box center [406, 42] width 28 height 11
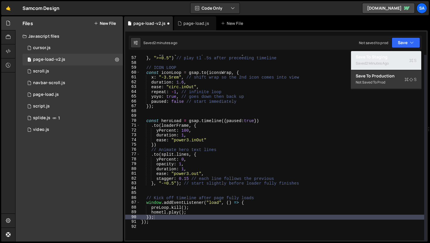
click at [396, 56] on div "Save to Staging S" at bounding box center [386, 57] width 61 height 6
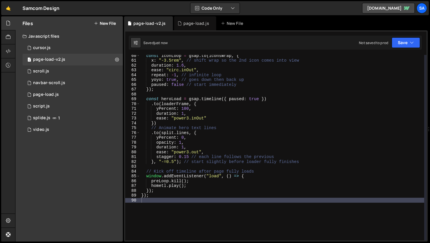
scroll to position [286, 0]
type textarea "preLoop.kill();"
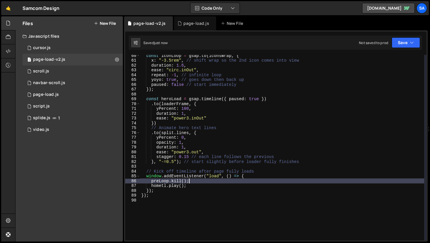
click at [189, 183] on div "const iconLoop = gsap . to ( iconsWrap , { x : "-3.5rem" , // shift wrap so the…" at bounding box center [282, 150] width 284 height 195
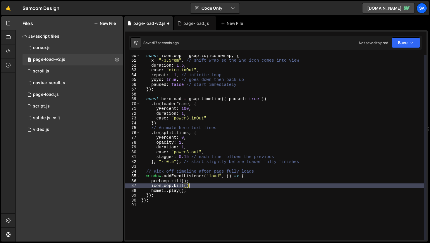
scroll to position [0, 3]
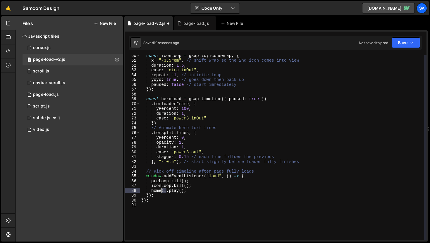
drag, startPoint x: 166, startPoint y: 191, endPoint x: 162, endPoint y: 190, distance: 3.8
click at [162, 190] on div "const iconLoop = gsap . to ( iconsWrap , { x : "-3.5rem" , // shift wrap so the…" at bounding box center [282, 150] width 284 height 195
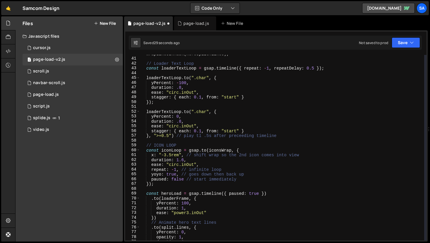
scroll to position [192, 0]
click at [198, 63] on div "wrapLinesInMask ( heroSplit . lines ) ; // Loader Text Loop const loaderTextLoo…" at bounding box center [282, 148] width 284 height 195
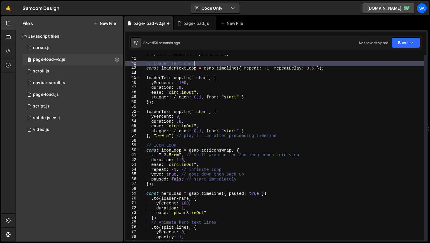
scroll to position [296, 0]
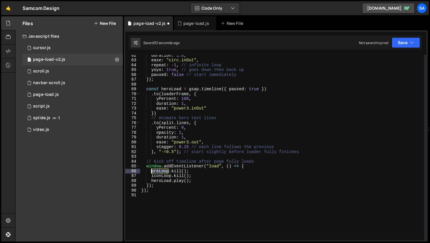
drag, startPoint x: 169, startPoint y: 171, endPoint x: 152, endPoint y: 171, distance: 17.3
click at [152, 171] on div "duration : 1.6 , ease : "circ.inOut" , repeat : - 1 , // infinite loop yoyo : t…" at bounding box center [282, 150] width 284 height 195
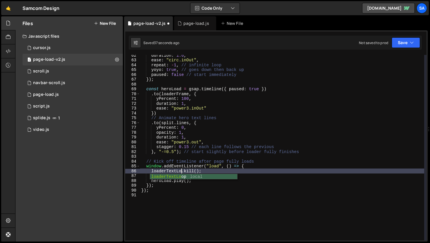
scroll to position [0, 3]
click at [403, 47] on button "Save" at bounding box center [406, 42] width 28 height 11
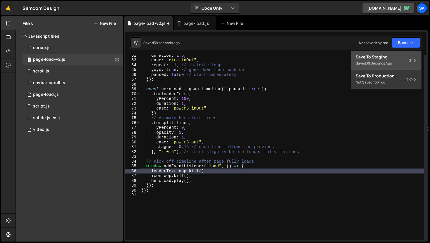
click at [398, 54] on div "Save to Staging S" at bounding box center [386, 57] width 61 height 6
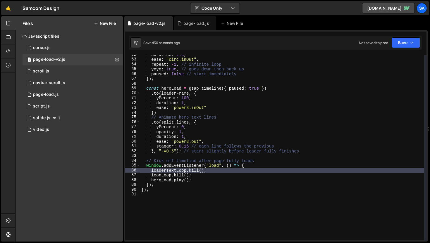
scroll to position [297, 0]
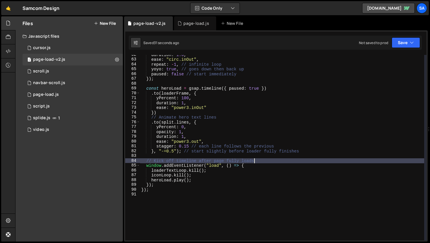
click at [270, 159] on div "duration : 1.6 , ease : "circ.inOut" , repeat : - 1 , // infinite loop yoyo : t…" at bounding box center [282, 149] width 284 height 195
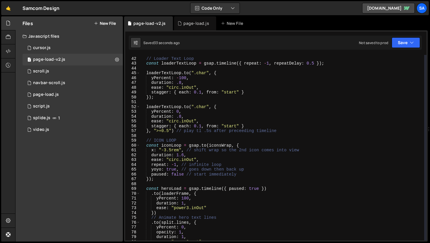
scroll to position [156, 0]
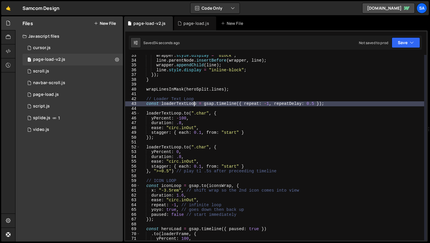
click at [195, 105] on div "wrapper . style . display = "block" ; line . parentNode . insertBefore ( wrappe…" at bounding box center [282, 150] width 284 height 195
click at [213, 98] on div "wrapper . style . display = "block" ; line . parentNode . insertBefore ( wrappe…" at bounding box center [282, 150] width 284 height 195
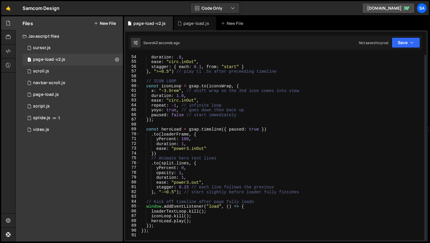
scroll to position [256, 0]
click at [285, 129] on div "duration : .8 , ease : "circ.inOut" , stagger : { each : 0.1 , from : "start" }…" at bounding box center [282, 152] width 284 height 195
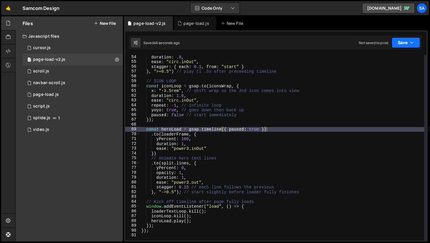
click at [401, 46] on button "Save" at bounding box center [406, 42] width 28 height 11
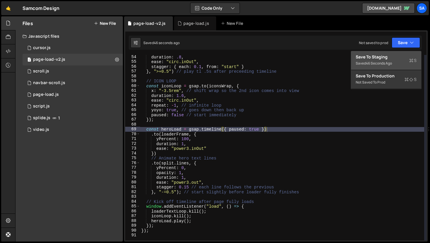
click at [397, 54] on div "Save to Staging S" at bounding box center [386, 57] width 61 height 6
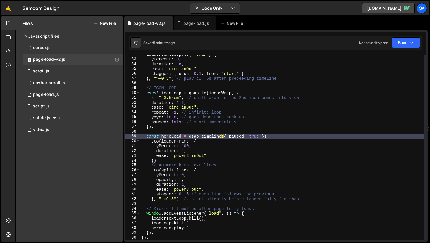
scroll to position [267, 0]
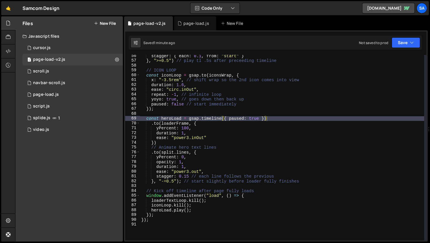
click at [161, 154] on div "stagger : { each : 0.1 , from : "start" } } , ">+0.5" ) // play tl .5s after pr…" at bounding box center [282, 151] width 284 height 195
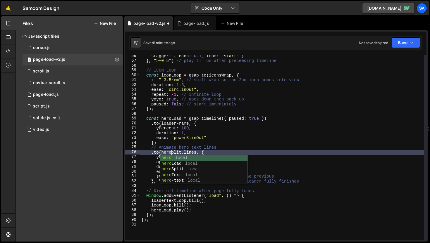
scroll to position [0, 2]
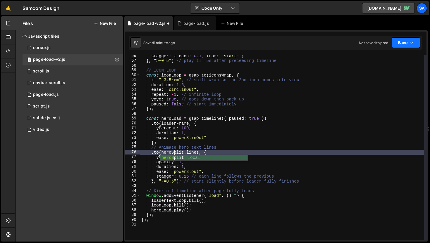
click at [405, 42] on button "Save" at bounding box center [406, 42] width 28 height 11
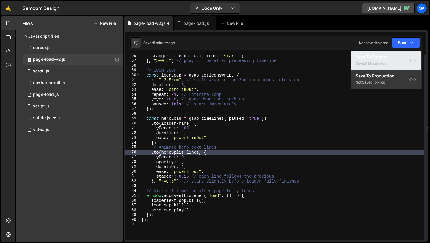
click at [386, 63] on div "1 minute ago" at bounding box center [376, 63] width 20 height 5
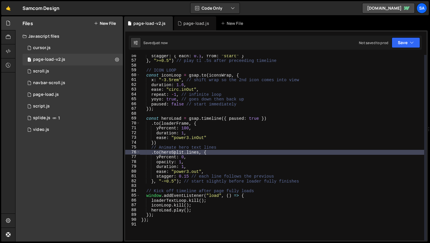
click at [167, 126] on div "stagger : { each : 0.1 , from : "start" } } , ">+0.5" ) // play tl .5s after pr…" at bounding box center [282, 151] width 284 height 195
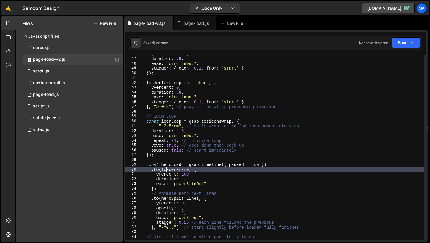
scroll to position [257, 0]
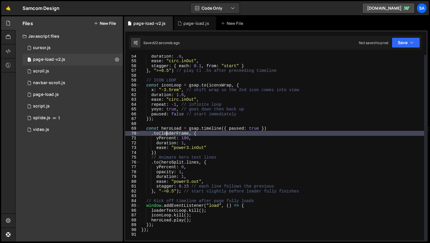
click at [211, 175] on div "duration : .8 , ease : "circ.inOut" , stagger : { each : 0.1 , from : "start" }…" at bounding box center [282, 151] width 284 height 195
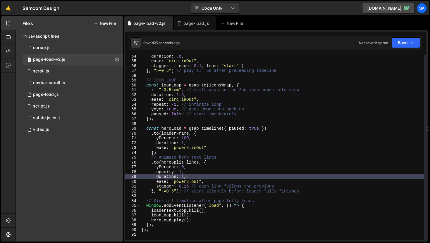
click at [211, 180] on div "duration : .8 , ease : "circ.inOut" , stagger : { each : 0.1 , from : "start" }…" at bounding box center [282, 151] width 284 height 195
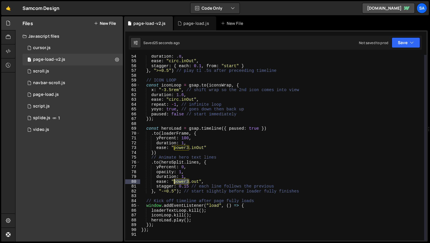
drag, startPoint x: 188, startPoint y: 182, endPoint x: 174, endPoint y: 183, distance: 14.1
click at [174, 183] on div "duration : .8 , ease : "circ.inOut" , stagger : { each : 0.1 , from : "start" }…" at bounding box center [282, 151] width 284 height 195
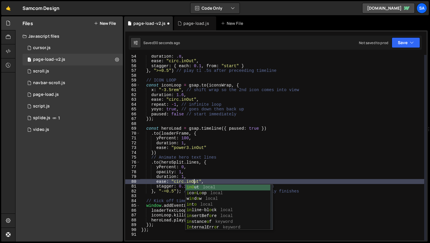
scroll to position [0, 4]
click at [190, 152] on div "duration : .8 , ease : "circ.inOut" , stagger : { each : 0.1 , from : "start" }…" at bounding box center [282, 151] width 284 height 195
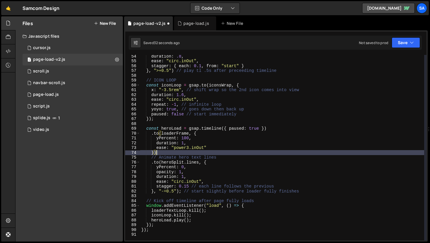
click at [225, 145] on div "duration : .8 , ease : "circ.inOut" , stagger : { each : 0.1 , from : "start" }…" at bounding box center [282, 151] width 284 height 195
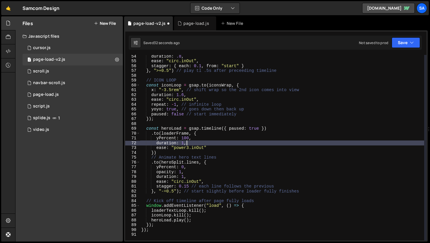
click at [223, 148] on div "duration : .8 , ease : "circ.inOut" , stagger : { each : 0.1 , from : "start" }…" at bounding box center [282, 151] width 284 height 195
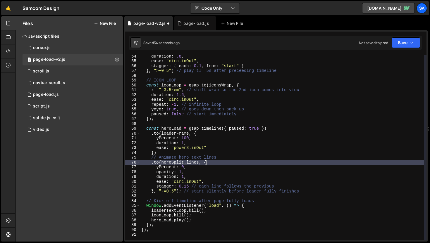
click at [209, 163] on div "duration : .8 , ease : "circ.inOut" , stagger : { each : 0.1 , from : "start" }…" at bounding box center [282, 151] width 284 height 195
type textarea ".to(heroSplit.lines, {"
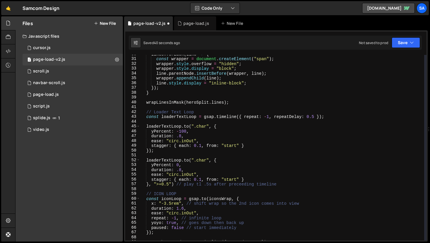
scroll to position [90, 0]
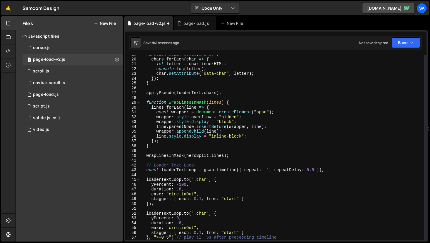
click at [252, 159] on div "function applyPseudo ( chars ) { chars . forEach ( char => { let letter = char …" at bounding box center [282, 149] width 284 height 195
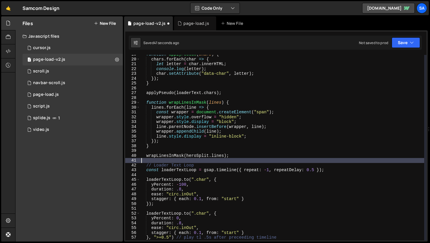
scroll to position [0, 0]
click at [251, 156] on div "function applyPseudo ( chars ) { chars . forEach ( char => { let letter = char …" at bounding box center [282, 149] width 284 height 195
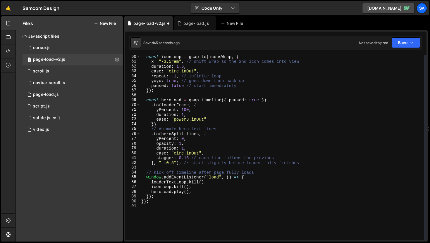
scroll to position [285, 0]
click at [211, 137] on div "const iconLoop = gsap . to ( iconsWrap , { x : "-3.5rem" , // shift wrap so the…" at bounding box center [282, 151] width 284 height 195
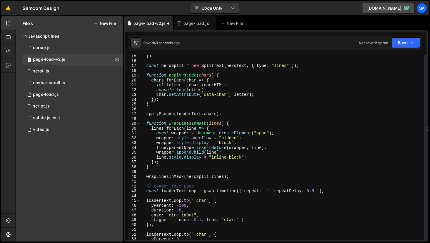
scroll to position [69, 0]
type textarea "yPercent: 0,"
click at [198, 29] on div "page-load.js" at bounding box center [195, 23] width 42 height 14
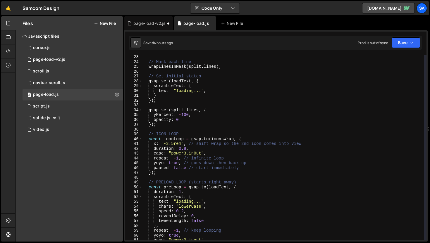
scroll to position [85, 0]
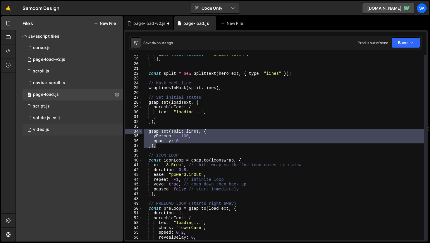
drag, startPoint x: 164, startPoint y: 148, endPoint x: 120, endPoint y: 134, distance: 46.6
click at [120, 134] on div "Files New File Javascript files 1 cursor.js 0 1 page-load-v2.js 0 0 scroll.js 0…" at bounding box center [222, 129] width 415 height 226
type textarea "gsap.set(split.lines, { yPercent: -100,"
click at [154, 24] on div "page-load-v2.js" at bounding box center [149, 23] width 32 height 6
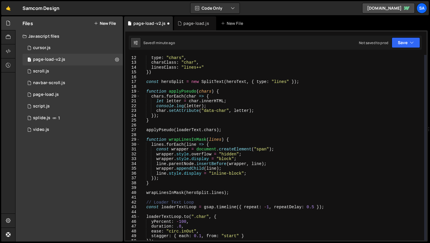
scroll to position [88, 0]
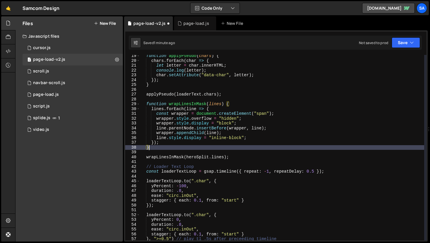
click at [169, 147] on div "function applyPseudo ( chars ) { chars . forEach ( char => { let letter = char …" at bounding box center [282, 151] width 284 height 195
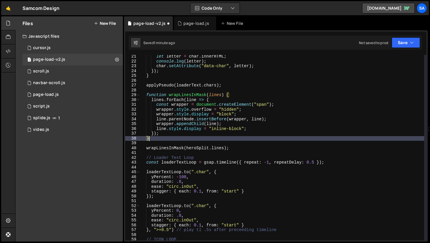
scroll to position [97, 0]
click at [236, 150] on div "let letter = char . innerHTML ; console . log ( letter ) ; char . setAttribute …" at bounding box center [282, 151] width 284 height 195
type textarea "wrapLinesInMask(heroSplit.lines);"
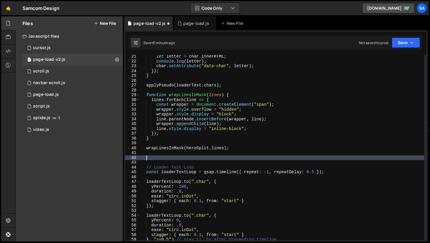
paste textarea "});"
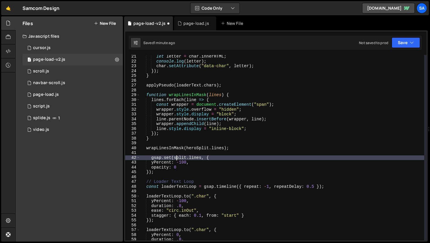
click at [176, 157] on div "let letter = char . innerHTML ; console . log ( letter ) ; char . setAttribute …" at bounding box center [282, 151] width 284 height 195
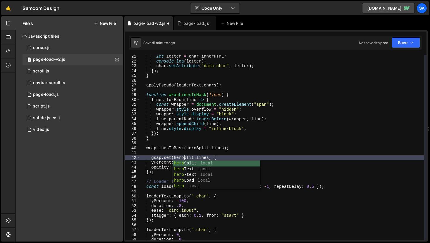
scroll to position [0, 3]
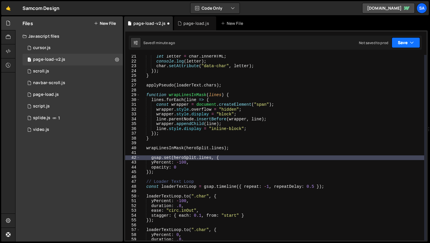
click at [402, 42] on button "Save" at bounding box center [406, 42] width 28 height 11
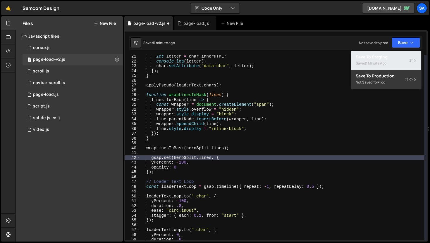
click at [383, 61] on div "1 minute ago" at bounding box center [376, 63] width 20 height 5
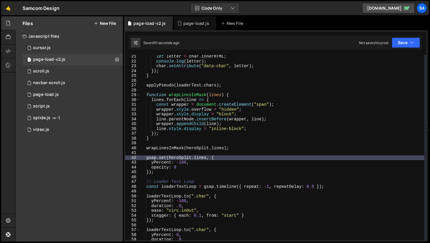
click at [279, 160] on div "let letter = char . innerHTML ; console . log ( letter ) ; char . setAttribute …" at bounding box center [282, 151] width 284 height 195
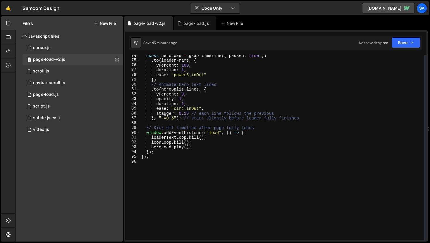
scroll to position [337, 0]
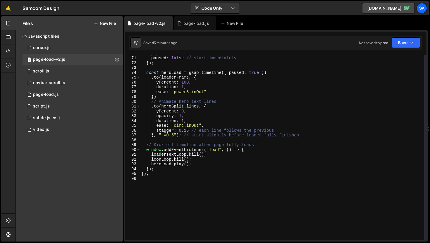
click at [254, 153] on div "yoyo : true , // goes down then back up paused : false // start immediately }) …" at bounding box center [282, 148] width 284 height 195
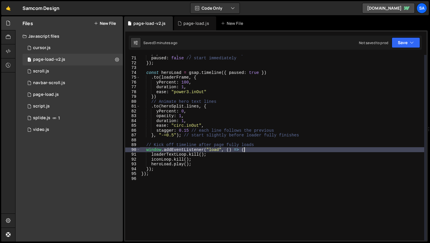
click at [254, 149] on div "yoyo : true , // goes down then back up paused : false // start immediately }) …" at bounding box center [282, 148] width 284 height 195
type textarea "window.addEventListener("load", () => {"
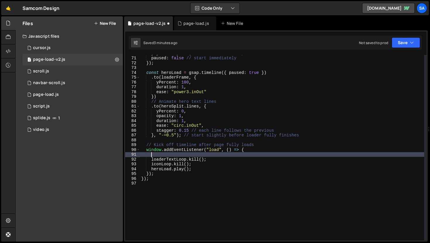
paste textarea "}"
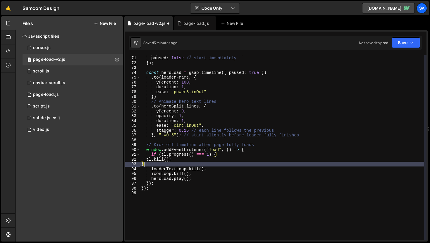
scroll to position [0, 0]
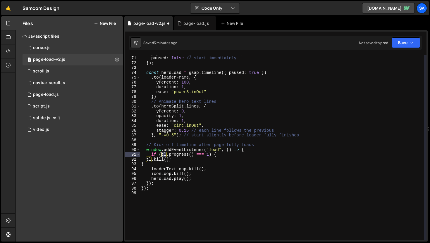
drag, startPoint x: 167, startPoint y: 154, endPoint x: 162, endPoint y: 154, distance: 5.3
click at [162, 154] on div "yoyo : true , // goes down then back up paused : false // start immediately }) …" at bounding box center [282, 148] width 284 height 195
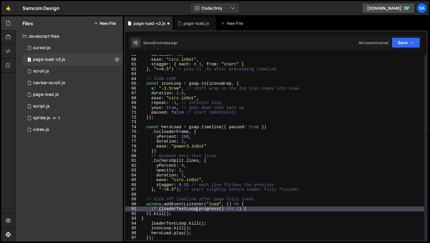
scroll to position [0, 4]
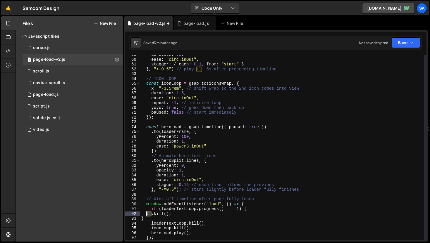
drag, startPoint x: 152, startPoint y: 214, endPoint x: 147, endPoint y: 214, distance: 4.7
click at [147, 214] on div "duration : .8 , ease : "circ.inOut" , stagger : { each : 0.1 , from : "start" }…" at bounding box center [282, 149] width 284 height 195
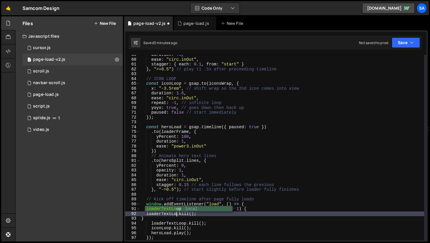
type textarea "loaderTextLoop.kill();"
click at [206, 215] on div "duration : .8 , ease : "circ.inOut" , stagger : { each : 0.1 , from : "start" }…" at bounding box center [282, 149] width 284 height 195
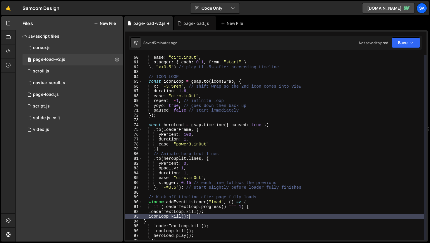
scroll to position [285, 0]
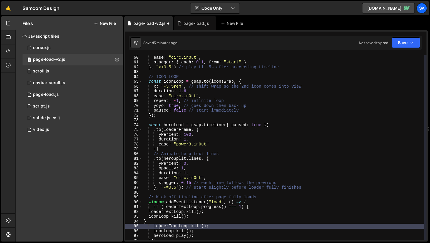
click at [159, 224] on div "duration : .8 , ease : "circ.inOut" , stagger : { each : 0.1 , from : "start" }…" at bounding box center [283, 147] width 282 height 195
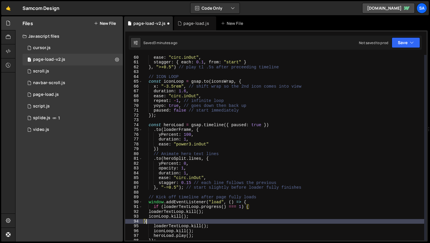
click at [158, 222] on div "duration : .8 , ease : "circ.inOut" , stagger : { each : 0.1 , from : "start" }…" at bounding box center [283, 147] width 282 height 195
click at [147, 223] on div "duration : .8 , ease : "circ.inOut" , stagger : { each : 0.1 , from : "start" }…" at bounding box center [283, 147] width 282 height 195
click at [146, 222] on div "duration : .8 , ease : "circ.inOut" , stagger : { each : 0.1 , from : "start" }…" at bounding box center [283, 147] width 282 height 195
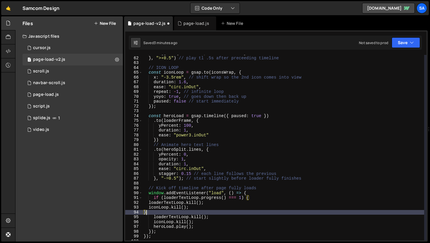
scroll to position [294, 0]
click at [148, 203] on div "stagger : { each : 0.1 , from : "start" } } , ">+0.5" ) // play tl .5s after pr…" at bounding box center [283, 148] width 282 height 195
click at [164, 213] on div "stagger : { each : 0.1 , from : "start" } } , ">+0.5" ) // play tl .5s after pr…" at bounding box center [283, 148] width 282 height 195
click at [205, 205] on div "stagger : { each : 0.1 , from : "start" } } , ">+0.5" ) // play tl .5s after pr…" at bounding box center [283, 148] width 282 height 195
type textarea "iconLoop.kill();"
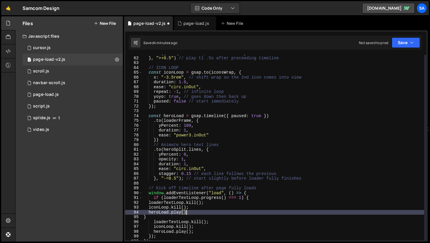
scroll to position [332, 0]
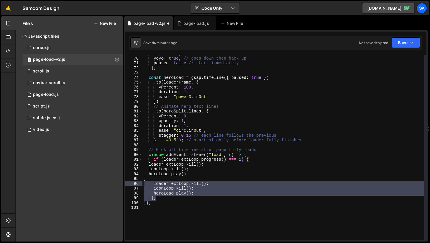
drag, startPoint x: 171, startPoint y: 197, endPoint x: 125, endPoint y: 183, distance: 48.3
click at [125, 183] on div "gsap.set(split.lines, { yPercent: -100, 18 19 20 21 22 23 24 25 26 27 28 29 30 …" at bounding box center [276, 135] width 304 height 211
type textarea "loaderTextLoop.kill(); iconLoop.kill();"
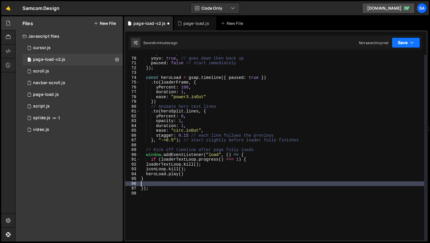
click at [407, 39] on button "Save" at bounding box center [406, 42] width 28 height 11
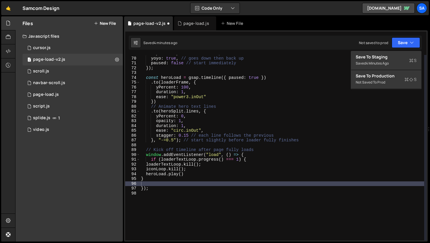
click at [390, 51] on div "gsap.set(split.lines, { yPercent: -100, 18 19 20 21 22 23 24 25 26 27 28 29 30 …" at bounding box center [276, 135] width 304 height 211
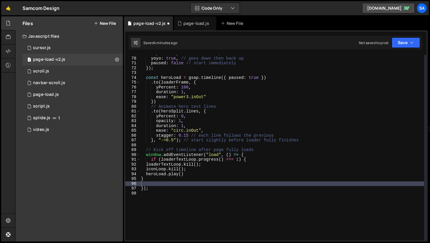
click at [405, 33] on div "gsap.set(split.lines, { yPercent: -100, 18 19 20 21 22 23 24 25 26 27 28 29 30 …" at bounding box center [276, 135] width 304 height 211
click at [401, 42] on button "Save" at bounding box center [406, 42] width 28 height 11
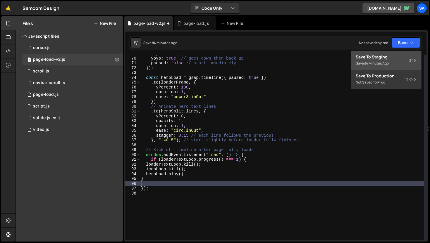
click at [392, 57] on div "Save to Staging S" at bounding box center [386, 57] width 61 height 6
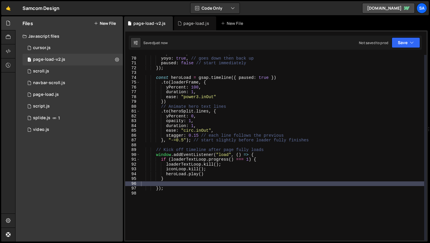
click at [182, 180] on div "repeat : - 1 , // infinite loop yoyo : true , // goes down then back up paused …" at bounding box center [282, 148] width 284 height 195
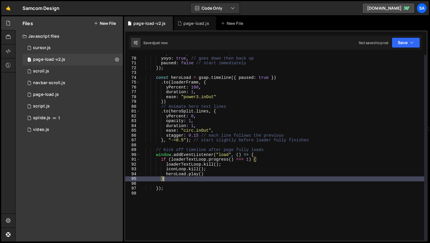
scroll to position [0, 1]
click at [393, 44] on button "Save" at bounding box center [406, 42] width 28 height 11
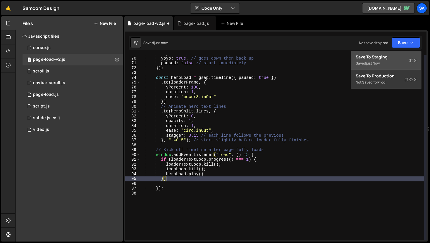
click at [386, 59] on div "Save to Staging S" at bounding box center [386, 57] width 61 height 6
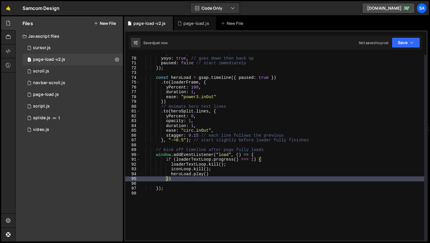
type textarea "window.addEventListener("load", () => {"
click at [274, 153] on div "repeat : - 1 , // infinite loop yoyo : true , // goes down then back up paused …" at bounding box center [282, 148] width 284 height 195
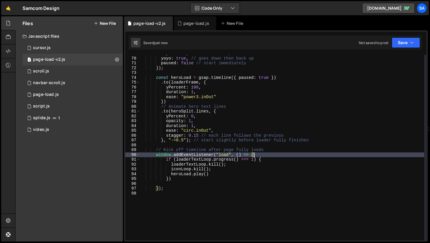
click at [176, 183] on div "repeat : - 1 , // infinite loop yoyo : true , // goes down then back up paused …" at bounding box center [282, 148] width 284 height 195
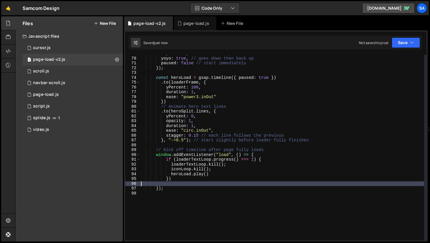
scroll to position [0, 0]
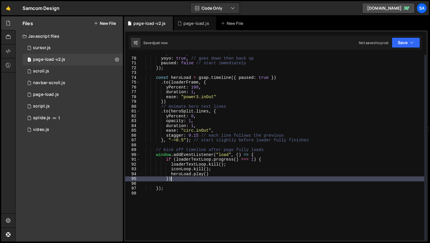
click at [179, 181] on div "repeat : - 1 , // infinite loop yoyo : true , // goes down then back up paused …" at bounding box center [282, 148] width 284 height 195
type textarea "})"
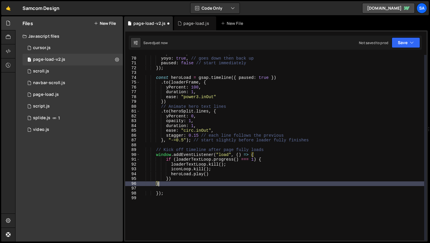
scroll to position [0, 2]
click at [396, 46] on button "Save" at bounding box center [406, 42] width 28 height 11
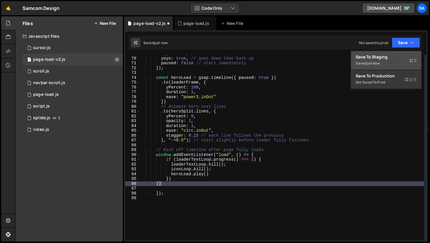
click at [384, 58] on div "Save to Staging S" at bounding box center [386, 57] width 61 height 6
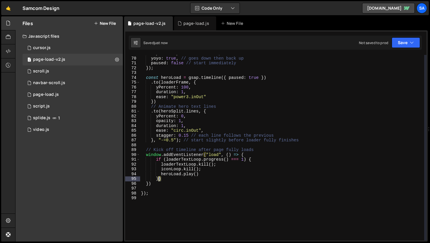
scroll to position [0, 1]
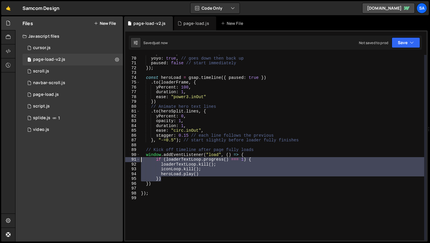
drag, startPoint x: 167, startPoint y: 178, endPoint x: 127, endPoint y: 159, distance: 44.5
click at [127, 159] on div "}) 69 70 71 72 73 74 75 76 77 78 79 80 81 82 83 84 85 86 87 88 89 90 91 92 93 9…" at bounding box center [275, 148] width 301 height 186
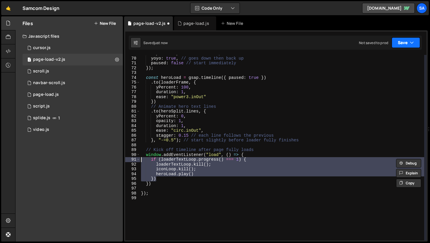
click at [407, 43] on button "Save" at bounding box center [406, 42] width 28 height 11
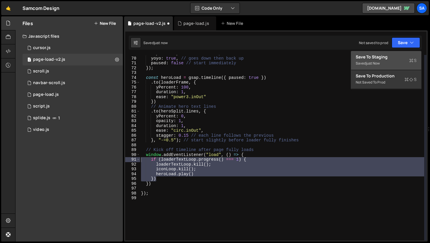
click at [388, 56] on div "Save to Staging S" at bounding box center [386, 57] width 61 height 6
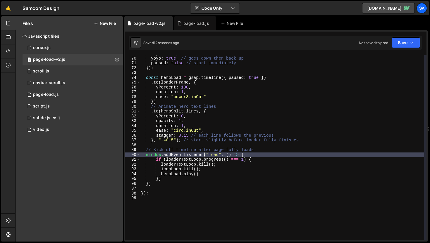
click at [205, 154] on div "repeat : - 1 , // infinite loop yoyo : true , // goes down then back up paused …" at bounding box center [282, 148] width 284 height 195
click at [155, 180] on div "repeat : - 1 , // infinite loop yoyo : true , // goes down then back up paused …" at bounding box center [282, 148] width 284 height 195
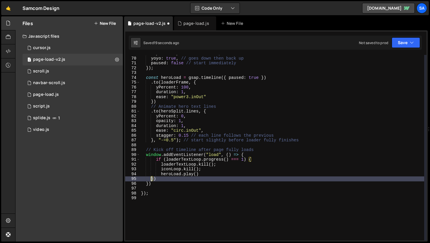
type textarea "})"
click at [154, 185] on div "repeat : - 1 , // infinite loop yoyo : true , // goes down then back up paused …" at bounding box center [282, 148] width 284 height 195
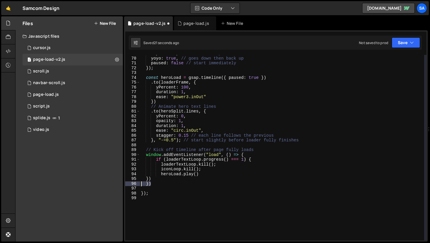
drag, startPoint x: 154, startPoint y: 185, endPoint x: 135, endPoint y: 184, distance: 19.0
click at [135, 185] on div "}) 69 70 71 72 73 74 75 76 77 78 79 80 81 82 83 84 85 86 87 88 89 90 91 92 93 9…" at bounding box center [275, 148] width 301 height 186
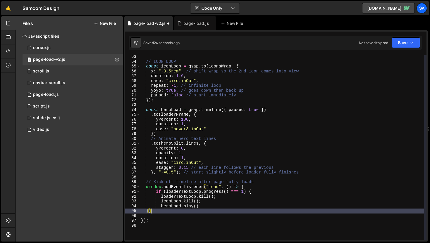
scroll to position [354, 0]
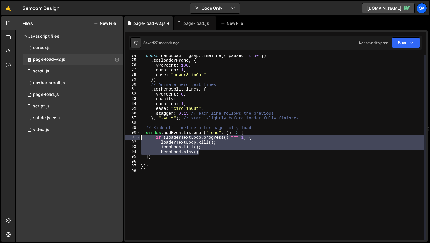
drag, startPoint x: 207, startPoint y: 151, endPoint x: 126, endPoint y: 137, distance: 82.6
click at [126, 137] on div "}) 74 75 76 77 78 79 80 81 82 83 84 85 86 87 88 89 90 91 92 93 94 95 96 97 98 c…" at bounding box center [275, 148] width 301 height 186
click at [204, 151] on div "const heroLoad = gsap . timeline ({ paused : true }) . to ( loaderFrame , { yPe…" at bounding box center [282, 148] width 284 height 186
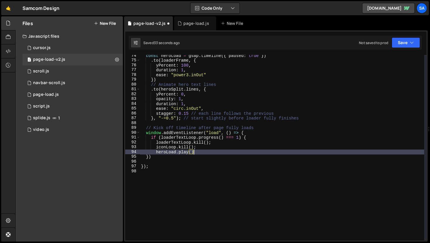
click at [156, 144] on div "const heroLoad = gsap . timeline ({ paused : true }) . to ( loaderFrame , { yPe…" at bounding box center [282, 150] width 284 height 195
click at [151, 143] on div "const heroLoad = gsap . timeline ({ paused : true }) . to ( loaderFrame , { yPe…" at bounding box center [282, 150] width 284 height 195
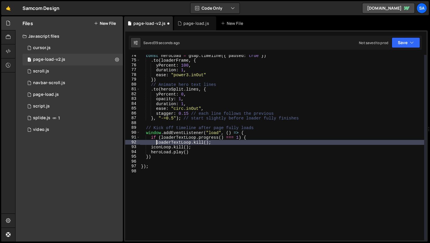
click at [151, 146] on div "const heroLoad = gsap . timeline ({ paused : true }) . to ( loaderFrame , { yPe…" at bounding box center [282, 150] width 284 height 195
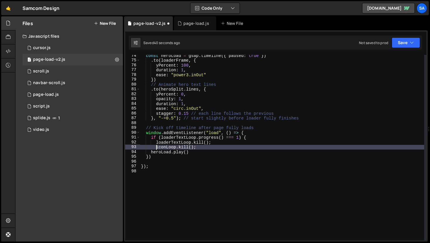
click at [150, 152] on div "const heroLoad = gsap . timeline ({ paused : true }) . to ( loaderFrame , { yPe…" at bounding box center [282, 150] width 284 height 195
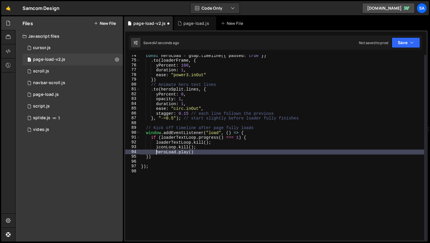
click at [146, 156] on div "const heroLoad = gsap . timeline ({ paused : true }) . to ( loaderFrame , { yPe…" at bounding box center [282, 150] width 284 height 195
click at [208, 151] on div "const heroLoad = gsap . timeline ({ paused : true }) . to ( loaderFrame , { yPe…" at bounding box center [282, 150] width 284 height 195
click at [245, 138] on div "const heroLoad = gsap . timeline ({ paused : true }) . to ( loaderFrame , { yPe…" at bounding box center [282, 150] width 284 height 195
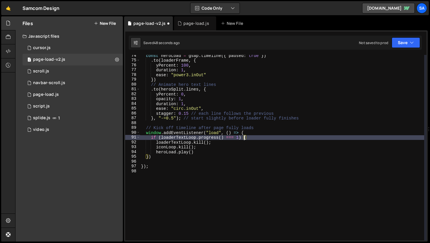
click at [167, 157] on div "const heroLoad = gsap . timeline ({ paused : true }) . to ( loaderFrame , { yPe…" at bounding box center [282, 150] width 284 height 195
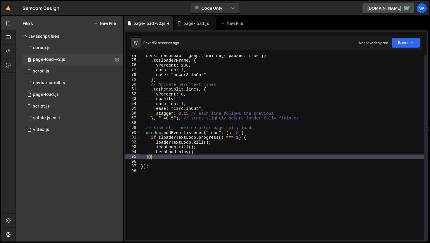
click at [146, 157] on div "const heroLoad = gsap . timeline ({ paused : true }) . to ( loaderFrame , { yPe…" at bounding box center [282, 150] width 284 height 195
type textarea "})"
click at [170, 157] on div "const heroLoad = gsap . timeline ({ paused : true }) . to ( loaderFrame , { yPe…" at bounding box center [282, 150] width 284 height 195
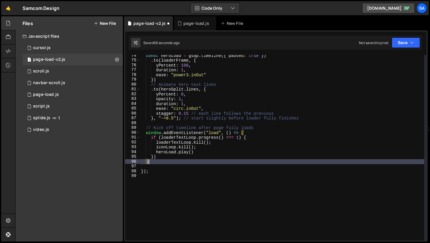
scroll to position [0, 1]
click at [407, 44] on button "Save" at bounding box center [406, 42] width 28 height 11
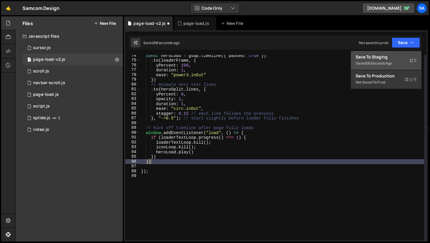
click at [397, 58] on div "Save to Staging S" at bounding box center [386, 57] width 61 height 6
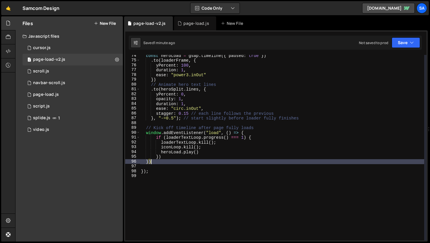
click at [167, 161] on div "const heroLoad = gsap . timeline ({ paused : true }) . to ( loaderFrame , { yPe…" at bounding box center [282, 150] width 284 height 195
click at [157, 171] on div "const heroLoad = gsap . timeline ({ paused : true }) . to ( loaderFrame , { yPe…" at bounding box center [282, 150] width 284 height 195
type textarea "});"
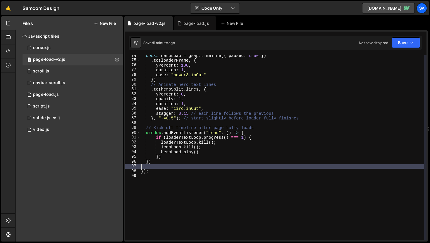
click at [156, 168] on div "const heroLoad = gsap . timeline ({ paused : true }) . to ( loaderFrame , { yPe…" at bounding box center [282, 150] width 284 height 195
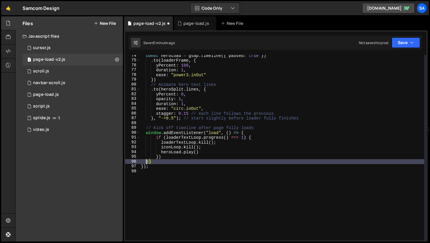
click at [147, 163] on div "const heroLoad = gsap . timeline ({ paused : true }) . to ( loaderFrame , { yPe…" at bounding box center [282, 150] width 284 height 195
click at [153, 163] on div "const heroLoad = gsap . timeline ({ paused : true }) . to ( loaderFrame , { yPe…" at bounding box center [282, 150] width 284 height 195
click at [160, 157] on div "const heroLoad = gsap . timeline ({ paused : true }) . to ( loaderFrame , { yPe…" at bounding box center [282, 150] width 284 height 195
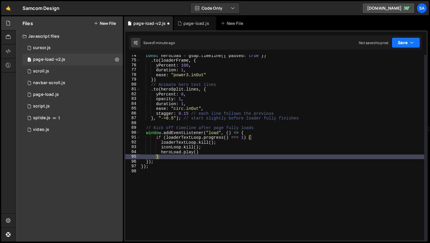
click at [400, 44] on button "Save" at bounding box center [406, 42] width 28 height 11
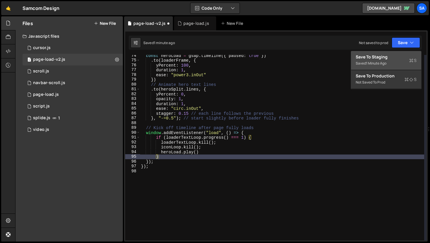
click at [393, 58] on div "Save to Staging S" at bounding box center [386, 57] width 61 height 6
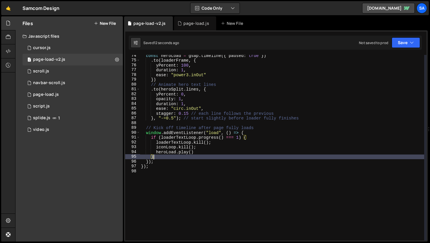
click at [163, 156] on div "const heroLoad = gsap . timeline ({ paused : true }) . to ( loaderFrame , { yPe…" at bounding box center [282, 150] width 284 height 195
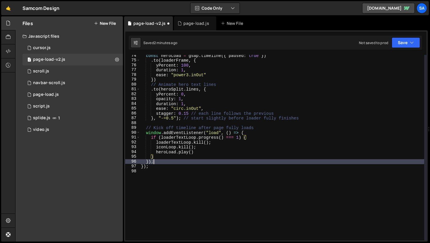
click at [169, 161] on div "const heroLoad = gsap . timeline ({ paused : true }) . to ( loaderFrame , { yPe…" at bounding box center [282, 150] width 284 height 195
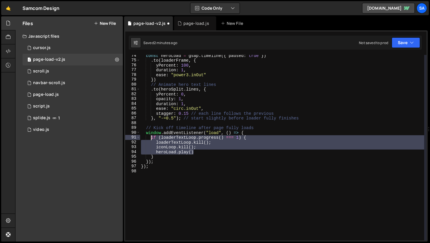
drag, startPoint x: 205, startPoint y: 152, endPoint x: 151, endPoint y: 139, distance: 55.1
click at [151, 139] on div "const heroLoad = gsap . timeline ({ paused : true }) . to ( loaderFrame , { yPe…" at bounding box center [282, 150] width 284 height 195
type textarea "if (loaderTextLoop.progress() === 1) { loaderTextLoop.kill();"
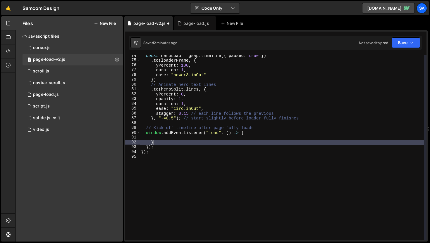
drag, startPoint x: 195, startPoint y: 144, endPoint x: 180, endPoint y: 145, distance: 15.6
click at [180, 145] on div "const heroLoad = gsap . timeline ({ paused : true }) . to ( loaderFrame , { yPe…" at bounding box center [282, 150] width 284 height 195
click at [168, 149] on div "const heroLoad = gsap . timeline ({ paused : true }) . to ( loaderFrame , { yPe…" at bounding box center [282, 148] width 284 height 186
drag, startPoint x: 166, startPoint y: 145, endPoint x: 139, endPoint y: 140, distance: 27.4
click at [135, 144] on div "}); 74 75 76 77 78 79 80 81 82 83 84 85 86 87 88 89 90 91 92 93 94 95 const her…" at bounding box center [275, 148] width 301 height 186
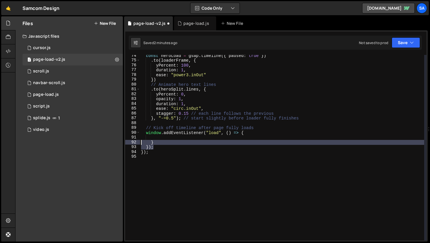
type textarea "} });"
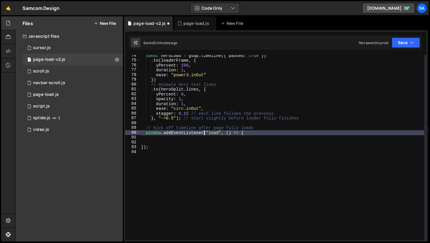
click at [205, 133] on div "const heroLoad = gsap . timeline ({ paused : true }) . to ( loaderFrame , { yPe…" at bounding box center [282, 150] width 284 height 195
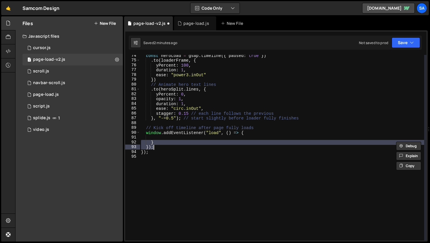
click at [164, 141] on div "const heroLoad = gsap . timeline ({ paused : true }) . to ( loaderFrame , { yPe…" at bounding box center [282, 148] width 284 height 186
type textarea "}"
click at [162, 143] on div "const heroLoad = gsap . timeline ({ paused : true }) . to ( loaderFrame , { yPe…" at bounding box center [282, 150] width 284 height 195
click at [206, 133] on div "const heroLoad = gsap . timeline ({ paused : true }) . to ( loaderFrame , { yPe…" at bounding box center [282, 150] width 284 height 195
type textarea "window.addEventListener("load", () => {"
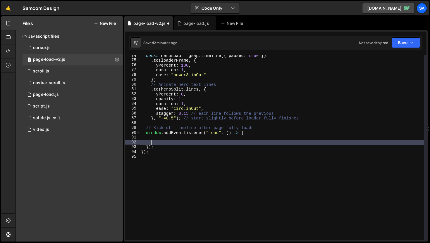
click at [184, 143] on div "const heroLoad = gsap . timeline ({ paused : true }) . to ( loaderFrame , { yPe…" at bounding box center [282, 150] width 284 height 195
click at [188, 137] on div "const heroLoad = gsap . timeline ({ paused : true }) . to ( loaderFrame , { yPe…" at bounding box center [282, 150] width 284 height 195
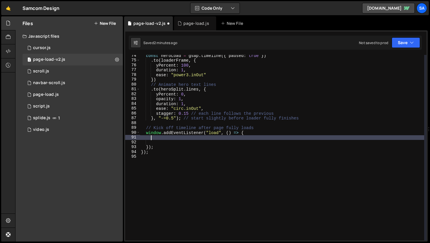
click at [160, 137] on div "const heroLoad = gsap . timeline ({ paused : true }) . to ( loaderFrame , { yPe…" at bounding box center [282, 150] width 284 height 195
type textarea "h"
type textarea "loaderTextLoop.eventCallback("onComplete", () => {"
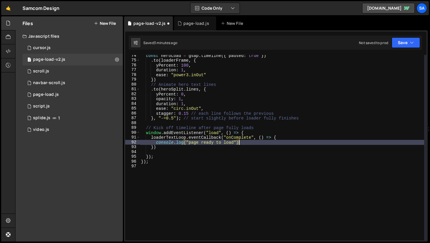
scroll to position [0, 6]
type textarea "console.log("page ready to load");"
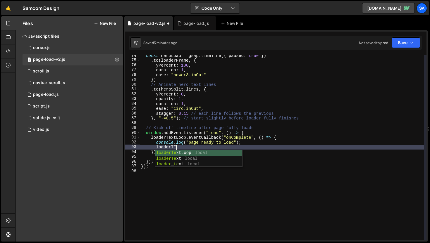
scroll to position [0, 2]
type textarea "loaderTextLoop.kill();"
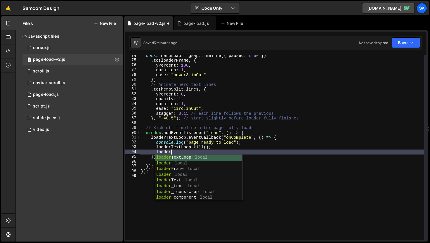
scroll to position [0, 2]
type textarea "l"
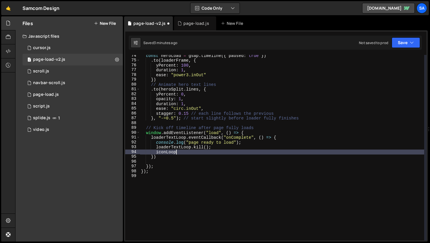
scroll to position [0, 2]
type textarea "iconLoop.kill();"
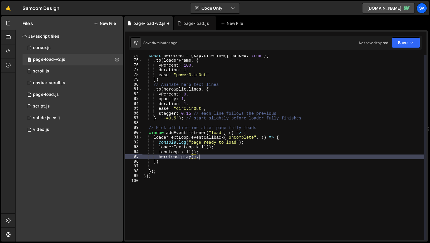
scroll to position [0, 4]
click at [403, 40] on button "Save" at bounding box center [406, 42] width 28 height 11
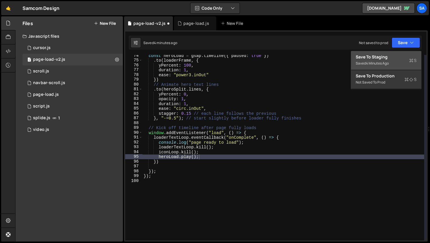
click at [385, 53] on button "Save to Staging S Saved 4 minutes ago" at bounding box center [386, 60] width 70 height 19
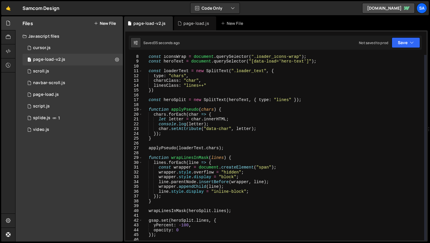
scroll to position [0, 0]
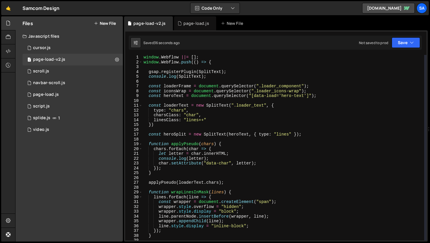
type textarea "console.log(letter);"
drag, startPoint x: 214, startPoint y: 158, endPoint x: 172, endPoint y: 150, distance: 42.5
click at [131, 159] on div "console.log(letter); 1 2 3 4 5 6 7 8 9 10 11 12 13 14 15 16 17 18 19 20 21 22 2…" at bounding box center [275, 148] width 301 height 186
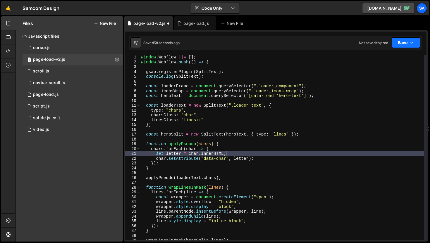
click at [395, 46] on button "Save" at bounding box center [406, 42] width 28 height 11
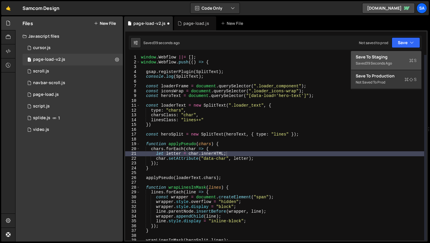
click at [390, 56] on div "Save to Staging S" at bounding box center [386, 57] width 61 height 6
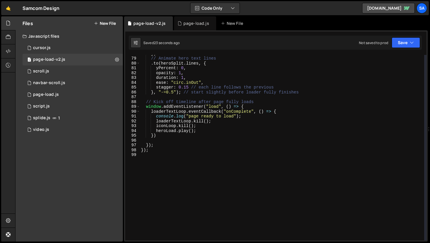
scroll to position [368, 0]
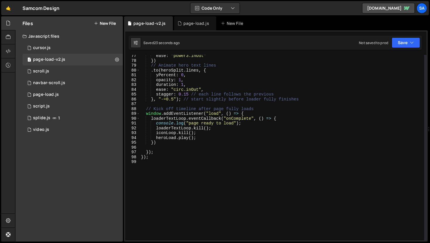
type textarea "});"
click at [167, 152] on div "ease : "power3.inOut" }) // Animate hero text lines . to ( heroSplit . lines , …" at bounding box center [282, 151] width 284 height 195
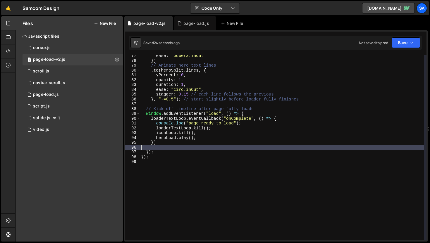
click at [166, 148] on div "ease : "power3.inOut" }) // Animate hero text lines . to ( heroSplit . lines , …" at bounding box center [282, 151] width 284 height 195
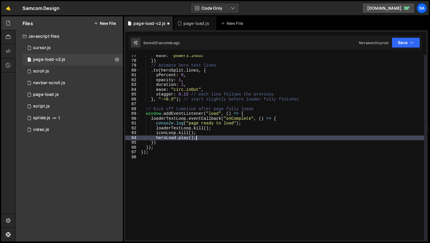
click at [212, 136] on div "ease : "power3.inOut" }) // Animate hero text lines . to ( heroSplit . lines , …" at bounding box center [282, 151] width 284 height 195
click at [271, 118] on div "ease : "power3.inOut" }) // Animate hero text lines . to ( heroSplit . lines , …" at bounding box center [282, 151] width 284 height 195
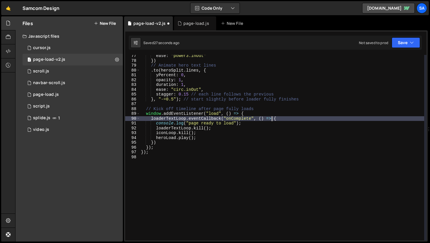
click at [270, 113] on div "ease : "power3.inOut" }) // Animate hero text lines . to ( heroSplit . lines , …" at bounding box center [282, 151] width 284 height 195
click at [148, 121] on div "ease : "power3.inOut" }) // Animate hero text lines . to ( heroSplit . lines , …" at bounding box center [282, 151] width 284 height 195
click at [151, 119] on div "ease : "power3.inOut" }) // Animate hero text lines . to ( heroSplit . lines , …" at bounding box center [282, 151] width 284 height 195
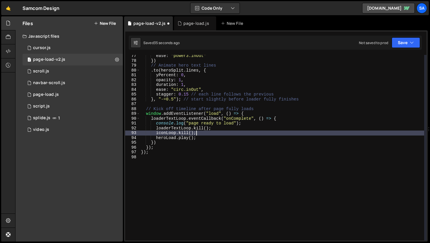
click at [240, 133] on div "ease : "power3.inOut" }) // Animate hero text lines . to ( heroSplit . lines , …" at bounding box center [282, 151] width 284 height 195
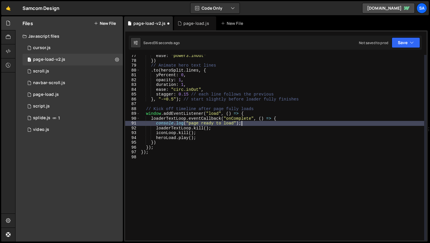
click at [247, 122] on div "ease : "power3.inOut" }) // Animate hero text lines . to ( heroSplit . lines , …" at bounding box center [282, 151] width 284 height 195
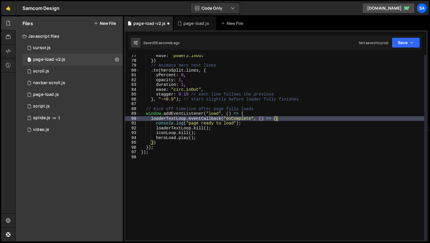
click at [286, 121] on div "ease : "power3.inOut" }) // Animate hero text lines . to ( heroSplit . lines , …" at bounding box center [282, 151] width 284 height 195
click at [244, 124] on div "ease : "power3.inOut" }) // Animate hero text lines . to ( heroSplit . lines , …" at bounding box center [282, 151] width 284 height 195
type textarea "console.log("page ready to load");"
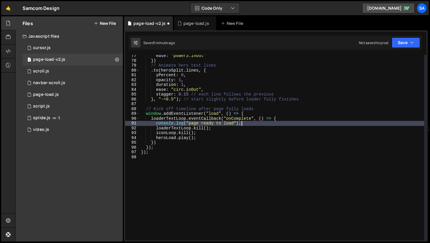
click at [232, 122] on div "ease : "power3.inOut" }) // Animate hero text lines . to ( heroSplit . lines , …" at bounding box center [282, 151] width 284 height 195
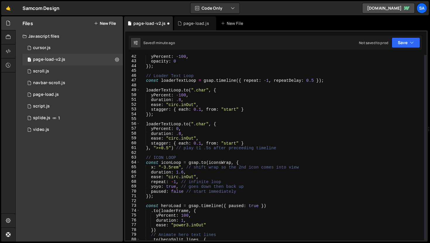
scroll to position [191, 0]
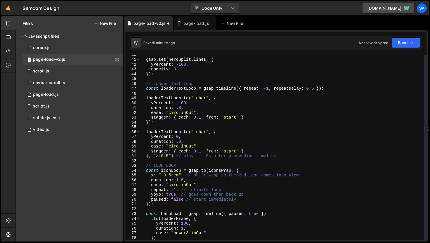
click at [190, 126] on div "gsap . set ( heroSplit . lines , { yPercent : - 100 , opacity : 0 }) ; // Loade…" at bounding box center [282, 149] width 284 height 195
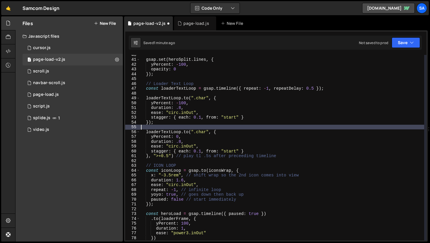
click at [171, 121] on div "gsap . set ( heroSplit . lines , { yPercent : - 100 , opacity : 0 }) ; // Loade…" at bounding box center [282, 149] width 284 height 195
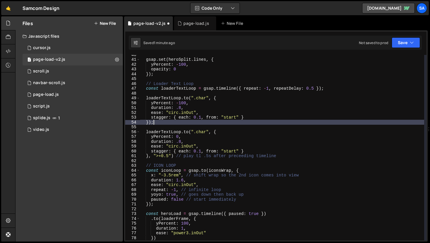
click at [274, 154] on div "gsap . set ( heroSplit . lines , { yPercent : - 100 , opacity : 0 }) ; // Loade…" at bounding box center [282, 149] width 284 height 195
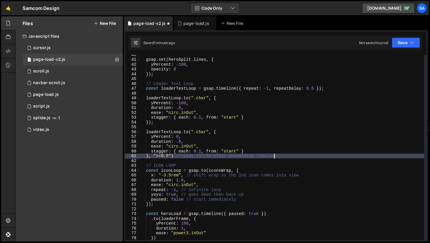
click at [284, 155] on div "gsap . set ( heroSplit . lines , { yPercent : - 100 , opacity : 0 }) ; // Loade…" at bounding box center [282, 149] width 284 height 195
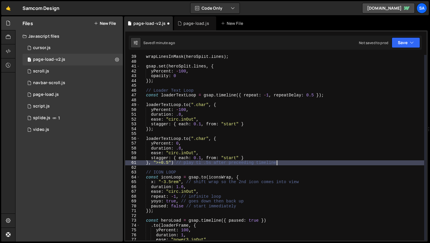
scroll to position [184, 0]
click at [185, 94] on div "wrapLinesInMask ( heroSplit . lines ) ; gsap . set ( heroSplit . lines , { yPer…" at bounding box center [282, 151] width 284 height 195
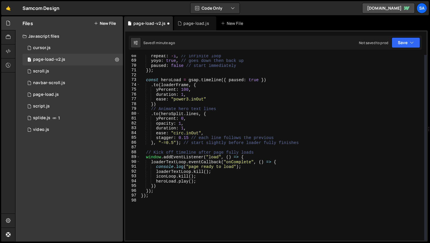
scroll to position [361, 0]
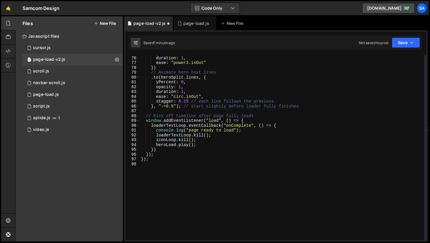
click at [197, 141] on div "yPercent : 100 , duration : 1 , ease : "power3.inOut" }) // Animate hero text l…" at bounding box center [282, 148] width 284 height 195
drag, startPoint x: 254, startPoint y: 130, endPoint x: 127, endPoint y: 131, distance: 127.0
click at [127, 131] on div "iconLoop.kill(); 75 76 77 78 79 80 81 82 83 84 85 86 87 88 89 90 91 92 93 94 95…" at bounding box center [275, 148] width 301 height 186
type textarea "console.log("page ready to load");"
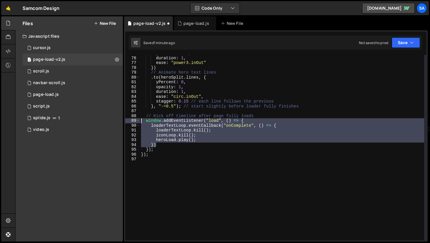
drag, startPoint x: 167, startPoint y: 146, endPoint x: 175, endPoint y: 156, distance: 12.9
click at [131, 123] on div "loaderTextLoop.eventCallback("onComplete", () => { 75 76 77 78 79 80 81 82 83 8…" at bounding box center [275, 148] width 301 height 186
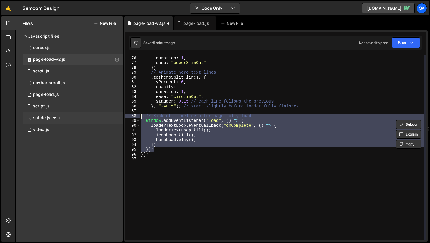
drag, startPoint x: 161, startPoint y: 149, endPoint x: 121, endPoint y: 117, distance: 51.4
click at [121, 117] on div "Files New File Javascript files 1 cursor.js 0 1 page-load-v2.js 0 0 scroll.js 0…" at bounding box center [222, 129] width 415 height 226
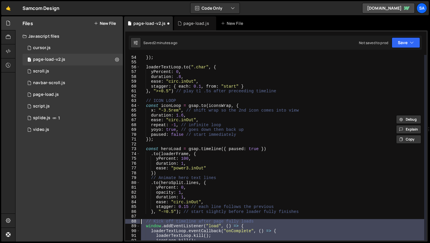
scroll to position [312, 0]
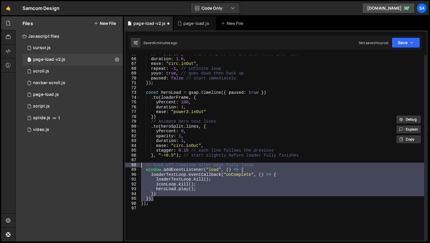
click at [207, 193] on div "x : "-3.5rem" , // shift wrap so the 2nd icon comes into view duration : 1.6 , …" at bounding box center [282, 148] width 284 height 186
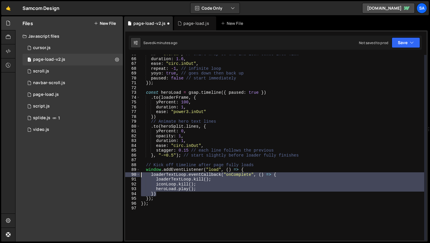
drag, startPoint x: 169, startPoint y: 195, endPoint x: 114, endPoint y: 174, distance: 58.8
click at [114, 174] on div "Files New File Javascript files 1 cursor.js 0 1 page-load-v2.js 0 0 scroll.js 0…" at bounding box center [222, 129] width 415 height 226
type textarea "loaderTextLoop.eventCallback("onComplete", () => { loaderTextLoop.kill();"
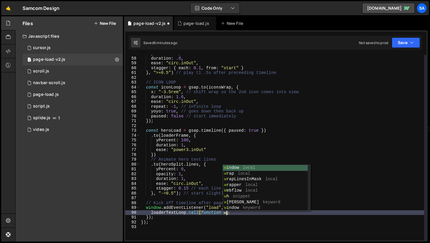
scroll to position [0, 6]
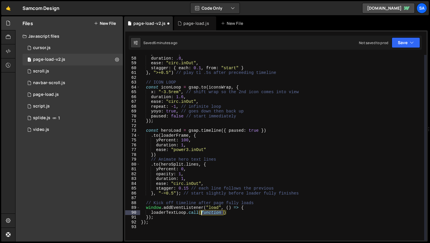
drag, startPoint x: 224, startPoint y: 213, endPoint x: 201, endPoint y: 214, distance: 22.9
click at [201, 214] on div "yPercent : 0 , duration : .8 , ease : "circ.inOut" , stagger : { each : 0.1 , f…" at bounding box center [282, 148] width 284 height 195
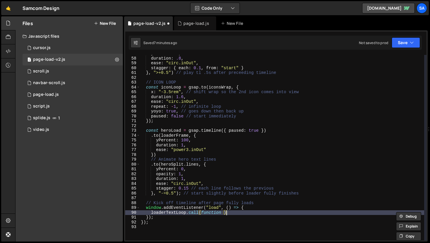
click at [244, 215] on div "yPercent : 0 , duration : .8 , ease : "circ.inOut" , stagger : { each : 0.1 , f…" at bounding box center [282, 148] width 284 height 195
click at [244, 212] on div "yPercent : 0 , duration : .8 , ease : "circ.inOut" , stagger : { each : 0.1 , f…" at bounding box center [282, 148] width 284 height 195
click at [241, 212] on div "yPercent : 0 , duration : .8 , ease : "circ.inOut" , stagger : { each : 0.1 , f…" at bounding box center [282, 148] width 284 height 195
click at [221, 212] on div "yPercent : 0 , duration : .8 , ease : "circ.inOut" , stagger : { each : 0.1 , f…" at bounding box center [282, 148] width 284 height 195
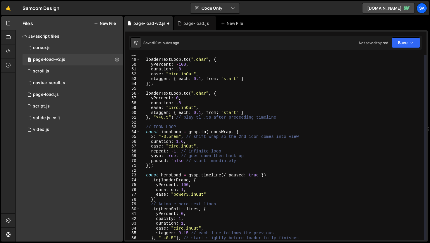
scroll to position [123, 0]
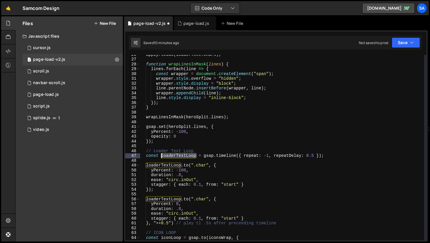
drag, startPoint x: 196, startPoint y: 156, endPoint x: 161, endPoint y: 156, distance: 34.8
click at [161, 156] on div "applyPseudo ( loaderText . chars ) ; function wrapLinesInMask ( lines ) { lines…" at bounding box center [282, 149] width 284 height 195
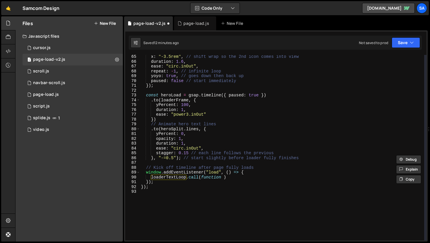
scroll to position [351, 0]
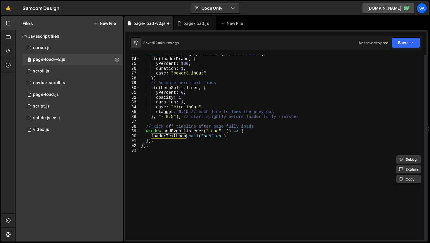
click at [246, 138] on div "const heroLoad = gsap . timeline ({ paused : true }) . to ( loaderFrame , { yPe…" at bounding box center [282, 149] width 284 height 195
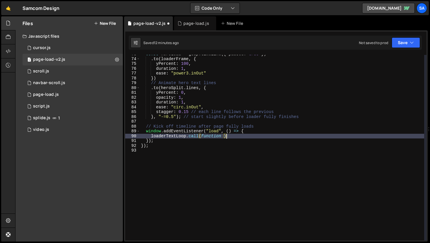
click at [246, 137] on div "const heroLoad = gsap . timeline ({ paused : true }) . to ( loaderFrame , { yPe…" at bounding box center [282, 149] width 284 height 195
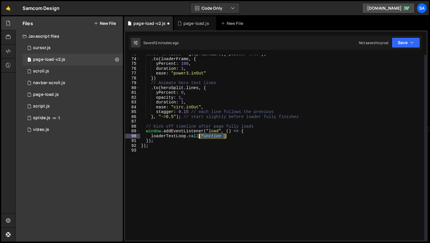
drag, startPoint x: 241, startPoint y: 136, endPoint x: 201, endPoint y: 136, distance: 40.4
click at [201, 136] on div "const heroLoad = gsap . timeline ({ paused : true }) . to ( loaderFrame , { yPe…" at bounding box center [282, 149] width 284 height 195
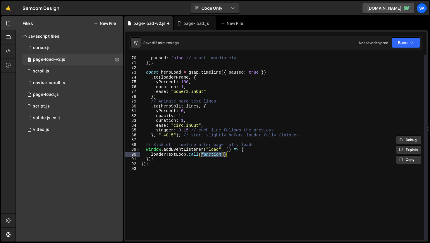
scroll to position [327, 0]
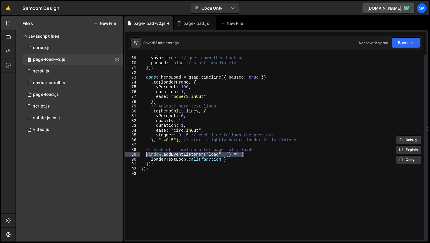
drag, startPoint x: 246, startPoint y: 156, endPoint x: 147, endPoint y: 156, distance: 98.6
click at [147, 156] on div "repeat : - 1 , // infinite loop yoyo : true , // goes down then back up paused …" at bounding box center [282, 148] width 284 height 195
click at [211, 157] on div "repeat : - 1 , // infinite loop yoyo : true , // goes down then back up paused …" at bounding box center [282, 148] width 284 height 195
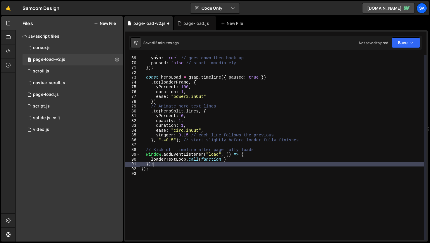
click at [208, 163] on div "repeat : - 1 , // infinite loop yoyo : true , // goes down then back up paused …" at bounding box center [282, 148] width 284 height 195
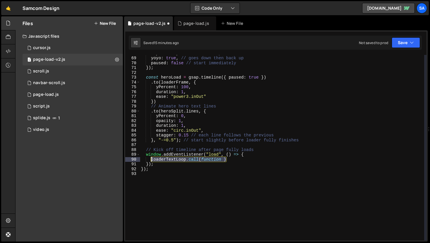
drag, startPoint x: 242, startPoint y: 159, endPoint x: 152, endPoint y: 159, distance: 89.2
click at [151, 160] on div "repeat : - 1 , // infinite loop yoyo : true , // goes down then back up paused …" at bounding box center [282, 148] width 284 height 195
type textarea "[DOMAIN_NAME](function )"
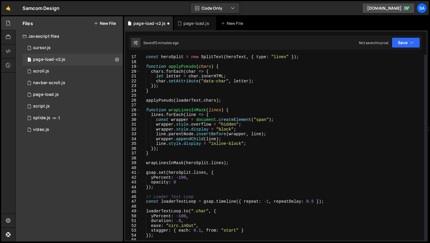
scroll to position [0, 0]
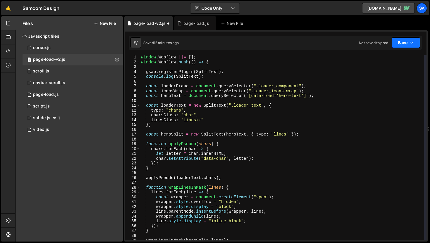
click at [414, 47] on button "Save" at bounding box center [406, 42] width 28 height 11
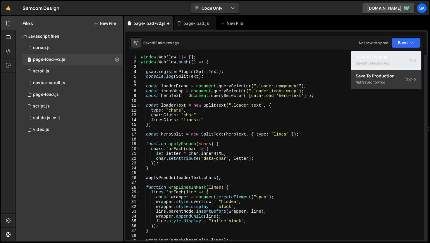
click at [379, 61] on div "Saved 16 minutes ago" at bounding box center [386, 63] width 61 height 7
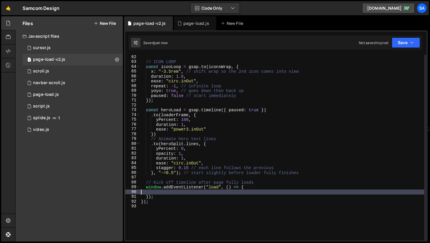
click at [161, 193] on div "// ICON LOOP const iconLoop = gsap . to ( iconsWrap , { x : "-3.5rem" , // shif…" at bounding box center [282, 152] width 284 height 195
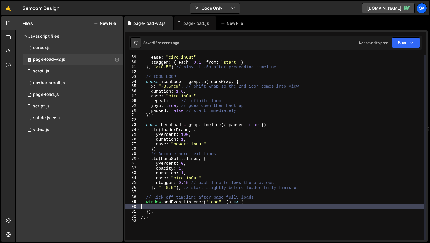
scroll to position [322, 0]
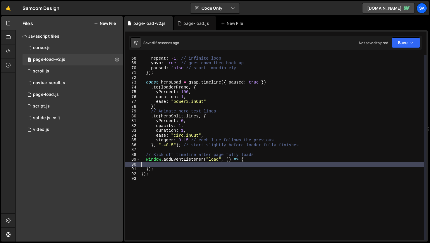
click at [165, 163] on div "ease : "circ.inOut" , repeat : - 1 , // infinite loop yoyo : true , // goes dow…" at bounding box center [282, 148] width 284 height 195
click at [165, 165] on div "ease : "circ.inOut" , repeat : - 1 , // infinite loop yoyo : true , // goes dow…" at bounding box center [282, 148] width 284 height 195
type textarea "l"
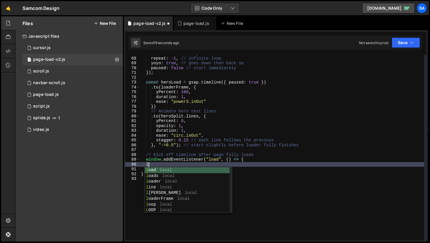
scroll to position [0, 0]
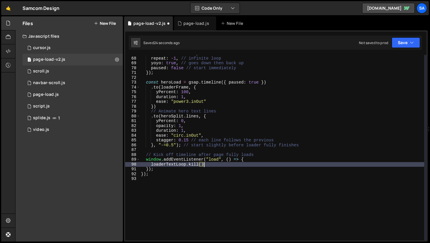
type textarea "loaderTextLoop.kill();"
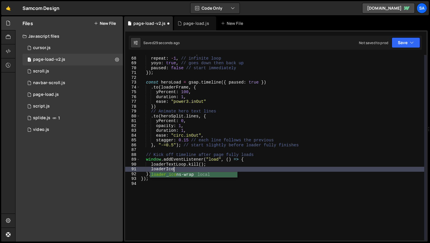
scroll to position [0, 2]
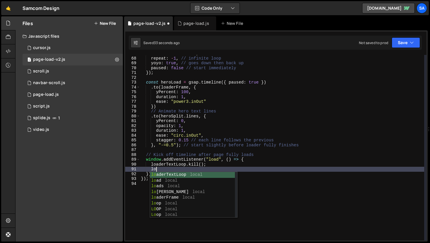
type textarea "l"
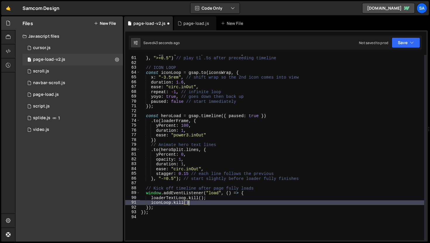
scroll to position [307, 0]
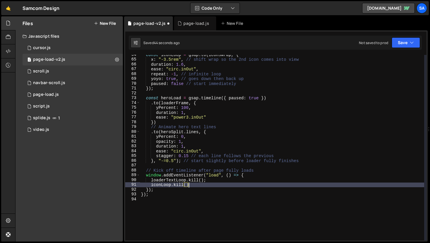
type textarea "iconLoop.kill();)"
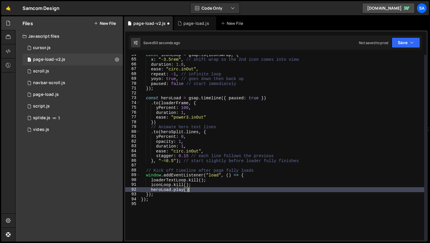
scroll to position [0, 3]
click at [397, 39] on button "Save" at bounding box center [406, 42] width 28 height 11
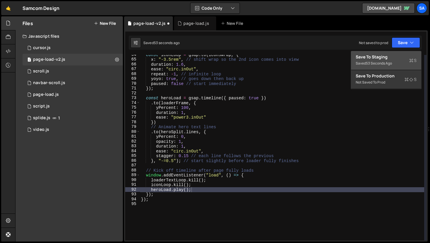
click at [396, 63] on div "Saved 53 seconds ago" at bounding box center [386, 63] width 61 height 7
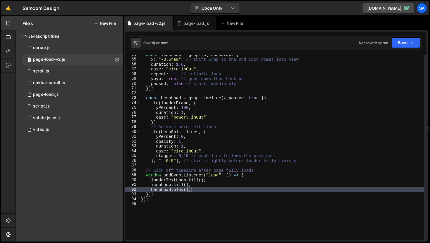
type textarea "iconLoop.kill();"
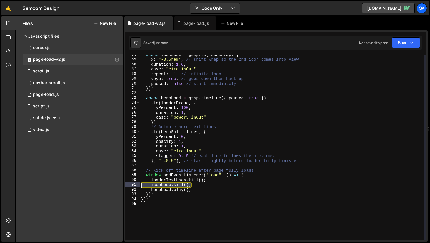
drag, startPoint x: 197, startPoint y: 185, endPoint x: 125, endPoint y: 186, distance: 71.7
click at [126, 186] on div "iconLoop.kill(); 64 65 66 67 68 69 70 71 72 73 74 75 76 77 78 79 80 81 82 83 84…" at bounding box center [275, 148] width 301 height 186
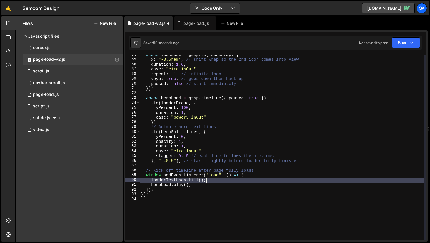
click at [207, 183] on div "const iconLoop = gsap . to ( iconsWrap , { x : "-3.5rem" , // shift wrap so the…" at bounding box center [282, 149] width 284 height 195
type textarea "[DOMAIN_NAME]();"
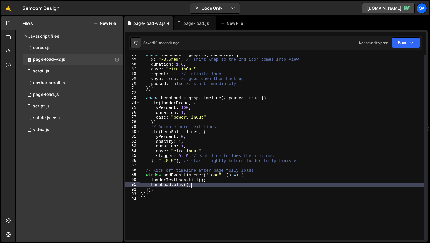
scroll to position [0, 0]
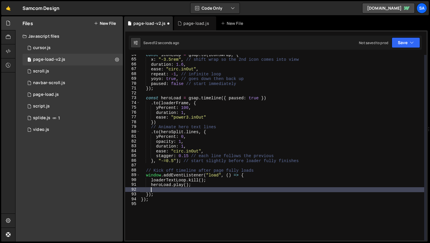
type textarea "l"
type textarea "loaderTextLoop.kill();"
click at [402, 46] on button "Save" at bounding box center [406, 42] width 28 height 11
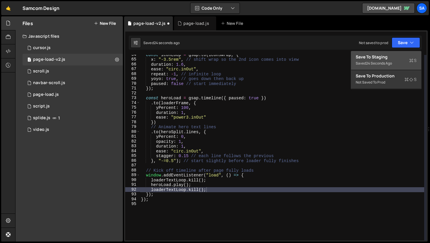
click at [382, 61] on div "24 seconds ago" at bounding box center [379, 63] width 26 height 5
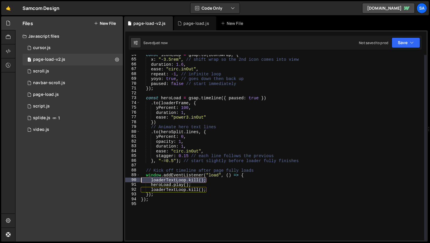
drag, startPoint x: 215, startPoint y: 180, endPoint x: 137, endPoint y: 180, distance: 77.5
click at [137, 180] on div "loaderTextLoop.kill(); 64 65 66 67 68 69 70 71 72 73 74 75 76 77 78 79 80 81 82…" at bounding box center [275, 148] width 301 height 186
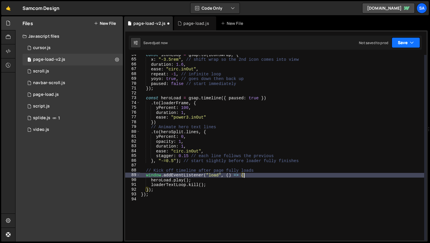
click at [396, 45] on button "Save" at bounding box center [406, 42] width 28 height 11
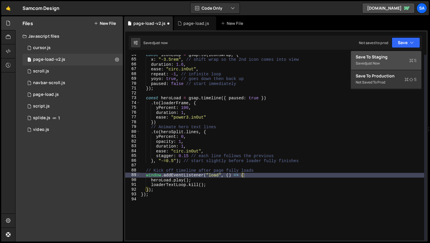
click at [380, 57] on div "Save to Staging S" at bounding box center [386, 57] width 61 height 6
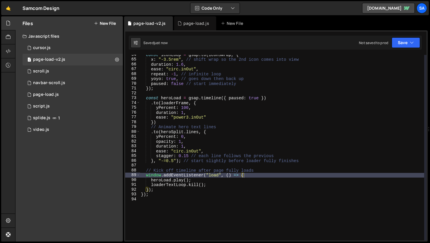
click at [206, 181] on div "const iconLoop = gsap . to ( iconsWrap , { x : "-3.5rem" , // shift wrap so the…" at bounding box center [282, 149] width 284 height 195
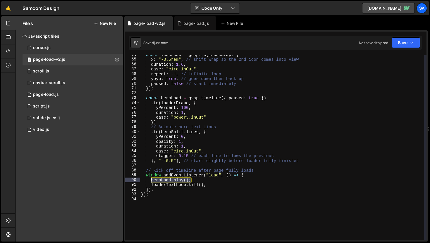
drag, startPoint x: 199, startPoint y: 180, endPoint x: 150, endPoint y: 180, distance: 48.6
click at [150, 180] on div "const iconLoop = gsap . to ( iconsWrap , { x : "-3.5rem" , // shift wrap so the…" at bounding box center [282, 149] width 284 height 195
click at [201, 179] on div "const iconLoop = gsap . to ( iconsWrap , { x : "-3.5rem" , // shift wrap so the…" at bounding box center [282, 148] width 284 height 186
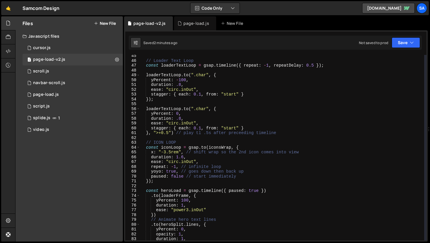
scroll to position [182, 0]
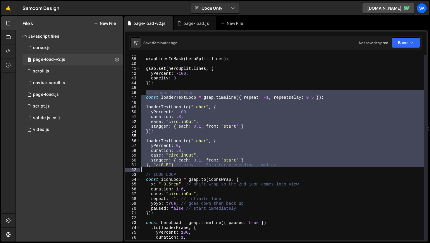
drag, startPoint x: 147, startPoint y: 94, endPoint x: 311, endPoint y: 169, distance: 180.5
click at [311, 169] on div "wrapLinesInMask ( heroSplit . lines ) ; gsap . set ( heroSplit . lines , { yPer…" at bounding box center [282, 149] width 284 height 195
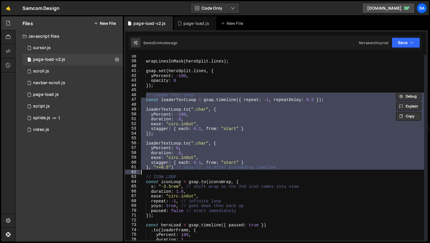
scroll to position [149, 0]
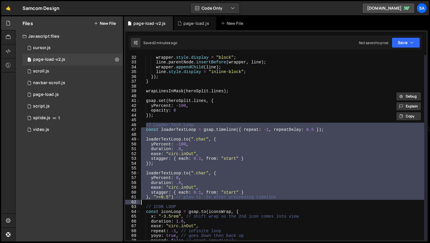
click at [158, 113] on div "wrapper . style . overflow = "hidden" ; wrapper . style . display = "block" ; l…" at bounding box center [282, 147] width 284 height 195
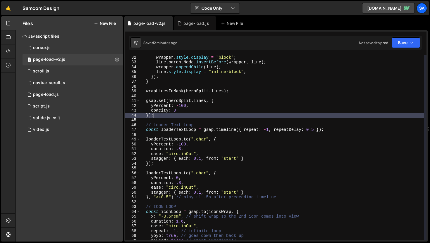
click at [172, 113] on div "wrapper . style . overflow = "hidden" ; wrapper . style . display = "block" ; l…" at bounding box center [282, 147] width 284 height 195
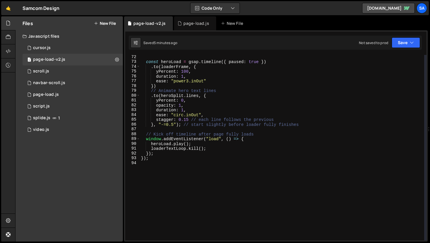
scroll to position [343, 0]
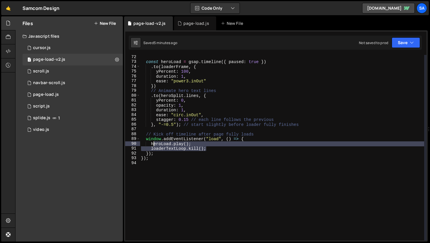
drag, startPoint x: 213, startPoint y: 149, endPoint x: 152, endPoint y: 145, distance: 61.8
click at [152, 145] on div "const heroLoad = gsap . timeline ({ paused : true }) . to ( loaderFrame , { yPe…" at bounding box center [282, 152] width 284 height 195
click at [403, 44] on button "Save" at bounding box center [406, 42] width 28 height 11
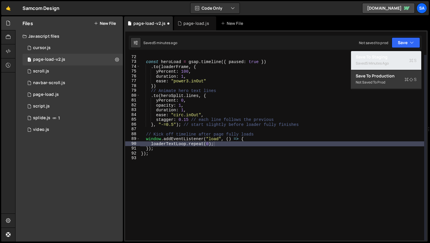
click at [387, 64] on div "5 minutes ago" at bounding box center [377, 63] width 23 height 5
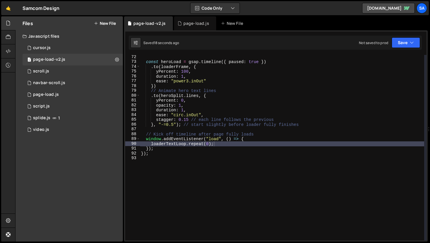
click at [219, 141] on div "const heroLoad = gsap . timeline ({ paused : true }) . to ( loaderFrame , { yPe…" at bounding box center [282, 152] width 284 height 195
click at [218, 142] on div "const heroLoad = gsap . timeline ({ paused : true }) . to ( loaderFrame , { yPe…" at bounding box center [282, 152] width 284 height 195
type textarea "loaderTextLoop.repeat(0);"
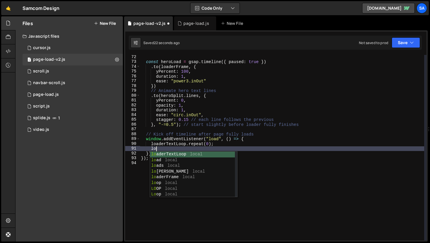
type textarea "l"
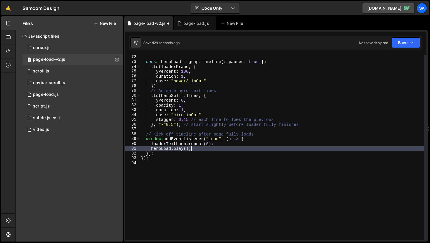
scroll to position [0, 3]
click at [403, 44] on button "Save" at bounding box center [406, 42] width 28 height 11
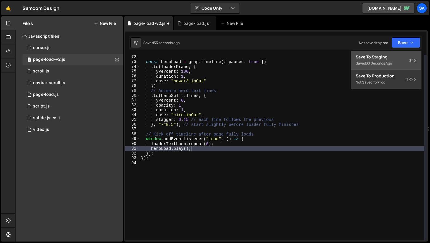
click at [387, 56] on div "Save to Staging S" at bounding box center [386, 57] width 61 height 6
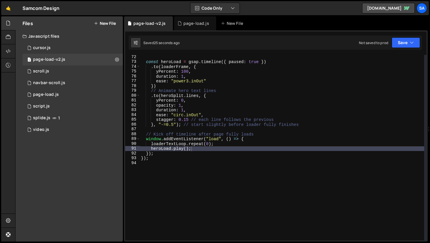
click at [209, 151] on div "const heroLoad = gsap . timeline ({ paused : true }) . to ( loaderFrame , { yPe…" at bounding box center [282, 152] width 284 height 195
click at [208, 149] on div "const heroLoad = gsap . timeline ({ paused : true }) . to ( loaderFrame , { yPe…" at bounding box center [282, 152] width 284 height 195
click at [153, 149] on div "const heroLoad = gsap . timeline ({ paused : true }) . to ( loaderFrame , { yPe…" at bounding box center [282, 152] width 284 height 195
click at [152, 149] on div "const heroLoad = gsap . timeline ({ paused : true }) . to ( loaderFrame , { yPe…" at bounding box center [282, 152] width 284 height 195
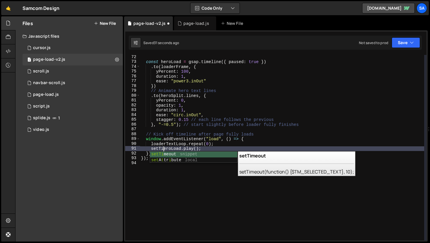
scroll to position [0, 1]
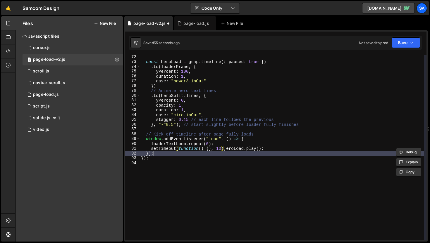
click at [268, 151] on div "const heroLoad = gsap . timeline ({ paused : true }) . to ( loaderFrame , { yPe…" at bounding box center [282, 152] width 284 height 195
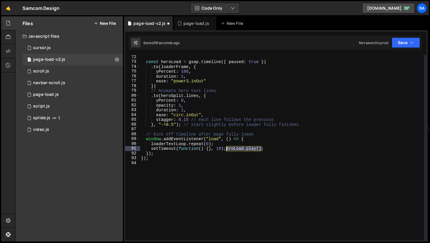
drag, startPoint x: 261, startPoint y: 149, endPoint x: 226, endPoint y: 149, distance: 35.1
click at [226, 149] on div "const heroLoad = gsap . timeline ({ paused : true }) . to ( loaderFrame , { yPe…" at bounding box center [282, 152] width 284 height 195
drag, startPoint x: 203, startPoint y: 148, endPoint x: 182, endPoint y: 148, distance: 21.1
click at [180, 148] on div "const heroLoad = gsap . timeline ({ paused : true }) . to ( loaderFrame , { yPe…" at bounding box center [282, 152] width 284 height 195
drag, startPoint x: 230, startPoint y: 148, endPoint x: 179, endPoint y: 150, distance: 50.9
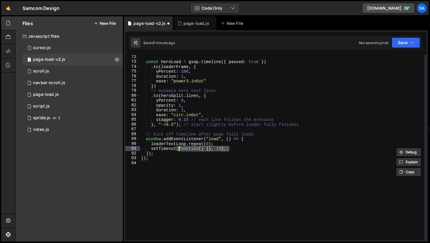
click at [179, 150] on div "const heroLoad = gsap . timeline ({ paused : true }) . to ( loaderFrame , { yPe…" at bounding box center [282, 152] width 284 height 195
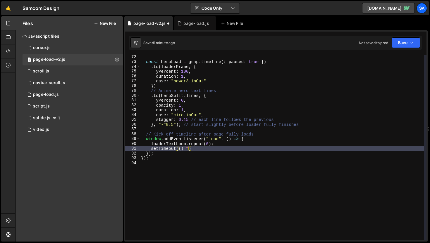
scroll to position [0, 3]
type textarea "setTimeout(() => {"
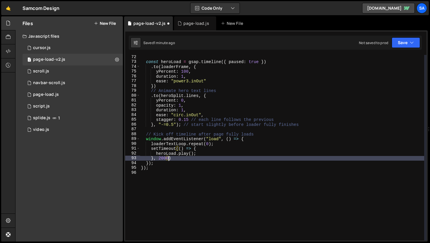
scroll to position [0, 2]
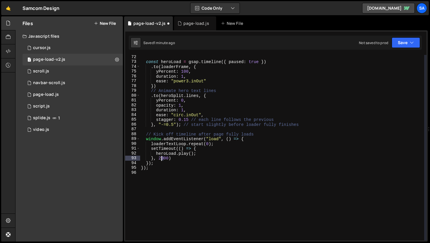
click at [161, 159] on div "const heroLoad = gsap . timeline ({ paused : true }) . to ( loaderFrame , { yPe…" at bounding box center [282, 152] width 284 height 195
click at [163, 158] on div "const heroLoad = gsap . timeline ({ paused : true }) . to ( loaderFrame , { yPe…" at bounding box center [282, 152] width 284 height 195
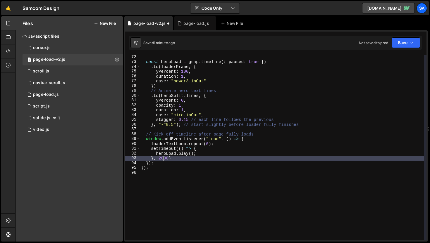
click at [156, 154] on div "const heroLoad = gsap . timeline ({ paused : true }) . to ( loaderFrame , { yPe…" at bounding box center [282, 152] width 284 height 195
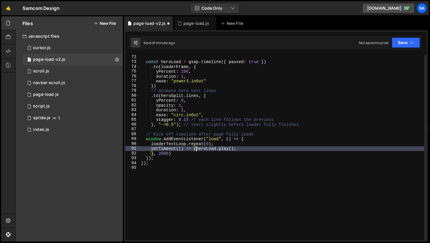
click at [150, 153] on div "const heroLoad = gsap . timeline ({ paused : true }) . to ( loaderFrame , { yPe…" at bounding box center [282, 152] width 284 height 195
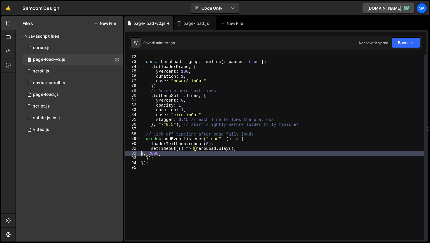
scroll to position [0, 1]
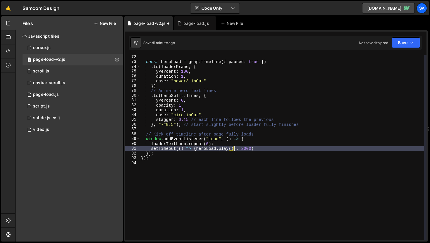
click at [269, 151] on div "const heroLoad = gsap . timeline ({ paused : true }) . to ( loaderFrame , { yPe…" at bounding box center [282, 152] width 284 height 195
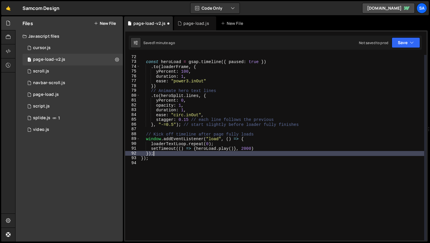
click at [270, 148] on div "const heroLoad = gsap . timeline ({ paused : true }) . to ( loaderFrame , { yPe…" at bounding box center [282, 152] width 284 height 195
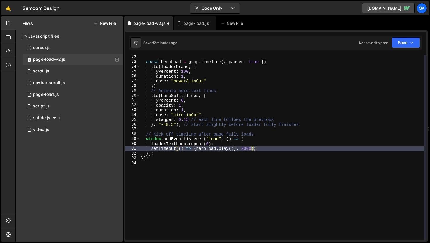
scroll to position [0, 8]
click at [404, 47] on button "Save" at bounding box center [406, 42] width 28 height 11
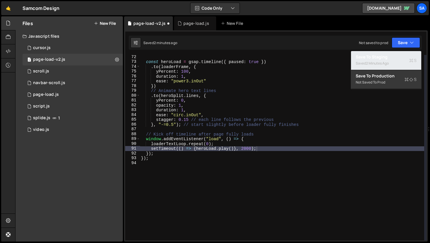
click at [393, 61] on div "Saved 2 minutes ago" at bounding box center [386, 63] width 61 height 7
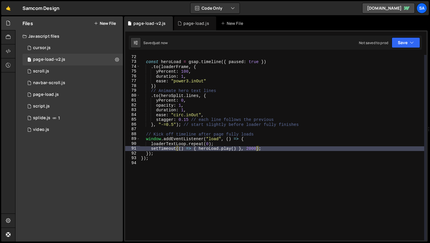
click at [248, 147] on div "const heroLoad = gsap . timeline ({ paused : true }) . to ( loaderFrame , { yPe…" at bounding box center [282, 152] width 284 height 195
click at [407, 46] on button "Save" at bounding box center [406, 42] width 28 height 11
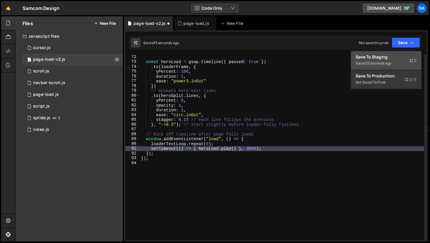
click at [384, 60] on div "Saved 13 seconds ago" at bounding box center [386, 63] width 61 height 7
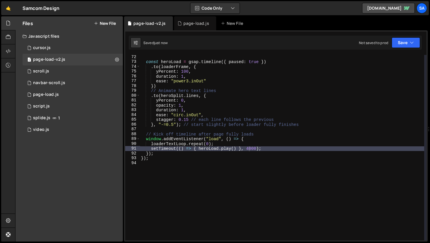
click at [288, 147] on div "const heroLoad = gsap . timeline ({ paused : true }) . to ( loaderFrame , { yPe…" at bounding box center [282, 152] width 284 height 195
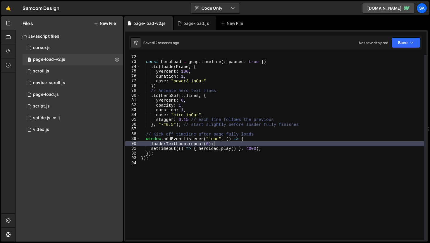
click at [214, 142] on div "const heroLoad = gsap . timeline ({ paused : true }) . to ( loaderFrame , { yPe…" at bounding box center [282, 152] width 284 height 195
click at [270, 147] on div "const heroLoad = gsap . timeline ({ paused : true }) . to ( loaderFrame , { yPe…" at bounding box center [282, 152] width 284 height 195
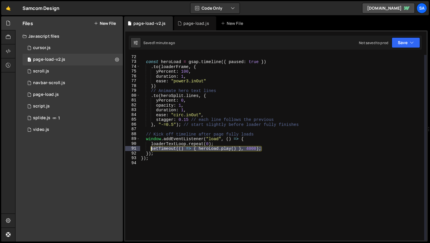
drag, startPoint x: 264, startPoint y: 147, endPoint x: 151, endPoint y: 148, distance: 113.8
click at [150, 148] on div "const heroLoad = gsap . timeline ({ paused : true }) . to ( loaderFrame , { yPe…" at bounding box center [282, 152] width 284 height 195
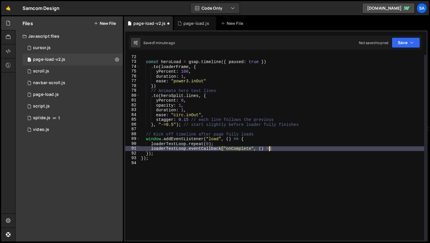
scroll to position [0, 9]
type textarea "loaderTextLoop.eventCallback("onComplete", () => {)"
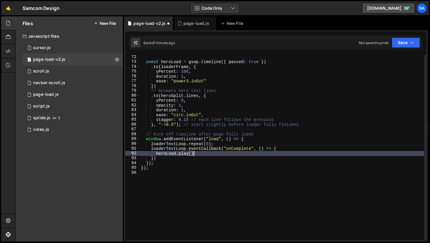
scroll to position [0, 3]
type textarea "[DOMAIN_NAME]();"
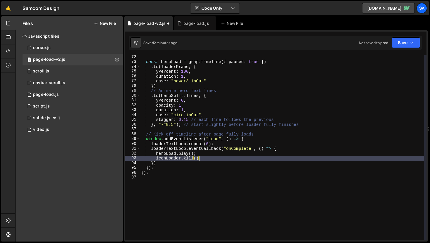
scroll to position [0, 4]
click at [180, 159] on div "const heroLoad = gsap . timeline ({ paused : true }) . to ( loaderFrame , { yPe…" at bounding box center [282, 152] width 284 height 195
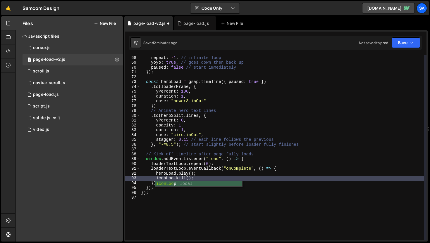
scroll to position [0, 2]
click at [405, 43] on button "Save" at bounding box center [406, 42] width 28 height 11
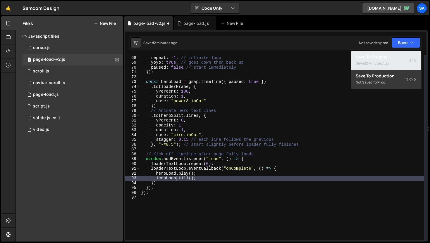
click at [381, 62] on div "2 minutes ago" at bounding box center [377, 63] width 23 height 5
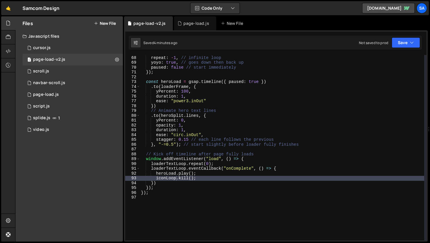
type textarea "});"
click at [181, 187] on div "ease : "circ.inOut" , repeat : - 1 , // infinite loop yoyo : true , // goes dow…" at bounding box center [282, 148] width 284 height 195
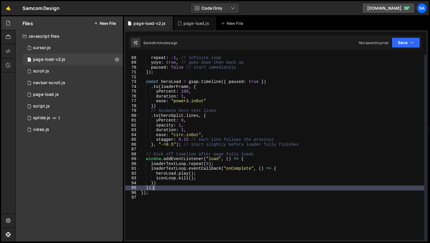
click at [159, 198] on div "ease : "circ.inOut" , repeat : - 1 , // infinite loop yoyo : true , // goes dow…" at bounding box center [282, 148] width 284 height 195
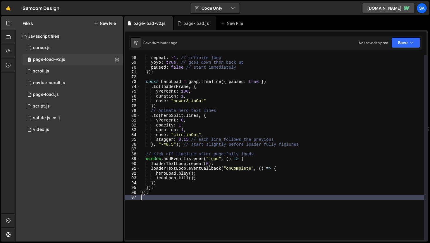
scroll to position [0, 0]
click at [111, 21] on button "New File" at bounding box center [105, 23] width 22 height 5
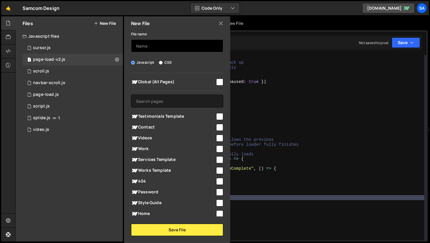
click at [179, 48] on input "text" at bounding box center [177, 45] width 92 height 13
type input "showreel"
click at [217, 81] on input "checkbox" at bounding box center [219, 82] width 7 height 7
checkbox input "true"
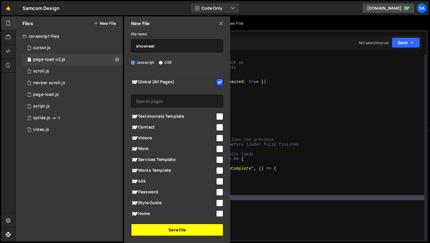
click at [192, 233] on button "Save File" at bounding box center [177, 230] width 92 height 12
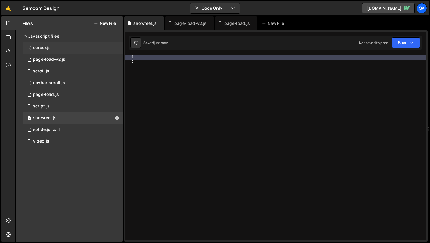
click at [62, 53] on div "1 cursor.js 0" at bounding box center [73, 48] width 100 height 12
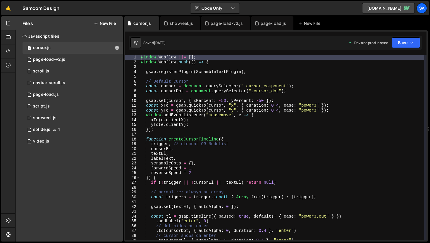
scroll to position [2864, 0]
drag, startPoint x: 196, startPoint y: 59, endPoint x: 132, endPoint y: 50, distance: 65.0
click at [132, 50] on div "gsap.set(split.lines, { yPercent: -100, 18 19 20 21 22 23 24 25 26 27 28 29 30 …" at bounding box center [276, 135] width 304 height 211
type textarea "window.Webflow ||= []; window.Webflow.push(() => {"
click at [59, 120] on div "1 showreel.js 0" at bounding box center [73, 118] width 100 height 12
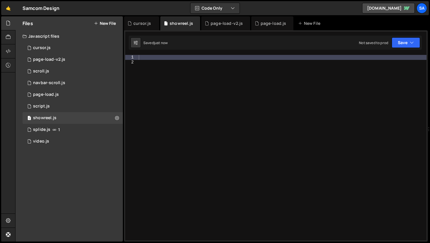
scroll to position [0, 0]
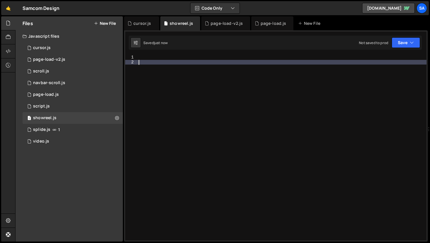
click at [146, 61] on div at bounding box center [281, 152] width 289 height 195
paste textarea "window.Webflow.push(() => {"
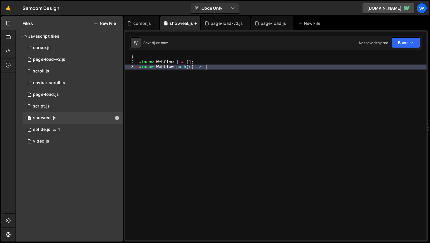
click at [138, 64] on div "window . Webflow ||= [ ] ; window . Webflow . push (( ) => {" at bounding box center [281, 152] width 289 height 195
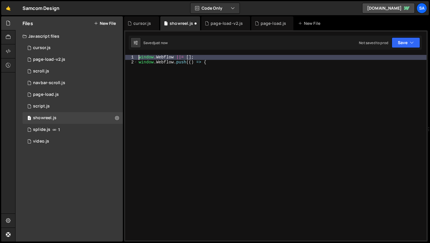
click at [216, 57] on div "window . Webflow ||= [ ] ; window . Webflow . push (( ) => {" at bounding box center [281, 152] width 289 height 195
click at [216, 60] on div "window . Webflow ||= [ ] ; window . Webflow . push (( ) => {" at bounding box center [281, 152] width 289 height 195
type textarea "window.Webflow.push(() => {"
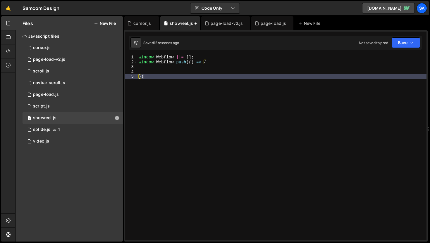
type textarea "});"
click at [195, 65] on div "window . Webflow ||= [ ] ; window . Webflow . push (( ) => { }) ;" at bounding box center [281, 152] width 289 height 195
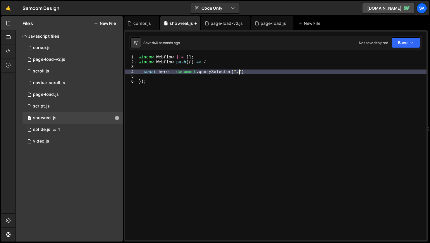
scroll to position [0, 7]
type textarea "const hero = document.querySelector(".section_hero-primary");")"
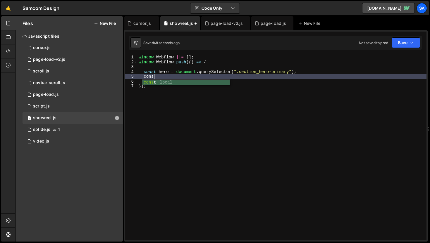
scroll to position [0, 1]
type textarea "c"
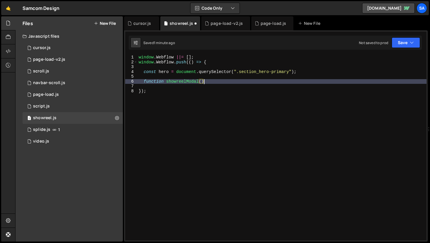
scroll to position [0, 4]
type textarea "function showreelModal() {"
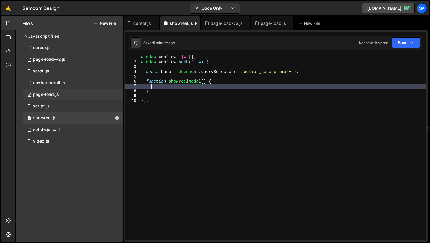
click at [63, 93] on div "0 page-load.js 0" at bounding box center [73, 95] width 100 height 12
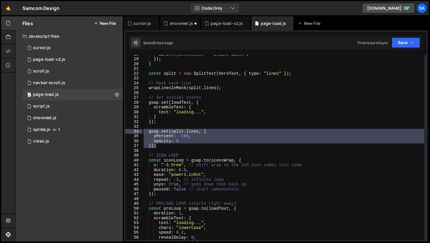
scroll to position [0, 0]
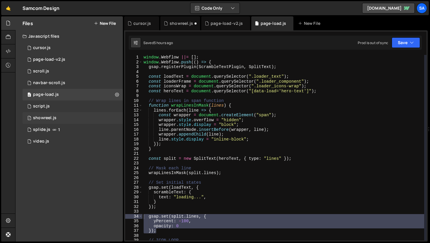
click at [65, 114] on div "1 showreel.js 0" at bounding box center [73, 118] width 100 height 12
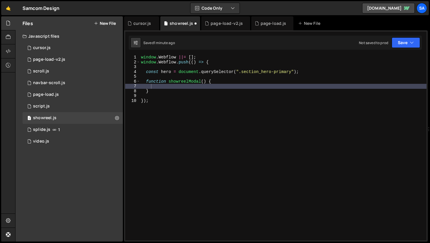
click at [169, 87] on div "window . Webflow ||= [ ] ; window . Webflow . push (( ) => { const hero = docum…" at bounding box center [283, 152] width 287 height 195
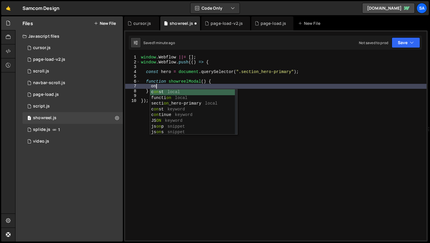
type textarea "o"
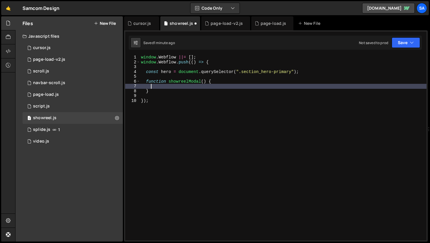
click at [165, 87] on div "window . Webflow ||= [ ] ; window . Webflow . push (( ) => { const hero = docum…" at bounding box center [283, 152] width 287 height 195
type textarea "h"
drag, startPoint x: 285, startPoint y: 136, endPoint x: 269, endPoint y: 121, distance: 21.7
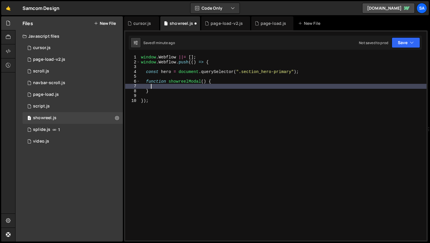
click at [284, 135] on div "window . Webflow ||= [ ] ; window . Webflow . push (( ) => { const hero = docum…" at bounding box center [283, 152] width 287 height 195
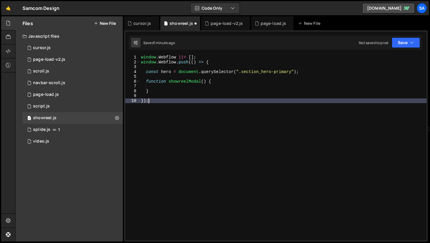
click at [202, 82] on div "window . Webflow ||= [ ] ; window . Webflow . push (( ) => { const hero = docum…" at bounding box center [283, 152] width 287 height 195
type textarea "function showreelModal() {"
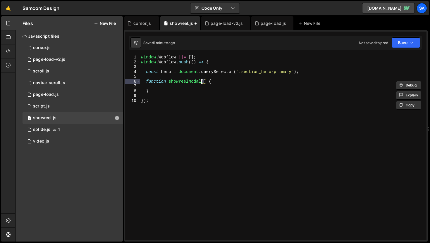
click at [202, 85] on div "window . Webflow ||= [ ] ; window . Webflow . push (( ) => { const hero = docum…" at bounding box center [283, 152] width 287 height 195
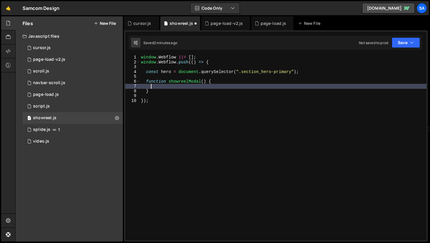
click at [302, 70] on div "window . Webflow ||= [ ] ; window . Webflow . push (( ) => { const hero = docum…" at bounding box center [283, 152] width 287 height 195
type textarea "const hero = document.querySelector(".section_hero-primary");"
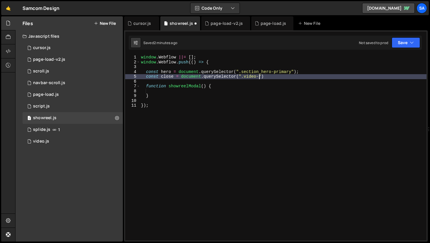
scroll to position [0, 8]
click at [237, 75] on div "window . Webflow ||= [ ] ; window . Webflow . push (( ) => { const hero = docum…" at bounding box center [283, 152] width 287 height 195
click at [267, 77] on div "window . Webflow ||= [ ] ; window . Webflow . push (( ) => { const hero = docum…" at bounding box center [283, 152] width 287 height 195
click at [243, 76] on div "window . Webflow ||= [ ] ; window . Webflow . push (( ) => { const hero = docum…" at bounding box center [283, 152] width 287 height 195
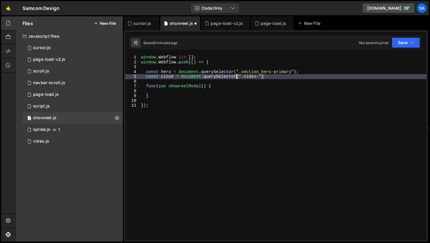
drag, startPoint x: 259, startPoint y: 78, endPoint x: 272, endPoint y: 72, distance: 14.1
click at [259, 78] on div "window . Webflow ||= [ ] ; window . Webflow . push (( ) => { const hero = docum…" at bounding box center [283, 152] width 287 height 195
click at [325, 75] on div "window . Webflow ||= [ ] ; window . Webflow . push (( ) => { const hero = docum…" at bounding box center [283, 152] width 287 height 195
type textarea "const close = document.querySelector(".video-modal_close-wrap");"
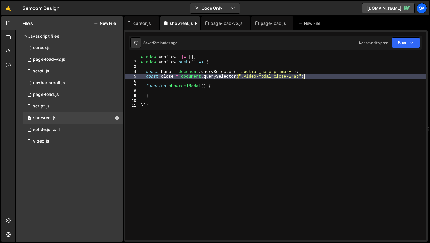
scroll to position [0, 11]
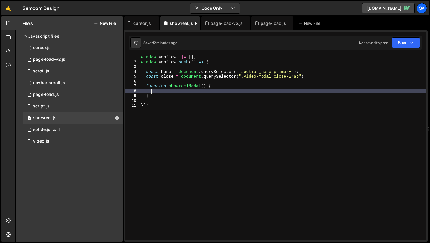
click at [219, 92] on div "window . Webflow ||= [ ] ; window . Webflow . push (( ) => { const hero = docum…" at bounding box center [283, 152] width 287 height 195
click at [170, 87] on div "window . Webflow ||= [ ] ; window . Webflow . push (( ) => { const hero = docum…" at bounding box center [283, 152] width 287 height 195
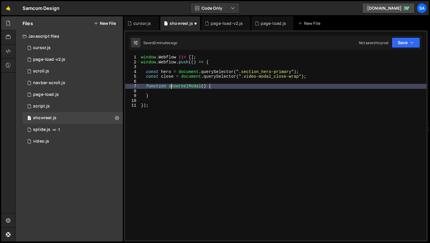
click at [170, 87] on div "window . Webflow ||= [ ] ; window . Webflow . push (( ) => { const hero = docum…" at bounding box center [283, 152] width 287 height 195
click at [169, 87] on div "window . Webflow ||= [ ] ; window . Webflow . push (( ) => { const hero = docum…" at bounding box center [283, 152] width 287 height 195
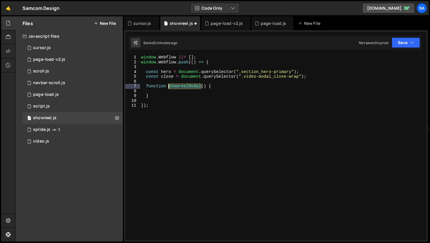
drag, startPoint x: 201, startPoint y: 87, endPoint x: 169, endPoint y: 87, distance: 32.2
click at [169, 87] on div "window . Webflow ||= [ ] ; window . Webflow . push (( ) => { const hero = docum…" at bounding box center [283, 152] width 287 height 195
drag, startPoint x: 201, startPoint y: 85, endPoint x: 168, endPoint y: 86, distance: 32.8
click at [168, 86] on div "window . Webflow ||= [ ] ; window . Webflow . push (( ) => { const hero = docum…" at bounding box center [283, 152] width 287 height 195
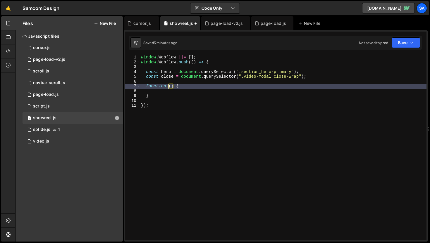
scroll to position [0, 2]
type textarea "function showVideoModal() {"
click at [189, 89] on div "window . Webflow ||= [ ] ; window . Webflow . push (( ) => { const hero = docum…" at bounding box center [283, 152] width 287 height 195
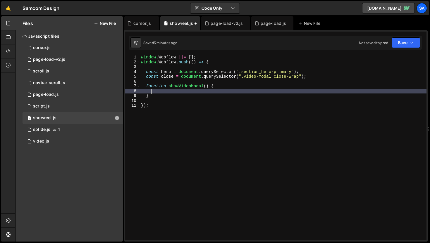
click at [163, 84] on div "window . Webflow ||= [ ] ; window . Webflow . push (( ) => { const hero = docum…" at bounding box center [283, 152] width 287 height 195
type textarea "function showVideoModal() {"
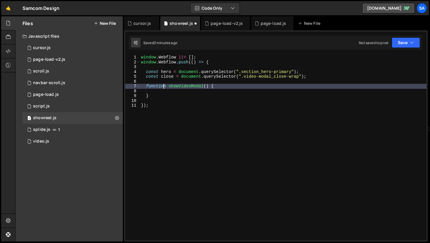
click at [160, 81] on div "window . Webflow ||= [ ] ; window . Webflow . push (( ) => { const hero = docum…" at bounding box center [283, 152] width 287 height 195
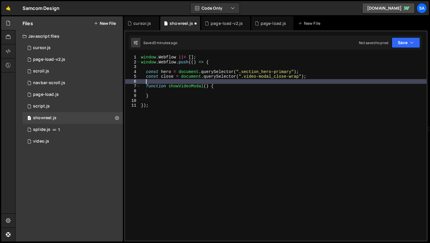
scroll to position [0, 0]
click at [160, 81] on div "window . Webflow ||= [ ] ; window . Webflow . push (( ) => { const hero = docum…" at bounding box center [283, 152] width 287 height 195
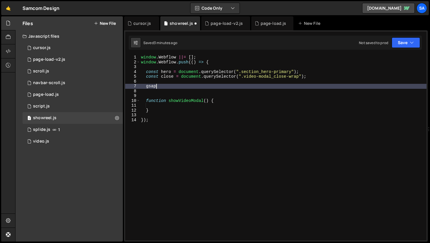
scroll to position [0, 1]
type textarea "g"
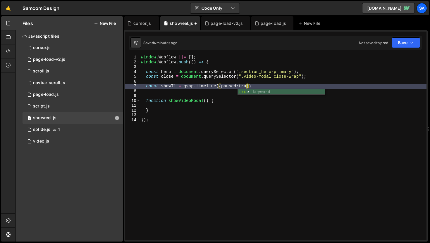
scroll to position [0, 7]
type textarea "const showTl = gsap.timeline({paused:true})"
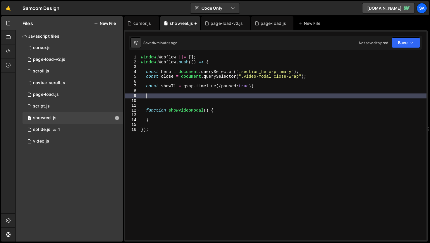
scroll to position [0, 0]
type textarea "g"
type textarea "[DOMAIN_NAME]"
click at [62, 93] on div "0 page-load.js 0" at bounding box center [73, 95] width 100 height 12
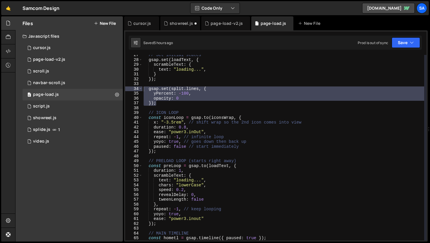
scroll to position [128, 0]
click at [73, 60] on div "1 page-load-v2.js 0" at bounding box center [73, 60] width 100 height 12
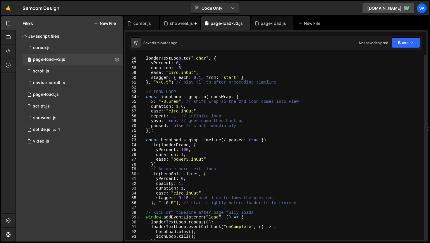
scroll to position [204, 0]
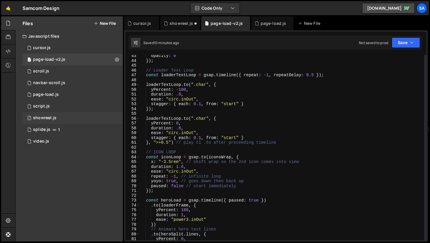
click at [63, 115] on div "1 showreel.js 0" at bounding box center [73, 118] width 100 height 12
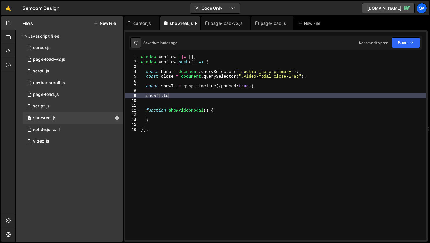
click at [189, 99] on div "window . Webflow ||= [ ] ; window . Webflow . push (( ) => { const hero = docum…" at bounding box center [283, 152] width 287 height 195
click at [186, 96] on div "window . Webflow ||= [ ] ; window . Webflow . push (( ) => { const hero = docum…" at bounding box center [283, 152] width 287 height 195
type textarea "s"
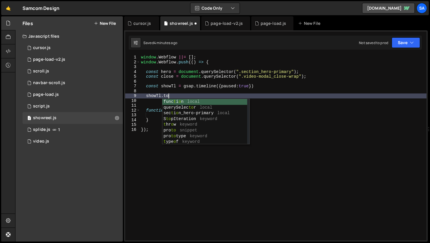
scroll to position [0, 2]
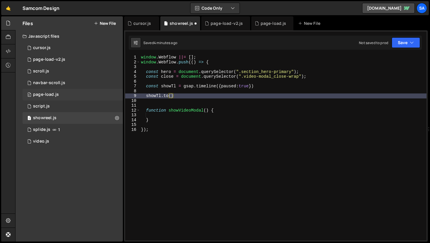
click at [63, 94] on div "0 page-load.js 0" at bounding box center [73, 95] width 100 height 12
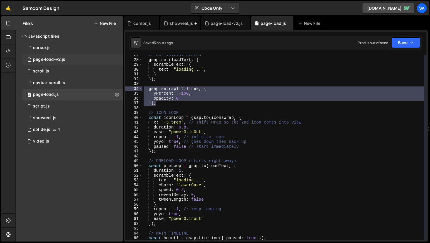
click at [64, 59] on div "page-load-v2.js" at bounding box center [49, 59] width 32 height 5
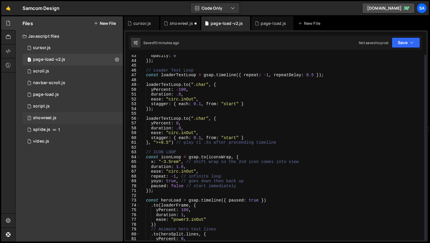
click at [60, 120] on div "1 showreel.js 0" at bounding box center [73, 118] width 100 height 12
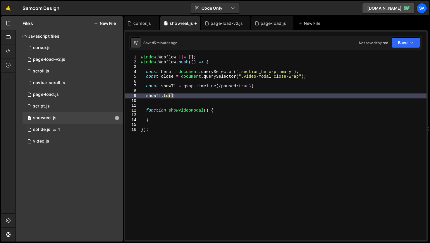
click at [171, 96] on div "window . Webflow ||= [ ] ; window . Webflow . push (( ) => { const hero = docum…" at bounding box center [283, 152] width 287 height 195
click at [272, 75] on div "window . Webflow ||= [ ] ; window . Webflow . push (( ) => { const hero = docum…" at bounding box center [283, 152] width 287 height 195
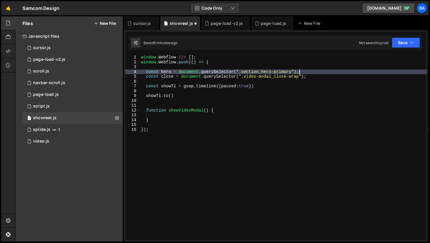
click at [316, 71] on div "window . Webflow ||= [ ] ; window . Webflow . push (( ) => { const hero = docum…" at bounding box center [283, 152] width 287 height 195
click at [171, 96] on div "window . Webflow ||= [ ] ; window . Webflow . push (( ) => { const hero = docum…" at bounding box center [283, 152] width 287 height 195
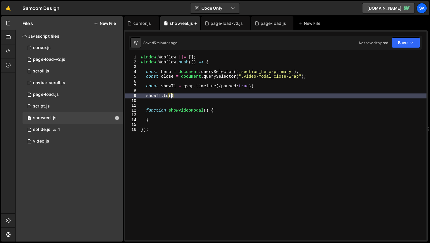
click at [310, 73] on div "window . Webflow ||= [ ] ; window . Webflow . push (( ) => { const hero = docum…" at bounding box center [283, 152] width 287 height 195
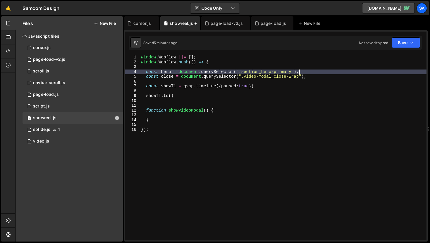
click at [171, 97] on div "window . Webflow ||= [ ] ; window . Webflow . push (( ) => { const hero = docum…" at bounding box center [283, 152] width 287 height 195
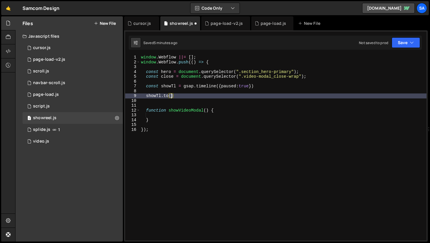
click at [171, 95] on div "window . Webflow ||= [ ] ; window . Webflow . push (( ) => { const hero = docum…" at bounding box center [283, 152] width 287 height 195
click at [223, 24] on div "page-load-v2.js" at bounding box center [227, 23] width 32 height 6
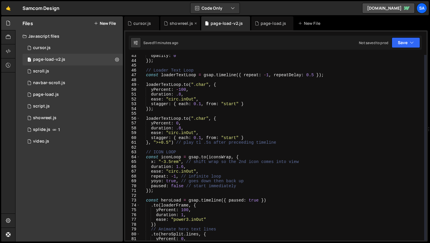
click at [176, 23] on div "showreel.js" at bounding box center [181, 23] width 23 height 6
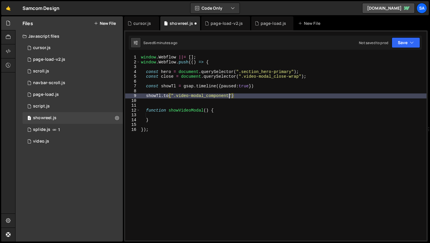
click at [230, 95] on div "window . Webflow ||= [ ] ; window . Webflow . push (( ) => { const hero = docum…" at bounding box center [283, 152] width 287 height 195
type textarea "[DOMAIN_NAME](".video-modal_component", {)"
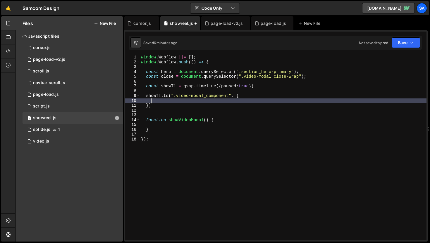
scroll to position [0, 0]
type textarea "a"
type textarea "o"
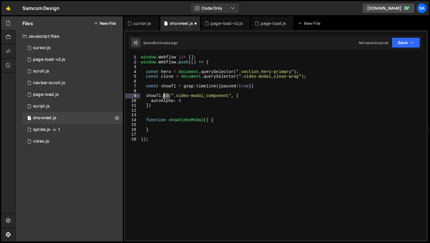
drag, startPoint x: 168, startPoint y: 97, endPoint x: 171, endPoint y: 90, distance: 7.8
click at [165, 96] on div "window . Webflow ||= [ ] ; window . Webflow . push (( ) => { const hero = docum…" at bounding box center [283, 152] width 287 height 195
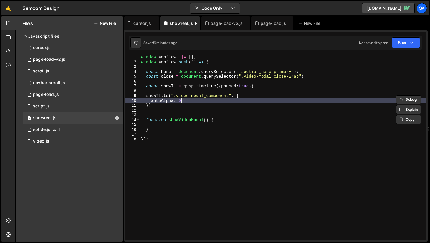
click at [196, 99] on div "window . Webflow ||= [ ] ; window . Webflow . push (( ) => { const hero = docum…" at bounding box center [283, 152] width 287 height 195
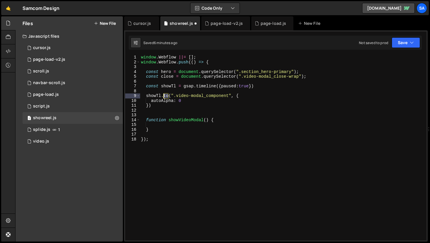
drag, startPoint x: 169, startPoint y: 96, endPoint x: 165, endPoint y: 96, distance: 4.1
click at [165, 96] on div "window . Webflow ||= [ ] ; window . Webflow . push (( ) => { const hero = docum…" at bounding box center [283, 152] width 287 height 195
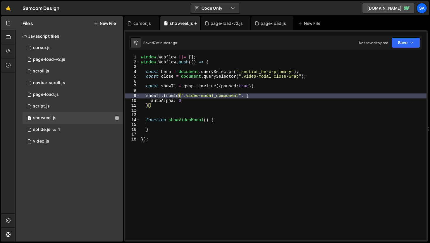
click at [214, 108] on div "window . Webflow ||= [ ] ; window . Webflow . push (( ) => { const hero = docum…" at bounding box center [283, 152] width 287 height 195
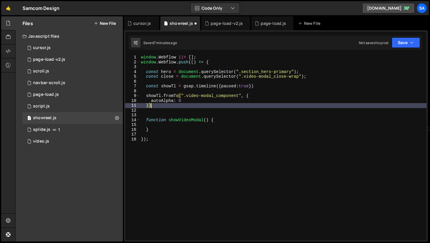
click at [235, 104] on div "window . Webflow ||= [ ] ; window . Webflow . push (( ) => { const hero = docum…" at bounding box center [283, 152] width 287 height 195
click at [148, 106] on div "window . Webflow ||= [ ] ; window . Webflow . push (( ) => { const hero = docum…" at bounding box center [283, 152] width 287 height 195
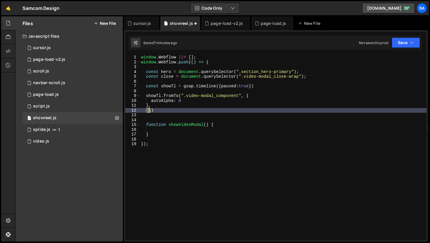
type textarea "{})"
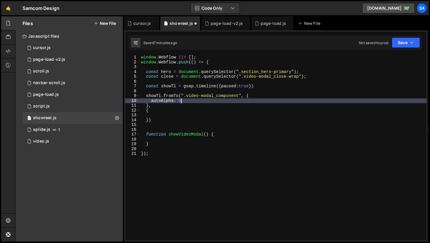
click at [185, 99] on div "window . Webflow ||= [ ] ; window . Webflow . push (( ) => { const hero = docum…" at bounding box center [283, 152] width 287 height 195
type textarea "autoAlpha: 0,"
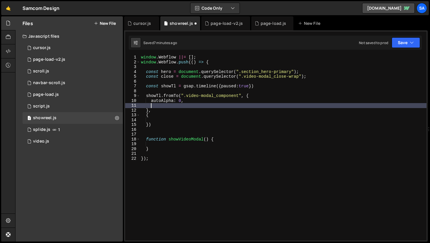
type textarea "t"
type textarea "a"
type textarea "p"
type textarea "scale: 1.1,"
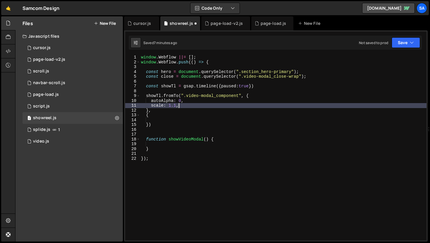
click at [169, 120] on div "window . Webflow ||= [ ] ; window . Webflow . push (( ) => { const hero = docum…" at bounding box center [283, 152] width 287 height 195
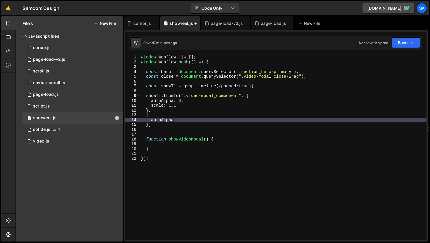
scroll to position [0, 2]
type textarea "autoAlpha: 1,"
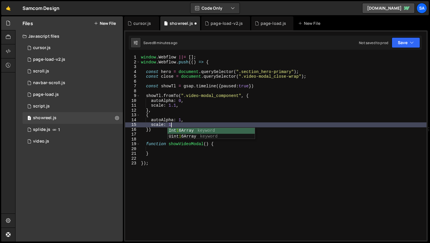
scroll to position [0, 2]
type textarea "scale: 1,"
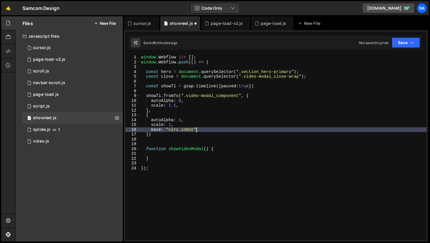
scroll to position [0, 4]
click at [400, 45] on button "Save" at bounding box center [406, 42] width 28 height 11
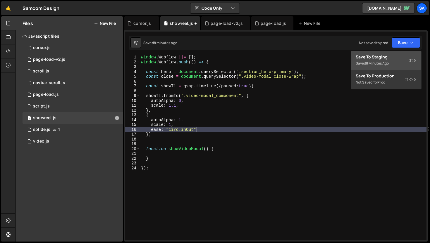
click at [389, 59] on div "Save to Staging S" at bounding box center [386, 57] width 61 height 6
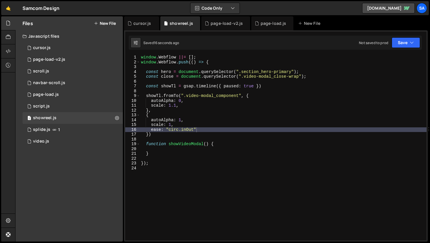
click at [226, 104] on div "window . Webflow ||= [ ] ; window . Webflow . push (( ) => { const hero = docum…" at bounding box center [283, 152] width 287 height 195
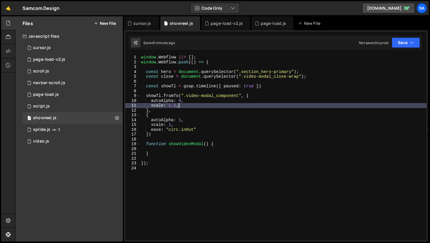
type textarea "scale: 1.1"
click at [199, 106] on div "window . Webflow ||= [ ] ; window . Webflow . push (( ) => { const hero = docum…" at bounding box center [283, 152] width 287 height 195
click at [164, 148] on div "window . Webflow ||= [ ] ; window . Webflow . push (( ) => { const hero = docum…" at bounding box center [283, 152] width 287 height 195
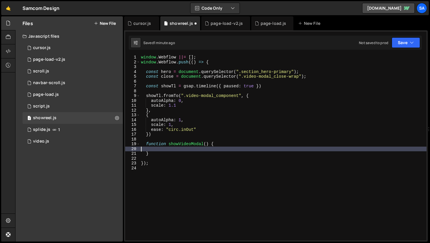
scroll to position [0, 0]
click at [184, 151] on div "window . Webflow ||= [ ] ; window . Webflow . push (( ) => { const hero = docum…" at bounding box center [283, 152] width 287 height 195
click at [185, 149] on div "window . Webflow ||= [ ] ; window . Webflow . push (( ) => { const hero = docum…" at bounding box center [283, 152] width 287 height 195
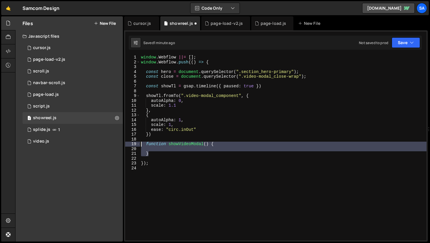
drag, startPoint x: 152, startPoint y: 154, endPoint x: 130, endPoint y: 145, distance: 24.2
click at [130, 145] on div "1 2 3 4 5 6 7 8 9 10 11 12 13 14 15 16 17 18 19 20 21 22 23 24 window . Webflow…" at bounding box center [275, 148] width 301 height 186
type textarea "function showVideoModal() {"
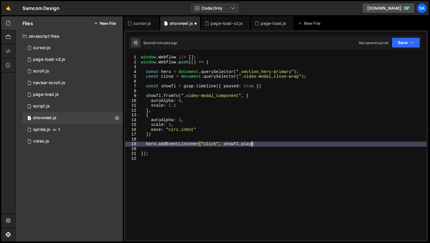
scroll to position [0, 8]
type textarea "hero.addEventListener("click", [DOMAIN_NAME]());"
click at [185, 137] on div "window . Webflow ||= [ ] ; window . Webflow . push (( ) => { const hero = docum…" at bounding box center [283, 152] width 287 height 195
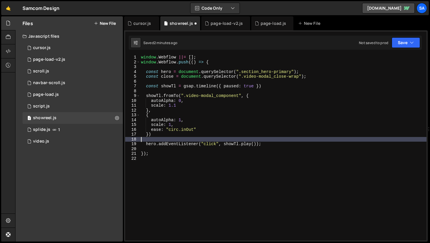
scroll to position [0, 0]
click at [195, 136] on div "window . Webflow ||= [ ] ; window . Webflow . push (( ) => { const hero = docum…" at bounding box center [283, 152] width 287 height 195
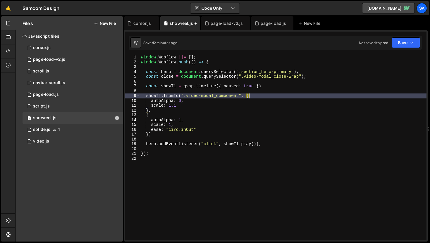
click at [267, 95] on div "window . Webflow ||= [ ] ; window . Webflow . push (( ) => { const hero = docum…" at bounding box center [283, 152] width 287 height 195
click at [256, 87] on div "window . Webflow ||= [ ] ; window . Webflow . push (( ) => { const hero = docum…" at bounding box center [283, 152] width 287 height 195
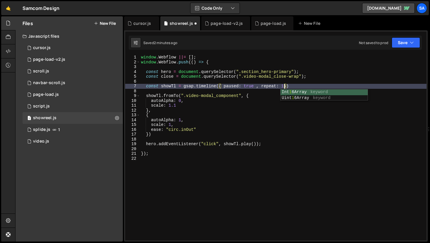
scroll to position [0, 10]
click at [414, 47] on button "Save" at bounding box center [406, 42] width 28 height 11
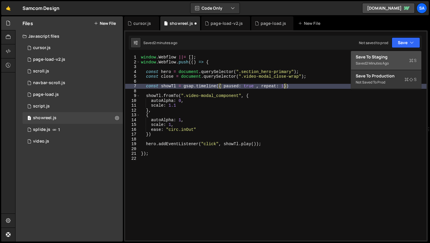
click at [398, 52] on button "Save to Staging S Saved 2 minutes ago" at bounding box center [386, 60] width 70 height 19
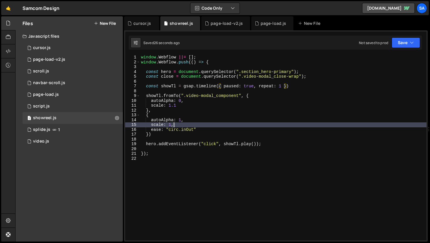
click at [199, 127] on div "window . Webflow ||= [ ] ; window . Webflow . push (( ) => { const hero = docum…" at bounding box center [283, 152] width 287 height 195
click at [202, 129] on div "window . Webflow ||= [ ] ; window . Webflow . push (( ) => { const hero = docum…" at bounding box center [283, 152] width 287 height 195
type textarea "ease: "circ.inOut""
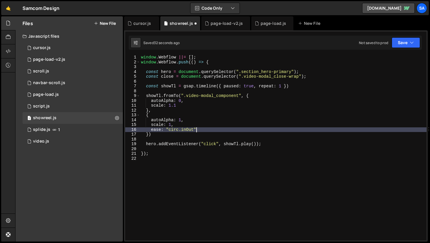
scroll to position [0, 4]
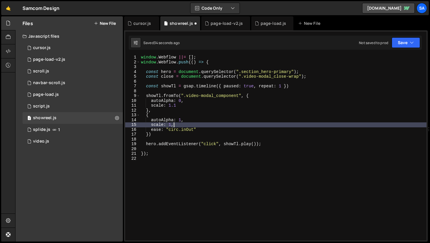
click at [199, 123] on div "window . Webflow ||= [ ] ; window . Webflow . push (( ) => { const hero = docum…" at bounding box center [283, 152] width 287 height 195
click at [198, 121] on div "window . Webflow ||= [ ] ; window . Webflow . push (( ) => { const hero = docum…" at bounding box center [283, 152] width 287 height 195
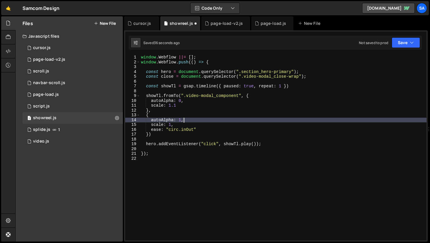
click at [163, 116] on div "window . Webflow ||= [ ] ; window . Webflow . push (( ) => { const hero = docum…" at bounding box center [283, 152] width 287 height 195
type textarea "{"
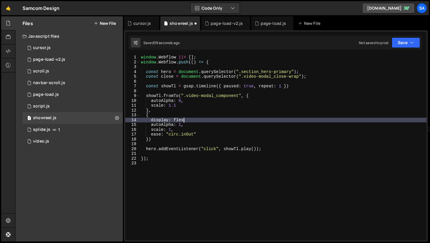
scroll to position [0, 3]
click at [399, 44] on button "Save" at bounding box center [406, 42] width 28 height 11
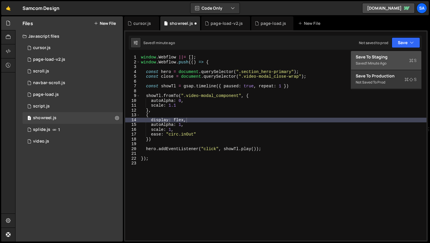
click at [391, 53] on button "Save to Staging S Saved 1 minute ago" at bounding box center [386, 60] width 70 height 19
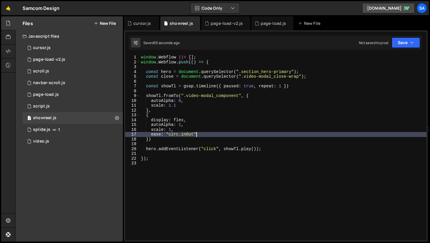
click at [214, 133] on div "window . Webflow ||= [ ] ; window . Webflow . push (( ) => { const hero = docum…" at bounding box center [283, 152] width 287 height 195
click at [198, 124] on div "window . Webflow ||= [ ] ; window . Webflow . push (( ) => { const hero = docum…" at bounding box center [283, 152] width 287 height 195
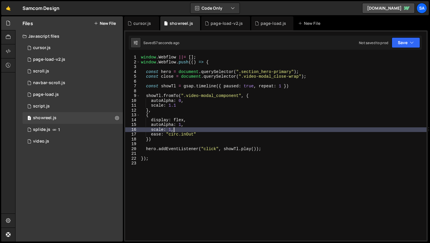
drag, startPoint x: 204, startPoint y: 130, endPoint x: 202, endPoint y: 135, distance: 6.1
click at [203, 130] on div "window . Webflow ||= [ ] ; window . Webflow . push (( ) => { const hero = docum…" at bounding box center [283, 152] width 287 height 195
click at [202, 134] on div "window . Webflow ||= [ ] ; window . Webflow . push (( ) => { const hero = docum…" at bounding box center [283, 152] width 287 height 195
type textarea "ease: "circ.inOut""
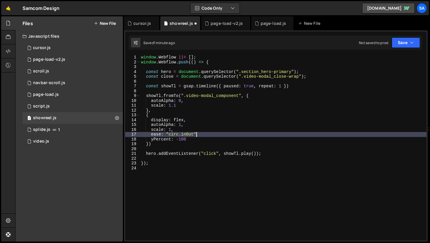
drag, startPoint x: 209, startPoint y: 134, endPoint x: 207, endPoint y: 132, distance: 3.3
click at [209, 134] on div "window . Webflow ||= [ ] ; window . Webflow . push (( ) => { const hero = docum…" at bounding box center [283, 152] width 287 height 195
click at [412, 41] on icon "button" at bounding box center [412, 43] width 4 height 6
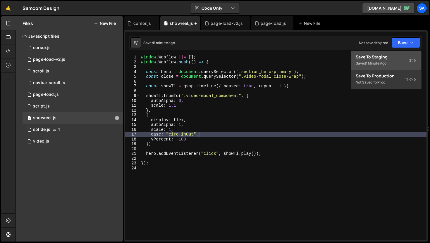
click at [386, 59] on div "Save to Staging S" at bounding box center [386, 57] width 61 height 6
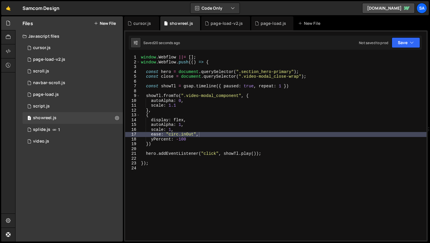
type textarea "display: flex,"
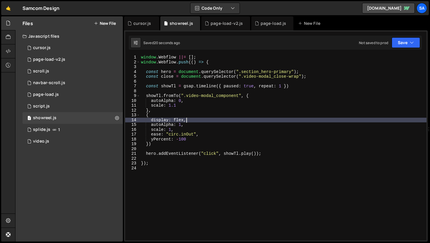
scroll to position [0, 3]
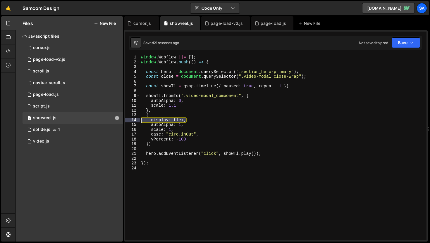
drag, startPoint x: 195, startPoint y: 121, endPoint x: 133, endPoint y: 122, distance: 61.7
click at [133, 122] on div "display: flex, 1 2 3 4 5 6 7 8 9 10 11 12 13 14 15 16 17 18 19 20 21 22 23 24 w…" at bounding box center [275, 148] width 301 height 186
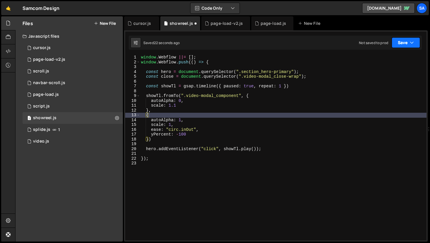
click at [401, 46] on button "Save" at bounding box center [406, 42] width 28 height 11
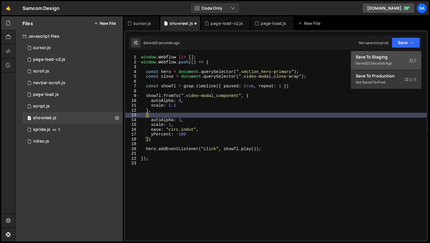
click at [387, 58] on div "Save to Staging S" at bounding box center [386, 57] width 61 height 6
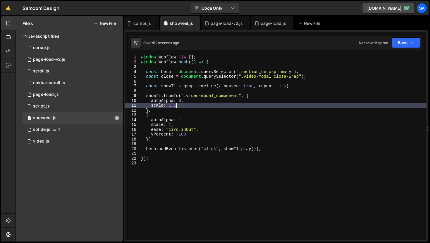
click at [204, 106] on div "window . Webflow ||= [ ] ; window . Webflow . push (( ) => { const hero = docum…" at bounding box center [283, 152] width 287 height 195
click at [276, 100] on div "window . Webflow ||= [ ] ; window . Webflow . push (( ) => { const hero = docum…" at bounding box center [283, 152] width 287 height 195
type textarea "autoAlpha: 0,"
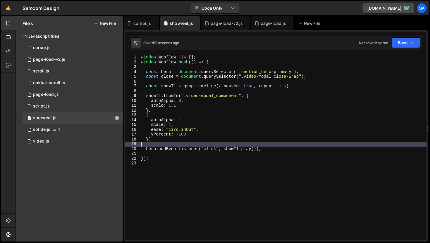
click at [271, 146] on div "window . Webflow ||= [ ] ; window . Webflow . push (( ) => { const hero = docum…" at bounding box center [283, 152] width 287 height 195
click at [270, 149] on div "window . Webflow ||= [ ] ; window . Webflow . push (( ) => { const hero = docum…" at bounding box center [283, 152] width 287 height 195
type textarea "hero.addEventListener("click", [DOMAIN_NAME]());"
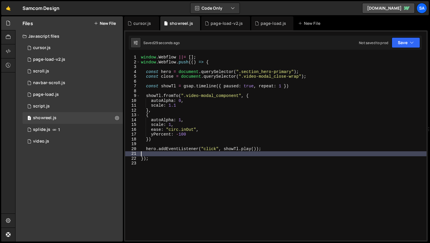
click at [169, 153] on div "window . Webflow ||= [ ] ; window . Webflow . push (( ) => { const hero = docum…" at bounding box center [283, 152] width 287 height 195
click at [178, 138] on div "window . Webflow ||= [ ] ; window . Webflow . push (( ) => { const hero = docum…" at bounding box center [283, 152] width 287 height 195
type textarea "})"
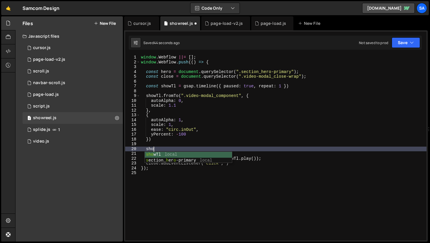
scroll to position [0, 0]
type textarea "s"
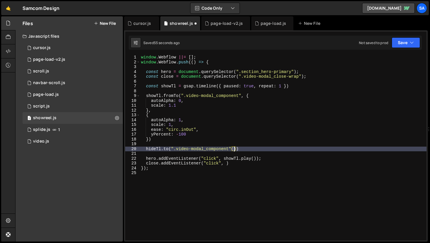
scroll to position [0, 6]
type textarea "[DOMAIN_NAME](".video-modal_component") {"
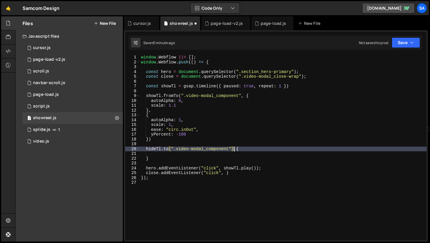
click at [233, 148] on div "window . Webflow ||= [ ] ; window . Webflow . push (( ) => { const hero = docum…" at bounding box center [283, 152] width 287 height 195
type textarea "[DOMAIN_NAME](".video-modal_component", {"
click at [174, 162] on div "window . Webflow ||= [ ] ; window . Webflow . push (( ) => { const hero = docum…" at bounding box center [283, 152] width 287 height 195
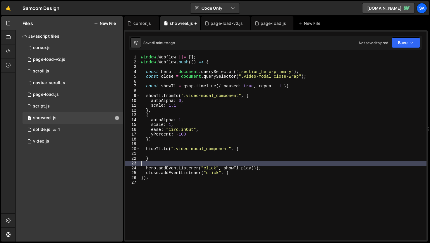
click at [171, 162] on div "window . Webflow ||= [ ] ; window . Webflow . push (( ) => { const hero = docum…" at bounding box center [283, 152] width 287 height 195
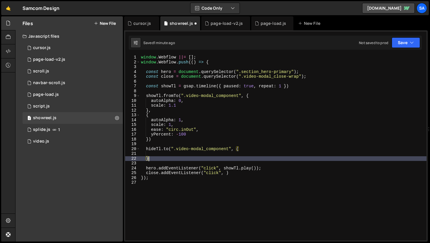
click at [170, 160] on div "window . Webflow ||= [ ] ; window . Webflow . push (( ) => { const hero = docum…" at bounding box center [283, 152] width 287 height 195
type textarea "})"
click at [194, 154] on div "window . Webflow ||= [ ] ; window . Webflow . push (( ) => { const hero = docum…" at bounding box center [283, 152] width 287 height 195
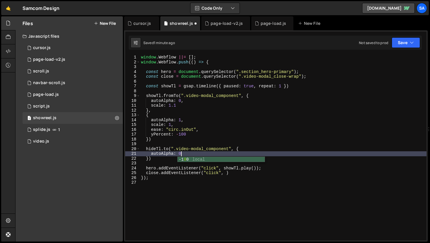
type textarea "autoAlpha: 0,"
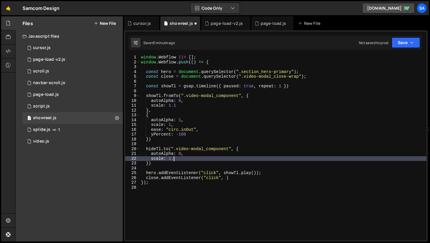
scroll to position [0, 2]
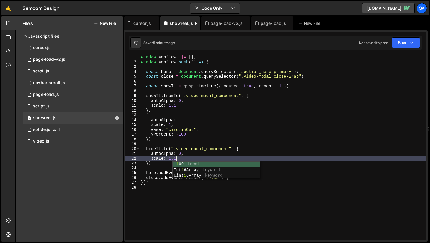
click at [243, 151] on div "window . Webflow ||= [ ] ; window . Webflow . push (( ) => { const hero = docum…" at bounding box center [283, 152] width 287 height 195
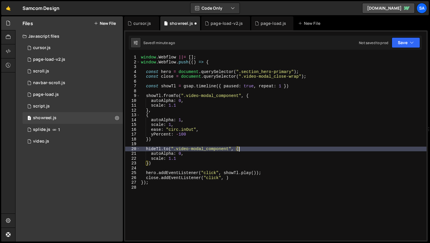
click at [192, 160] on div "window . Webflow ||= [ ] ; window . Webflow . push (( ) => { const hero = docum…" at bounding box center [283, 152] width 287 height 195
type textarea "scale: 1.1"
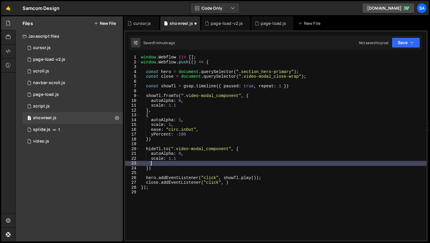
scroll to position [0, 0]
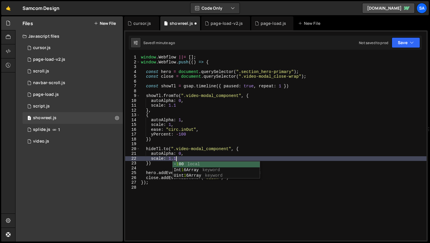
type textarea "scale: 1.1,"
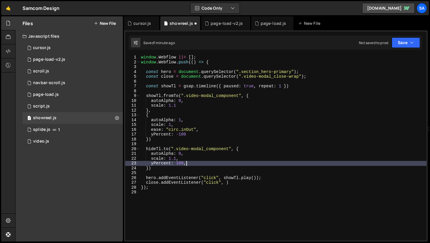
scroll to position [0, 3]
click at [407, 42] on button "Save" at bounding box center [406, 42] width 28 height 11
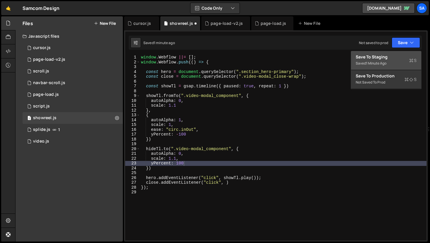
click at [367, 57] on div "Save to Staging S" at bounding box center [386, 57] width 61 height 6
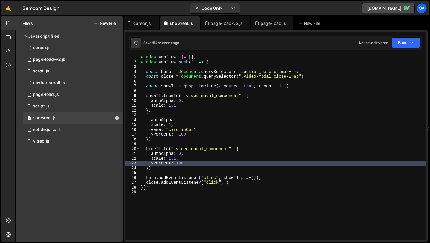
click at [179, 134] on div "window . Webflow ||= [ ] ; window . Webflow . push (( ) => { const hero = docum…" at bounding box center [283, 152] width 287 height 195
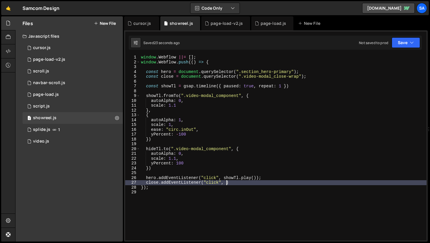
drag, startPoint x: 226, startPoint y: 183, endPoint x: 233, endPoint y: 180, distance: 7.6
click at [226, 183] on div "window . Webflow ||= [ ] ; window . Webflow . push (( ) => { const hero = docum…" at bounding box center [283, 152] width 287 height 195
click at [409, 44] on button "Save" at bounding box center [406, 42] width 28 height 11
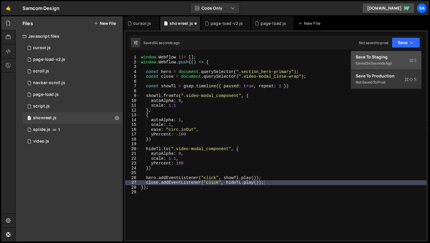
click at [389, 58] on div "Save to Staging S" at bounding box center [386, 57] width 61 height 6
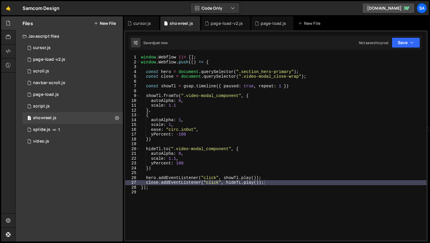
click at [215, 117] on div "window . Webflow ||= [ ] ; window . Webflow . push (( ) => { const hero = docum…" at bounding box center [283, 152] width 287 height 195
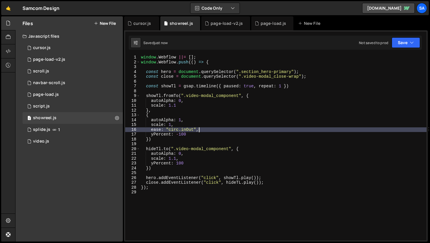
click at [204, 132] on div "window . Webflow ||= [ ] ; window . Webflow . push (( ) => { const hero = docum…" at bounding box center [283, 152] width 287 height 195
click at [263, 149] on div "window . Webflow ||= [ ] ; window . Webflow . push (( ) => { const hero = docum…" at bounding box center [283, 152] width 287 height 195
type textarea "[DOMAIN_NAME](".video-modal_component", {"
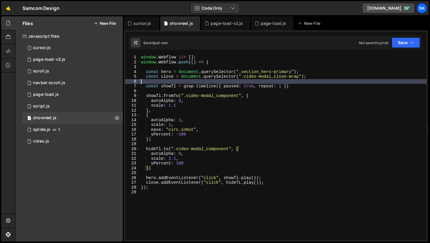
click at [306, 83] on div "window . Webflow ||= [ ] ; window . Webflow . push (( ) => { const hero = docum…" at bounding box center [283, 152] width 287 height 195
click at [309, 88] on div "window . Webflow ||= [ ] ; window . Webflow . push (( ) => { const hero = docum…" at bounding box center [283, 152] width 287 height 195
type textarea "const showTl = gsap.timeline({ paused: true, repeat: 1 })"
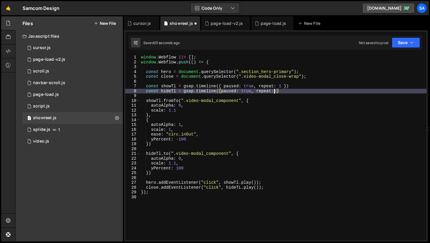
scroll to position [0, 9]
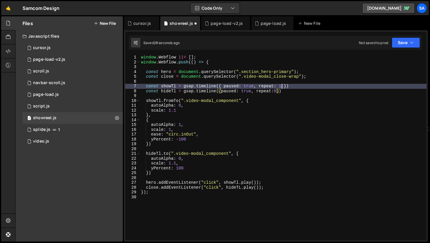
click at [281, 87] on div "window . Webflow ||= [ ] ; window . Webflow . push (( ) => { const hero = docum…" at bounding box center [283, 152] width 287 height 195
click at [194, 115] on div "window . Webflow ||= [ ] ; window . Webflow . push (( ) => { const hero = docum…" at bounding box center [283, 152] width 287 height 195
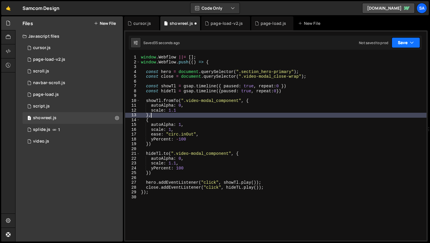
click at [403, 45] on button "Save" at bounding box center [406, 42] width 28 height 11
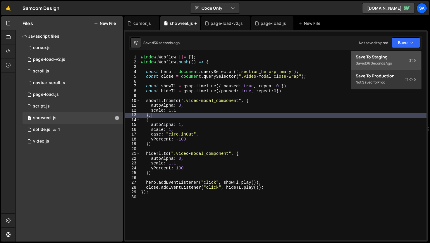
click at [376, 61] on div "36 seconds ago" at bounding box center [379, 63] width 26 height 5
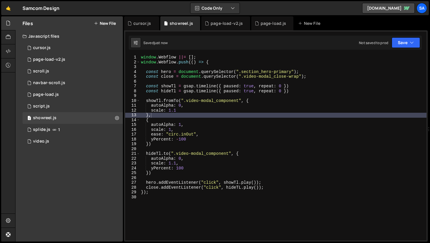
click at [175, 93] on div "window . Webflow ||= [ ] ; window . Webflow . push (( ) => { const hero = docum…" at bounding box center [283, 152] width 287 height 195
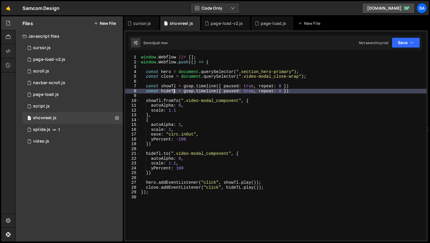
click at [255, 157] on div "window . Webflow ||= [ ] ; window . Webflow . push (( ) => { const hero = docum…" at bounding box center [283, 152] width 287 height 195
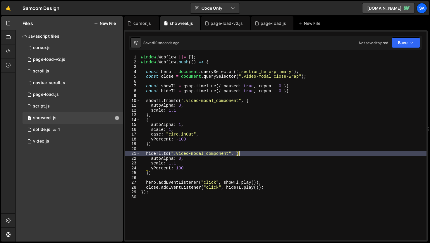
click at [252, 155] on div "window . Webflow ||= [ ] ; window . Webflow . push (( ) => { const hero = docum…" at bounding box center [283, 152] width 287 height 195
click at [241, 188] on div "window . Webflow ||= [ ] ; window . Webflow . push (( ) => { const hero = docum…" at bounding box center [283, 152] width 287 height 195
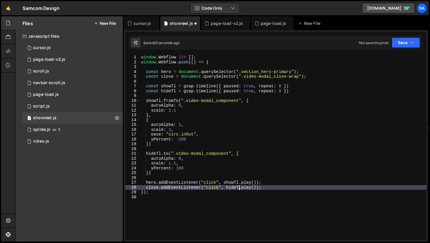
scroll to position [0, 7]
click at [407, 40] on button "Save" at bounding box center [406, 42] width 28 height 11
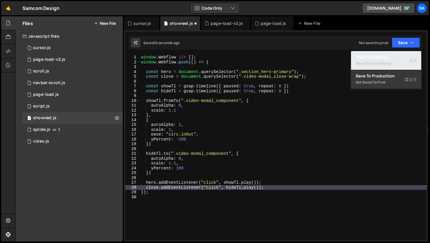
drag, startPoint x: 380, startPoint y: 60, endPoint x: 407, endPoint y: 60, distance: 26.6
click at [380, 60] on div "Saved 24 seconds ago" at bounding box center [386, 63] width 61 height 7
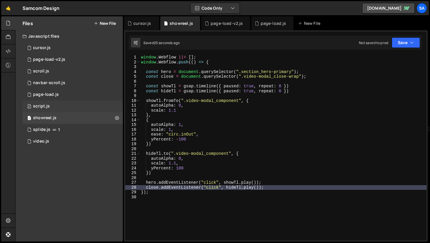
click at [78, 104] on div "0 script.js 0" at bounding box center [73, 107] width 100 height 12
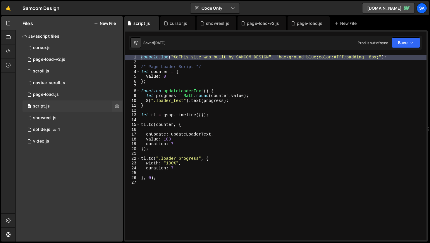
scroll to position [9625, 0]
click at [78, 115] on div "1 showreel.js 0" at bounding box center [73, 118] width 100 height 12
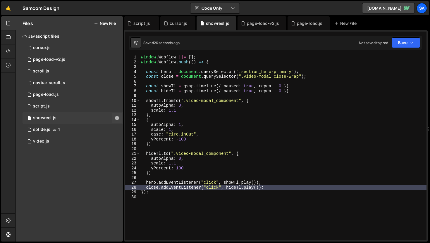
scroll to position [0, 0]
drag, startPoint x: 294, startPoint y: 185, endPoint x: 249, endPoint y: 171, distance: 47.5
click at [294, 185] on div "window . Webflow ||= [ ] ; window . Webflow . push (( ) => { const hero = docum…" at bounding box center [283, 152] width 287 height 195
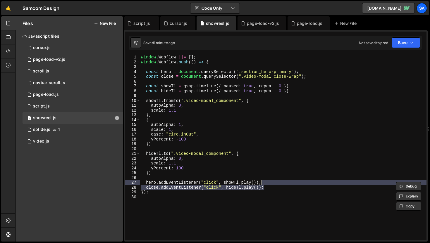
click at [211, 173] on div "window . Webflow ||= [ ] ; window . Webflow . push (( ) => { const hero = docum…" at bounding box center [283, 152] width 287 height 195
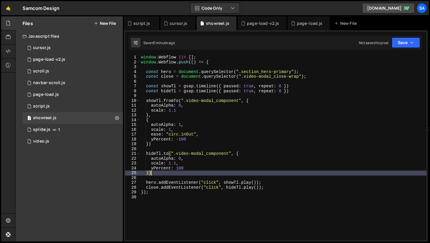
click at [292, 188] on div "window . Webflow ||= [ ] ; window . Webflow . push (( ) => { const hero = docum…" at bounding box center [283, 152] width 287 height 195
type textarea "close.addEventListener("click", [DOMAIN_NAME]());"
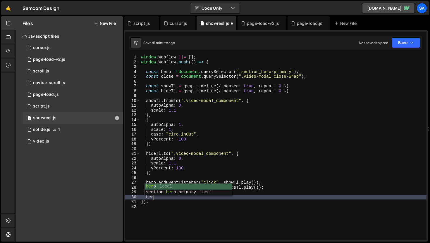
scroll to position [0, 1]
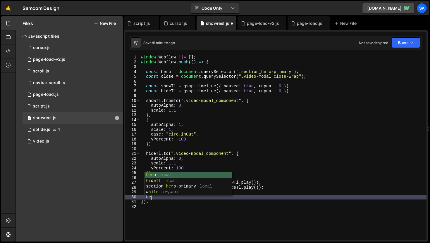
type textarea "h"
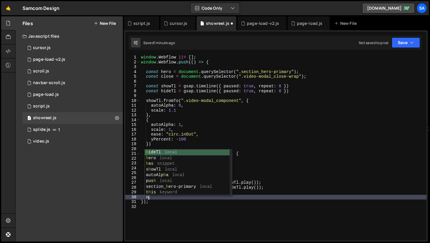
scroll to position [0, 0]
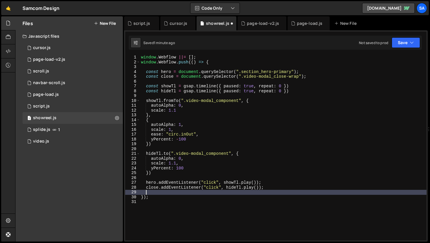
click at [224, 183] on div "window . Webflow ||= [ ] ; window . Webflow . push (( ) => { const hero = docum…" at bounding box center [283, 152] width 287 height 195
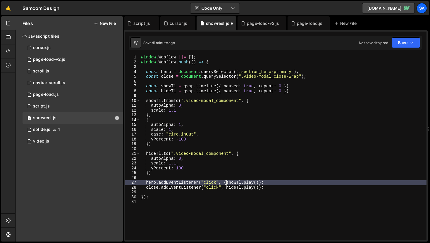
scroll to position [0, 1]
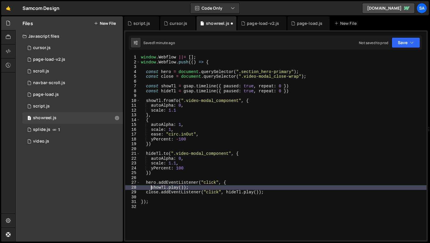
click at [207, 191] on div "window . Webflow ||= [ ] ; window . Webflow . push (( ) => { const hero = docum…" at bounding box center [283, 152] width 287 height 195
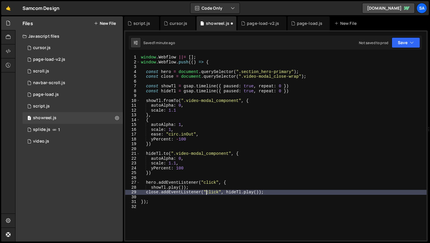
click at [206, 189] on div "window . Webflow ||= [ ] ; window . Webflow . push (( ) => { const hero = docum…" at bounding box center [283, 152] width 287 height 195
type textarea "[DOMAIN_NAME]());"
click at [184, 188] on div "window . Webflow ||= [ ] ; window . Webflow . push (( ) => { const hero = docum…" at bounding box center [283, 152] width 287 height 195
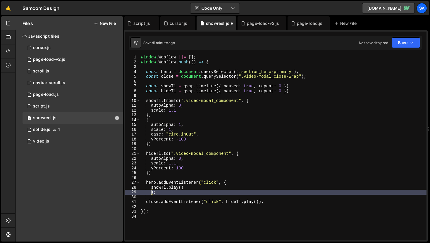
scroll to position [0, 1]
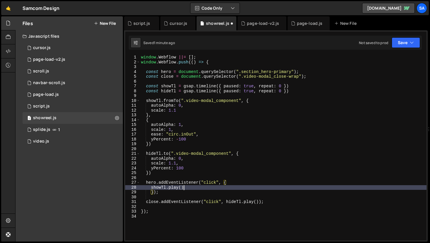
click at [209, 186] on div "window . Webflow ||= [ ] ; window . Webflow . push (( ) => { const hero = docum…" at bounding box center [283, 152] width 287 height 195
type textarea "[DOMAIN_NAME]()"
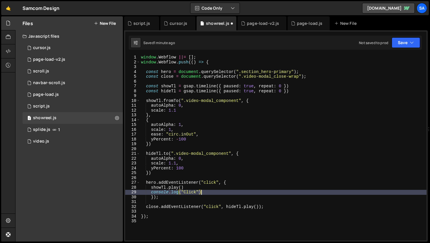
scroll to position [0, 4]
click at [400, 45] on button "Save" at bounding box center [406, 42] width 28 height 11
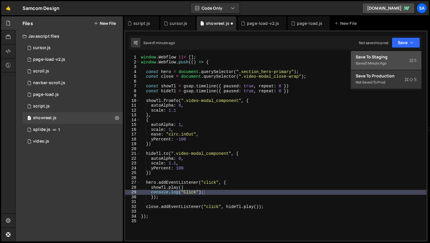
click at [389, 58] on div "Save to Staging S" at bounding box center [386, 57] width 61 height 6
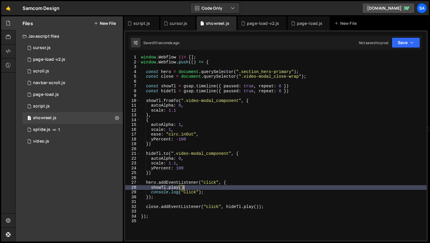
click at [194, 186] on div "window . Webflow ||= [ ] ; window . Webflow . push (( ) => { const hero = docum…" at bounding box center [283, 152] width 287 height 195
click at [407, 43] on button "Save" at bounding box center [406, 42] width 28 height 11
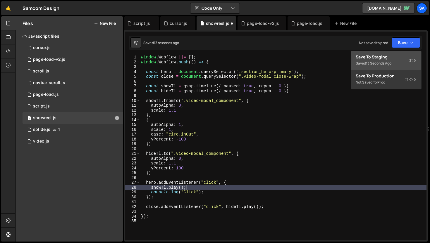
click at [393, 58] on div "Save to Staging S" at bounding box center [386, 57] width 61 height 6
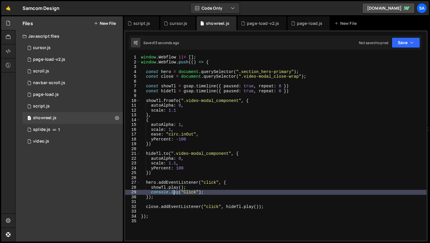
click at [175, 190] on div "window . Webflow ||= [ ] ; window . Webflow . push (( ) => { const hero = docum…" at bounding box center [283, 152] width 287 height 195
click at [212, 189] on div "window . Webflow ||= [ ] ; window . Webflow . push (( ) => { const hero = docum…" at bounding box center [283, 152] width 287 height 195
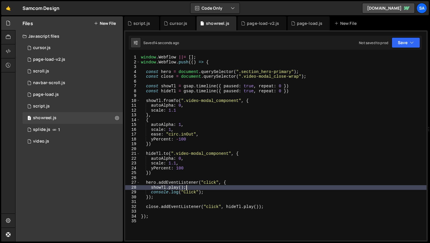
click at [259, 187] on div "window . Webflow ||= [ ] ; window . Webflow . push (( ) => { const hero = docum…" at bounding box center [283, 152] width 287 height 195
click at [251, 183] on div "window . Webflow ||= [ ] ; window . Webflow . push (( ) => { const hero = docum…" at bounding box center [283, 152] width 287 height 195
click at [166, 188] on div "window . Webflow ||= [ ] ; window . Webflow . push (( ) => { const hero = docum…" at bounding box center [283, 152] width 287 height 195
click at [168, 188] on div "window . Webflow ||= [ ] ; window . Webflow . push (( ) => { const hero = docum…" at bounding box center [283, 152] width 287 height 195
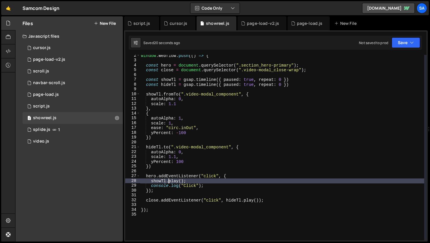
scroll to position [0, 0]
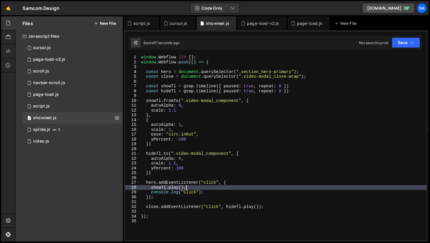
click at [197, 188] on div "window . Webflow ||= [ ] ; window . Webflow . push (( ) => { const hero = docum…" at bounding box center [283, 152] width 287 height 195
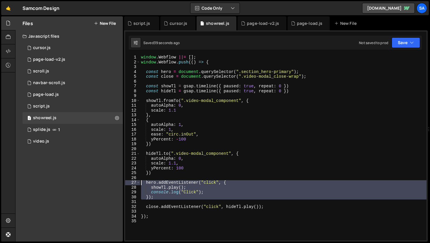
drag, startPoint x: 170, startPoint y: 201, endPoint x: 128, endPoint y: 182, distance: 45.7
click at [128, 182] on div "[DOMAIN_NAME](); 1 2 3 4 5 6 7 8 9 10 11 12 13 14 15 16 17 18 19 20 21 22 23 24…" at bounding box center [275, 148] width 301 height 186
click at [200, 188] on div "window . Webflow ||= [ ] ; window . Webflow . push (( ) => { const hero = docum…" at bounding box center [283, 148] width 287 height 186
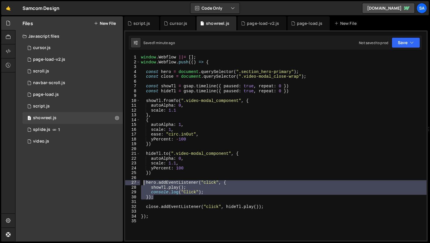
drag, startPoint x: 155, startPoint y: 198, endPoint x: 145, endPoint y: 183, distance: 18.7
click at [145, 183] on div "window . Webflow ||= [ ] ; window . Webflow . push (( ) => { const hero = docum…" at bounding box center [283, 152] width 287 height 195
click at [221, 181] on div "window . Webflow ||= [ ] ; window . Webflow . push (( ) => { const hero = docum…" at bounding box center [283, 148] width 287 height 186
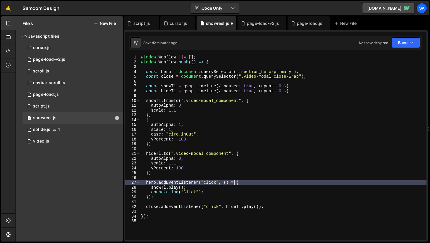
scroll to position [0, 6]
click at [408, 44] on button "Save" at bounding box center [406, 42] width 28 height 11
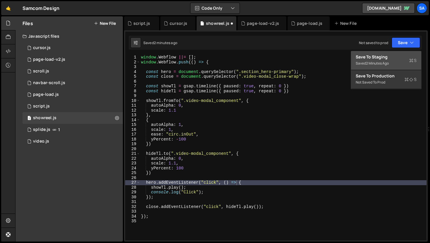
click at [397, 54] on button "Save to Staging S Saved 2 minutes ago" at bounding box center [386, 60] width 70 height 19
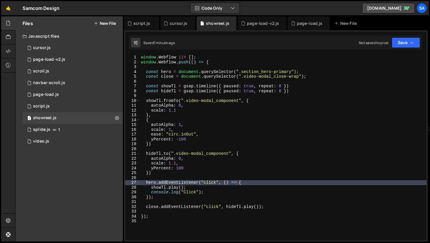
click at [410, 49] on div "Saved 1 minute ago Not saved to prod Upgrade to Edit Save Save to Staging S Sav…" at bounding box center [275, 43] width 293 height 14
click at [407, 41] on button "Save" at bounding box center [406, 42] width 28 height 11
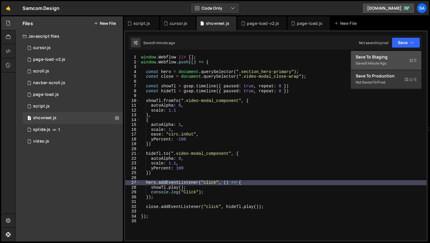
click at [388, 60] on div "Saved 1 minute ago" at bounding box center [386, 63] width 61 height 7
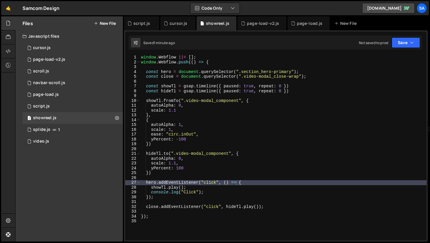
type textarea "});"
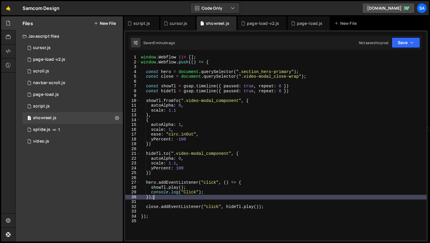
click at [302, 197] on div "window . Webflow ||= [ ] ; window . Webflow . push (( ) => { const hero = docum…" at bounding box center [283, 152] width 287 height 195
click at [285, 209] on div "window . Webflow ||= [ ] ; window . Webflow . push (( ) => { const hero = docum…" at bounding box center [283, 152] width 287 height 195
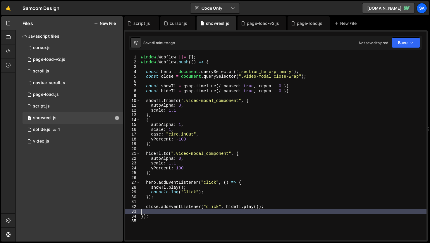
scroll to position [0, 0]
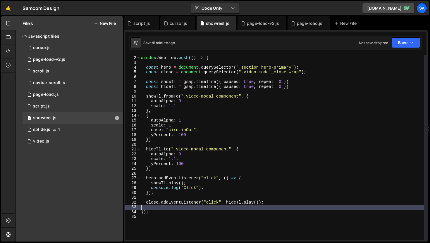
click at [288, 202] on div "window . Webflow ||= [ ] ; window . Webflow . push (( ) => { const hero = docum…" at bounding box center [282, 148] width 284 height 195
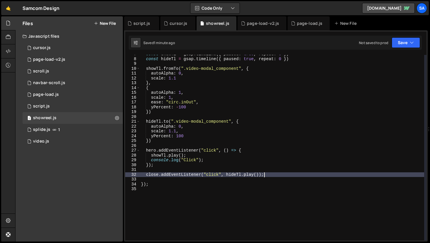
scroll to position [16, 0]
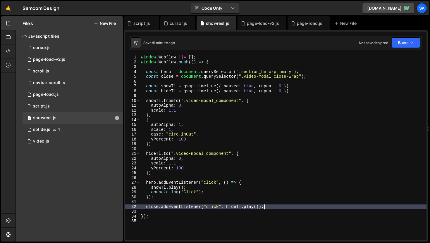
click at [279, 206] on div "window . Webflow ||= [ ] ; window . Webflow . push (( ) => { const hero = docum…" at bounding box center [283, 152] width 287 height 195
click at [278, 208] on div "window . Webflow ||= [ ] ; window . Webflow . push (( ) => { const hero = docum…" at bounding box center [283, 152] width 287 height 195
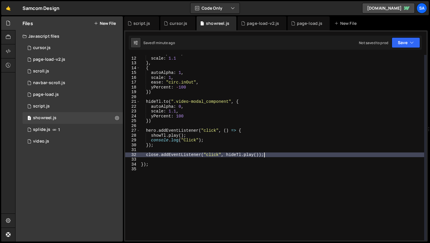
scroll to position [0, 0]
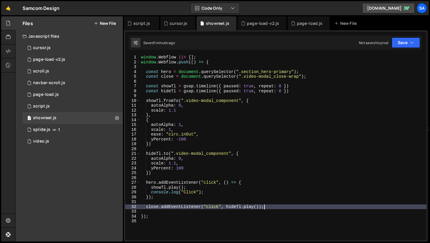
click at [273, 207] on div "window . Webflow ||= [ ] ; window . Webflow . push (( ) => { const hero = docum…" at bounding box center [283, 152] width 287 height 195
click at [194, 188] on div "window . Webflow ||= [ ] ; window . Webflow . push (( ) => { const hero = docum…" at bounding box center [283, 152] width 287 height 195
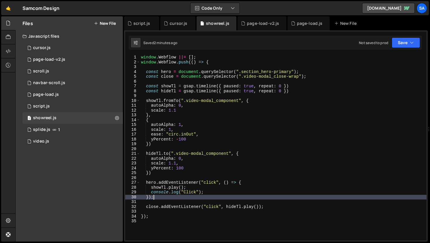
click at [221, 195] on div "window . Webflow ||= [ ] ; window . Webflow . push (( ) => { const hero = docum…" at bounding box center [283, 152] width 287 height 195
type textarea "});"
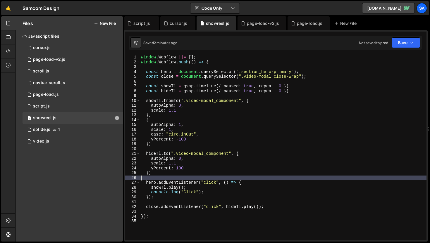
click at [259, 176] on div "window . Webflow ||= [ ] ; window . Webflow . push (( ) => { const hero = docum…" at bounding box center [283, 152] width 287 height 195
click at [259, 183] on div "window . Webflow ||= [ ] ; window . Webflow . push (( ) => { const hero = docum…" at bounding box center [283, 152] width 287 height 195
type textarea "hero.addEventListener("click", () => {"
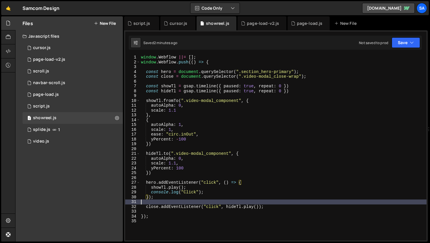
click at [266, 203] on div "window . Webflow ||= [ ] ; window . Webflow . push (( ) => { const hero = docum…" at bounding box center [283, 152] width 287 height 195
click at [269, 208] on div "window . Webflow ||= [ ] ; window . Webflow . push (( ) => { const hero = docum…" at bounding box center [283, 152] width 287 height 195
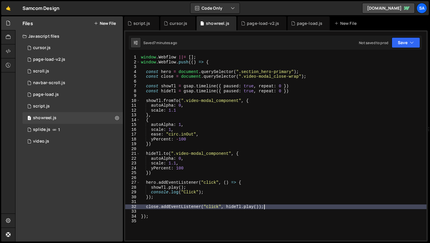
click at [203, 168] on div "window . Webflow ||= [ ] ; window . Webflow . push (( ) => { const hero = docum…" at bounding box center [283, 152] width 287 height 195
type textarea "yPercent: 100"
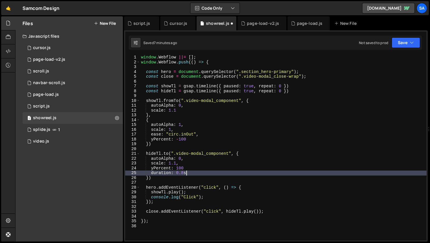
scroll to position [0, 3]
click at [199, 139] on div "window . Webflow ||= [ ] ; window . Webflow . push (( ) => { const hero = docum…" at bounding box center [283, 152] width 287 height 195
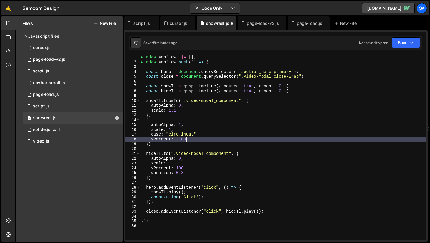
click at [281, 87] on div "window . Webflow ||= [ ] ; window . Webflow . push (( ) => { const hero = docum…" at bounding box center [283, 152] width 287 height 195
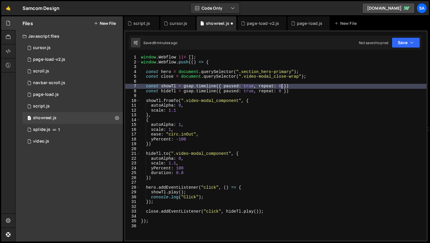
click at [203, 139] on div "window . Webflow ||= [ ] ; window . Webflow . push (( ) => { const hero = docum…" at bounding box center [283, 152] width 287 height 195
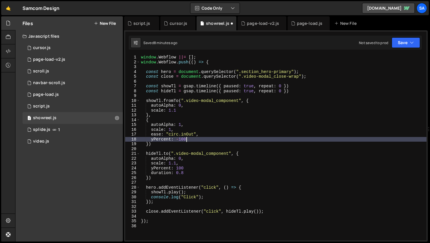
type textarea "yPercent: -100,"
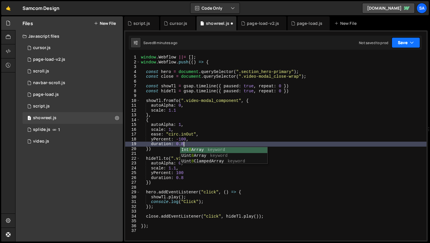
click at [409, 47] on button "Save" at bounding box center [406, 42] width 28 height 11
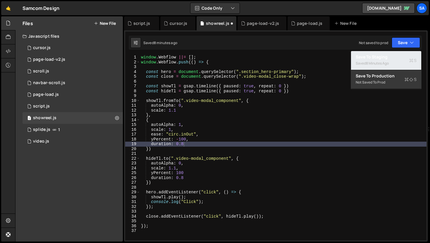
click at [397, 52] on button "Save to Staging S Saved 8 minutes ago" at bounding box center [386, 60] width 70 height 19
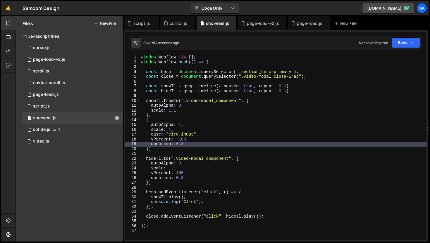
drag, startPoint x: 178, startPoint y: 144, endPoint x: 181, endPoint y: 142, distance: 4.2
click at [178, 144] on div "window . Webflow ||= [ ] ; window . Webflow . push (( ) => { const hero = docum…" at bounding box center [283, 152] width 287 height 195
click at [179, 178] on div "window . Webflow ||= [ ] ; window . Webflow . push (( ) => { const hero = docum…" at bounding box center [283, 152] width 287 height 195
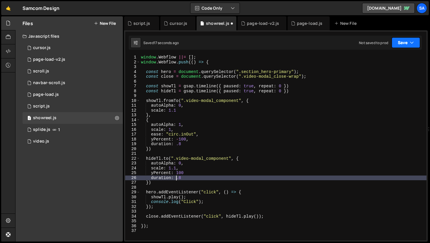
click at [402, 45] on button "Save" at bounding box center [406, 42] width 28 height 11
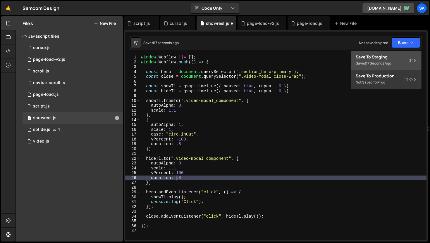
click at [389, 60] on div "Saved 17 seconds ago" at bounding box center [386, 63] width 61 height 7
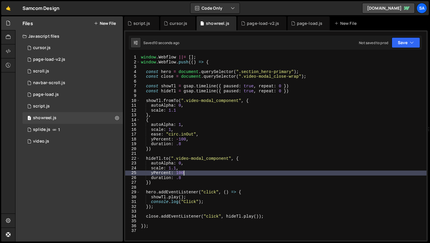
click at [211, 175] on div "window . Webflow ||= [ ] ; window . Webflow . push (( ) => { const hero = docum…" at bounding box center [283, 152] width 287 height 195
click at [395, 41] on button "Save" at bounding box center [406, 42] width 28 height 11
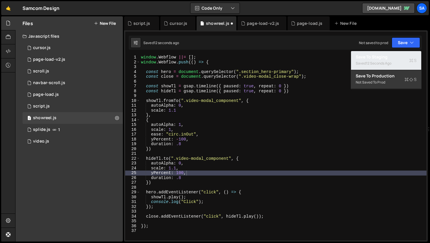
drag, startPoint x: 382, startPoint y: 62, endPoint x: 390, endPoint y: 62, distance: 7.6
click at [382, 62] on div "12 seconds ago" at bounding box center [378, 63] width 25 height 5
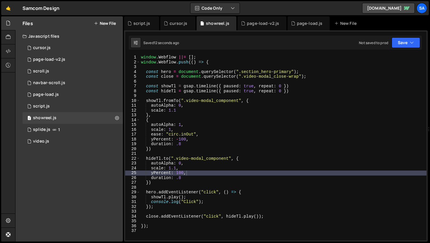
scroll to position [10, 0]
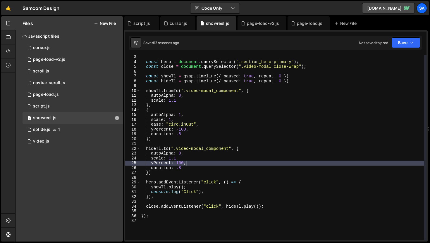
click at [227, 207] on div "const hero = document . querySelector ( ".section_hero-primary" ) ; const close…" at bounding box center [282, 152] width 284 height 195
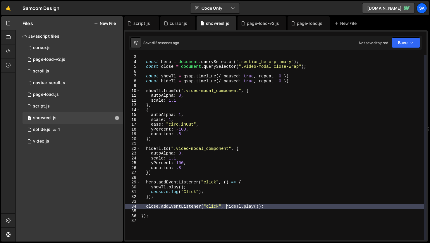
scroll to position [0, 0]
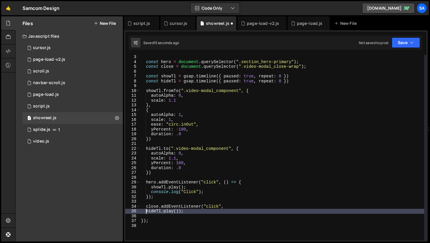
click at [239, 206] on div "const hero = document . querySelector ( ".section_hero-primary" ) ; const close…" at bounding box center [282, 152] width 284 height 195
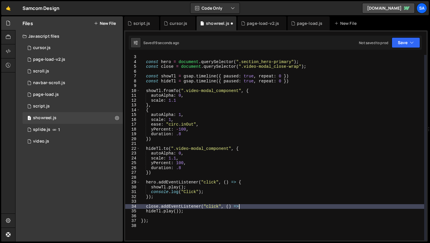
scroll to position [0, 7]
type textarea "close.addEventListener("click", () => {"
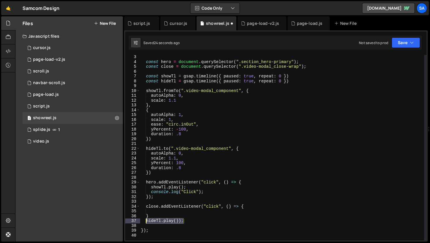
drag, startPoint x: 187, startPoint y: 221, endPoint x: 145, endPoint y: 221, distance: 41.8
click at [145, 221] on div "const hero = document . querySelector ( ".section_hero-primary" ) ; const close…" at bounding box center [282, 152] width 284 height 195
type textarea "[DOMAIN_NAME]());"
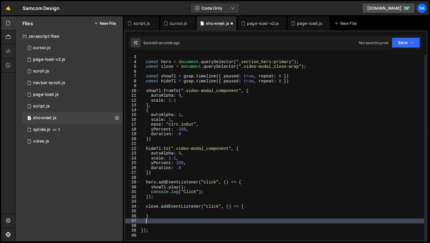
click at [157, 212] on div "const hero = document . querySelector ( ".section_hero-primary" ) ; const close…" at bounding box center [282, 152] width 284 height 195
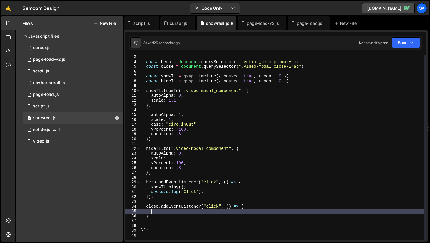
paste textarea "[DOMAIN_NAME]());"
type textarea "[DOMAIN_NAME]());"
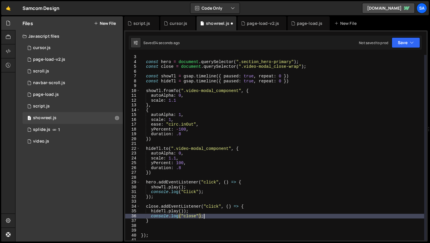
scroll to position [0, 4]
click at [156, 220] on div "const hero = document . querySelector ( ".section_hero-primary" ) ; const close…" at bounding box center [282, 152] width 284 height 195
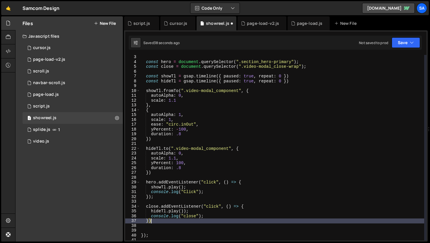
scroll to position [0, 1]
type textarea "});"
click at [407, 42] on button "Save" at bounding box center [406, 42] width 28 height 11
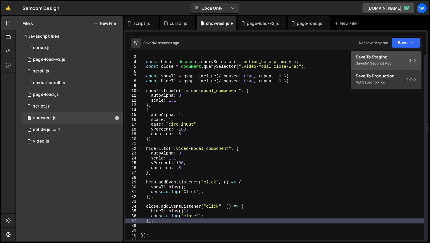
click at [396, 60] on div "Save to Staging S" at bounding box center [386, 57] width 61 height 6
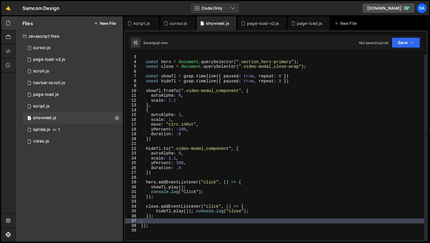
scroll to position [10, 0]
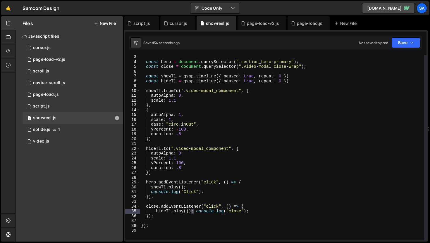
click at [193, 211] on div "const hero = document . querySelector ( ".section_hero-primary" ) ; const close…" at bounding box center [282, 152] width 284 height 195
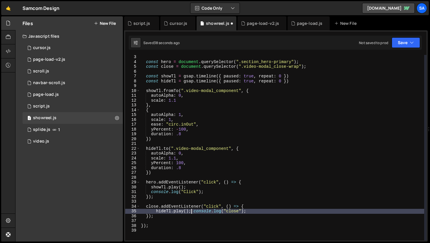
scroll to position [0, 1]
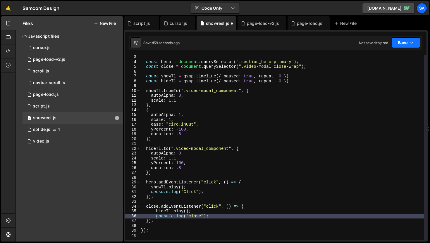
click at [396, 42] on button "Save" at bounding box center [406, 42] width 28 height 11
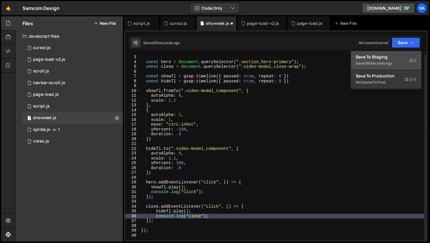
click at [376, 60] on div "Save to Staging S" at bounding box center [386, 57] width 61 height 6
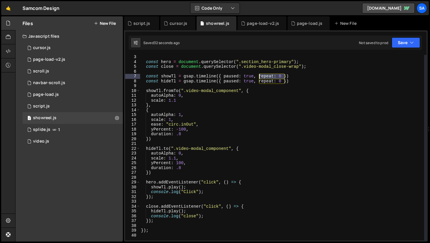
drag, startPoint x: 285, startPoint y: 75, endPoint x: 260, endPoint y: 76, distance: 24.9
click at [259, 76] on div "const hero = document . querySelector ( ".section_hero-primary" ) ; const close…" at bounding box center [282, 152] width 284 height 195
drag, startPoint x: 285, startPoint y: 81, endPoint x: 255, endPoint y: 82, distance: 29.8
click at [255, 82] on div "const hero = document . querySelector ( ".section_hero-primary" ) ; const close…" at bounding box center [282, 152] width 284 height 195
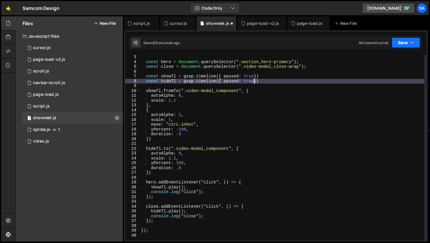
click at [395, 38] on button "Save" at bounding box center [406, 42] width 28 height 11
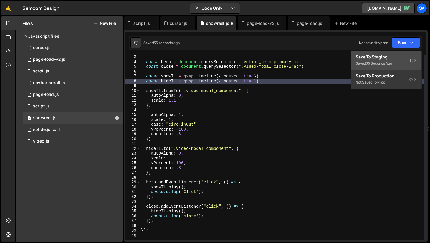
click at [387, 58] on div "Save to Staging S" at bounding box center [386, 57] width 61 height 6
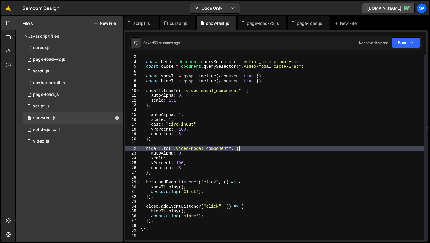
click at [254, 147] on div "const hero = document . querySelector ( ".section_hero-primary" ) ; const close…" at bounding box center [282, 152] width 284 height 195
click at [283, 78] on div "const hero = document . querySelector ( ".section_hero-primary" ) ; const close…" at bounding box center [282, 152] width 284 height 195
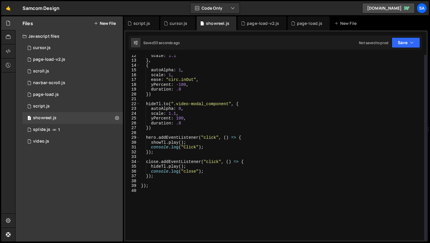
scroll to position [55, 0]
click at [197, 145] on div "scale : 1.1 } , { autoAlpha : 1 , scale : 1 , ease : "circ.inOut" , yPercent : …" at bounding box center [282, 150] width 284 height 195
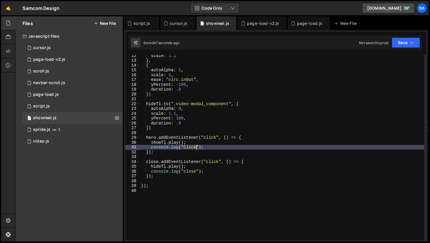
scroll to position [0, 0]
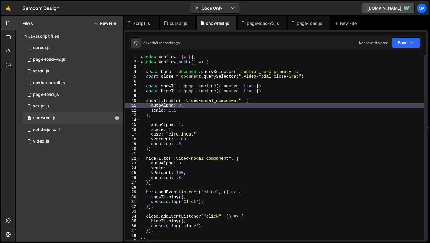
click at [253, 106] on div "window . Webflow ||= [ ] ; window . Webflow . push (( ) => { const hero = docum…" at bounding box center [282, 152] width 284 height 195
click at [261, 102] on div "window . Webflow ||= [ ] ; window . Webflow . push (( ) => { const hero = docum…" at bounding box center [282, 152] width 284 height 195
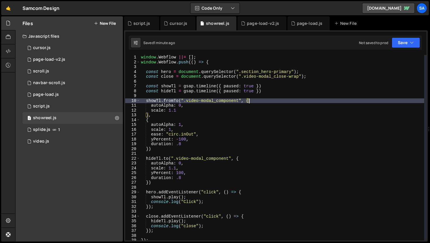
click at [183, 165] on div "window . Webflow ||= [ ] ; window . Webflow . push (( ) => { const hero = docum…" at bounding box center [282, 152] width 284 height 195
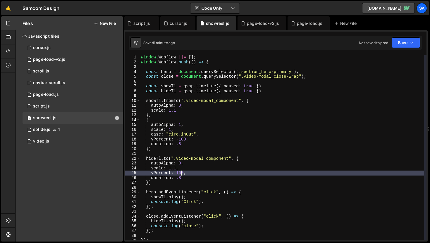
click at [181, 171] on div "window . Webflow ||= [ ] ; window . Webflow . push (( ) => { const hero = docum…" at bounding box center [282, 152] width 284 height 195
click at [187, 168] on div "window . Webflow ||= [ ] ; window . Webflow . push (( ) => { const hero = docum…" at bounding box center [282, 152] width 284 height 195
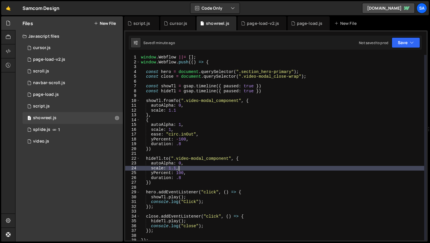
click at [191, 166] on div "window . Webflow ||= [ ] ; window . Webflow . push (( ) => { const hero = docum…" at bounding box center [282, 152] width 284 height 195
click at [191, 164] on div "window . Webflow ||= [ ] ; window . Webflow . push (( ) => { const hero = docum…" at bounding box center [282, 152] width 284 height 195
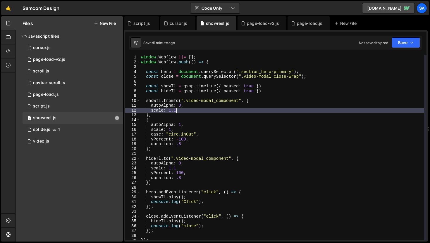
click at [185, 110] on div "window . Webflow ||= [ ] ; window . Webflow . push (( ) => { const hero = docum…" at bounding box center [282, 152] width 284 height 195
click at [183, 110] on div "window . Webflow ||= [ ] ; window . Webflow . push (( ) => { const hero = docum…" at bounding box center [282, 152] width 284 height 195
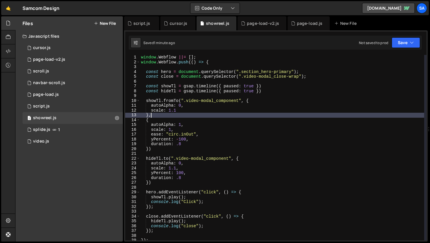
click at [163, 116] on div "window . Webflow ||= [ ] ; window . Webflow . push (( ) => { const hero = docum…" at bounding box center [282, 152] width 284 height 195
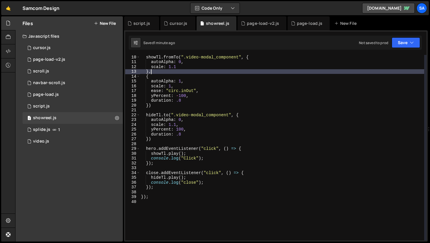
scroll to position [44, 0]
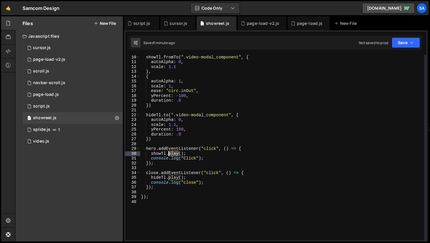
drag, startPoint x: 178, startPoint y: 153, endPoint x: 169, endPoint y: 153, distance: 8.8
click at [169, 153] on div "showTl . fromTo ( ".video-modal_component" , { autoAlpha : 0 , scale : 1.1 } , …" at bounding box center [282, 152] width 284 height 195
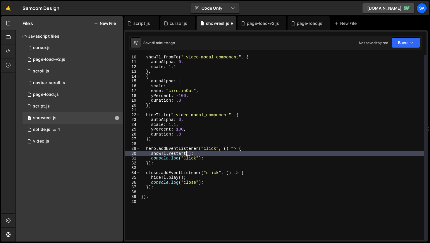
scroll to position [0, 3]
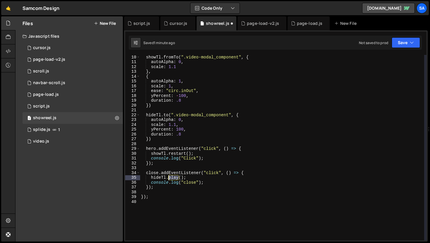
drag, startPoint x: 179, startPoint y: 179, endPoint x: 168, endPoint y: 176, distance: 11.5
click at [168, 176] on div "showTl . fromTo ( ".video-modal_component" , { autoAlpha : 0 , scale : 1.1 } , …" at bounding box center [282, 152] width 284 height 195
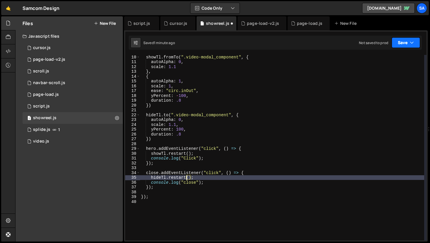
type textarea "hideTl.restart();"
click at [403, 45] on button "Save" at bounding box center [406, 42] width 28 height 11
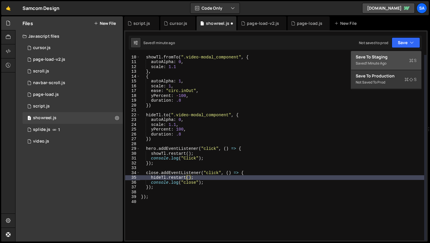
click at [396, 54] on div "Save to Staging S" at bounding box center [386, 57] width 61 height 6
